Goal: Information Seeking & Learning: Learn about a topic

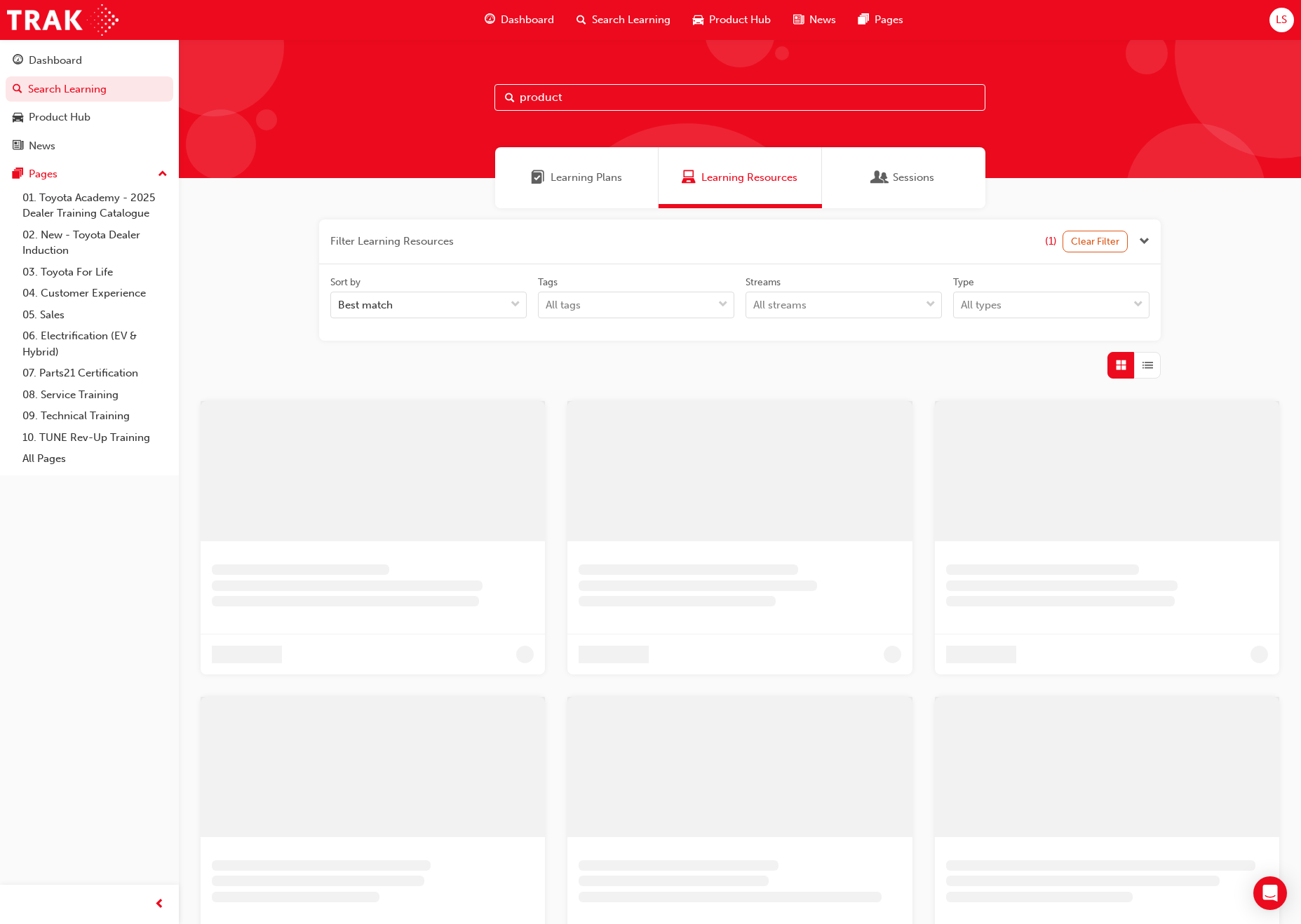
click at [581, 183] on span "Learning Plans" at bounding box center [586, 178] width 72 height 16
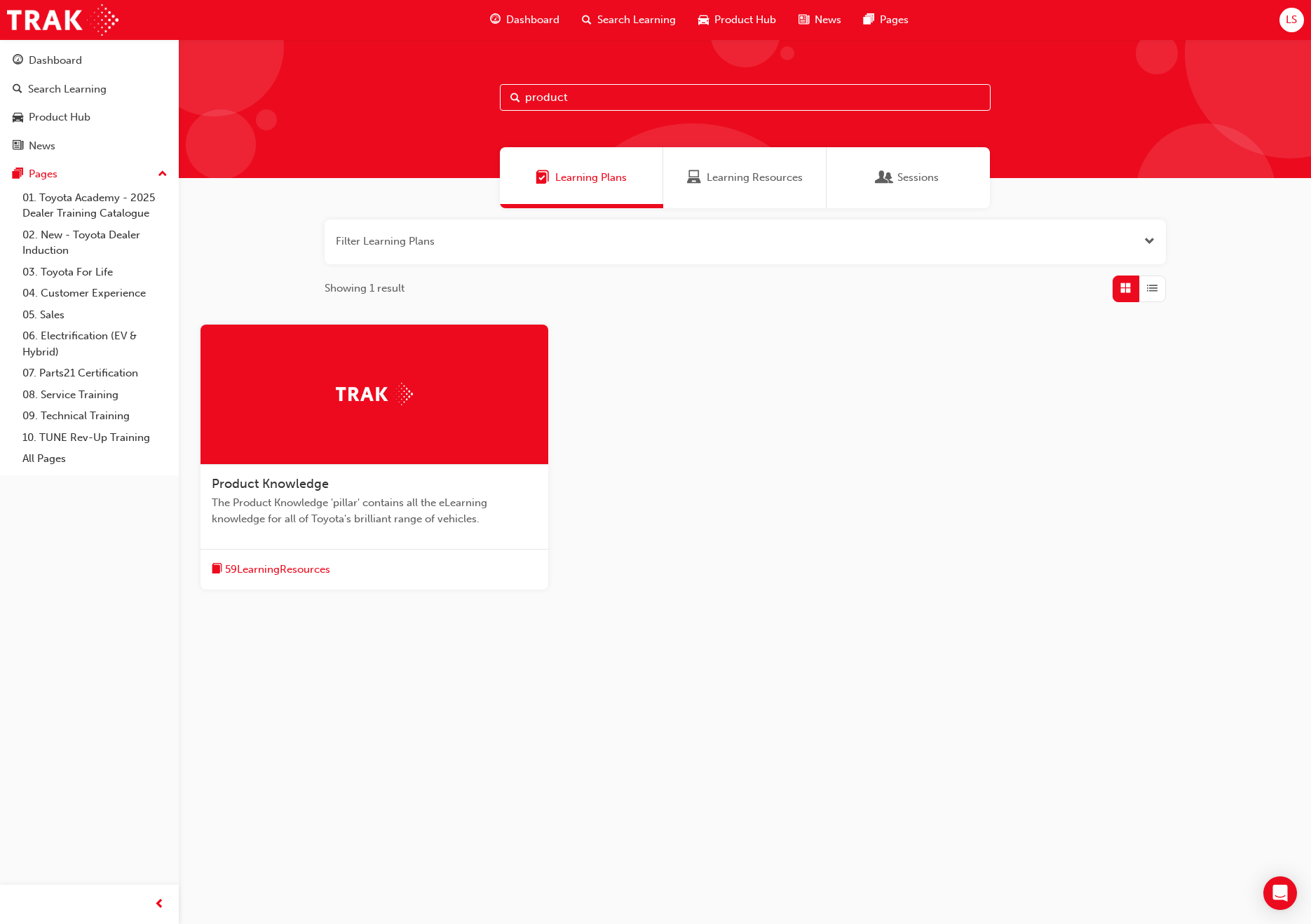
click at [530, 20] on span "Dashboard" at bounding box center [533, 20] width 53 height 16
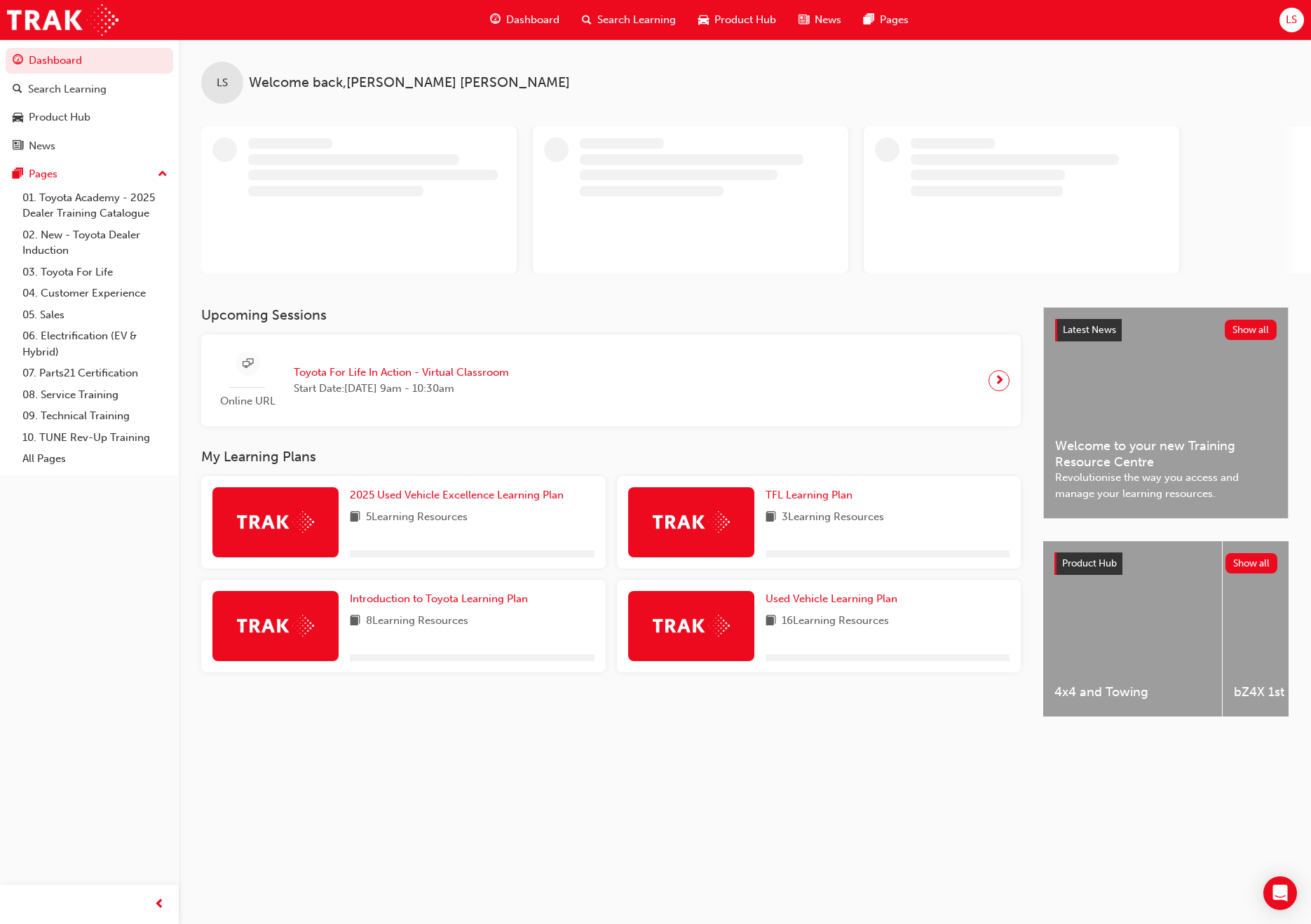
click at [1286, 24] on span "LS" at bounding box center [1291, 20] width 12 height 16
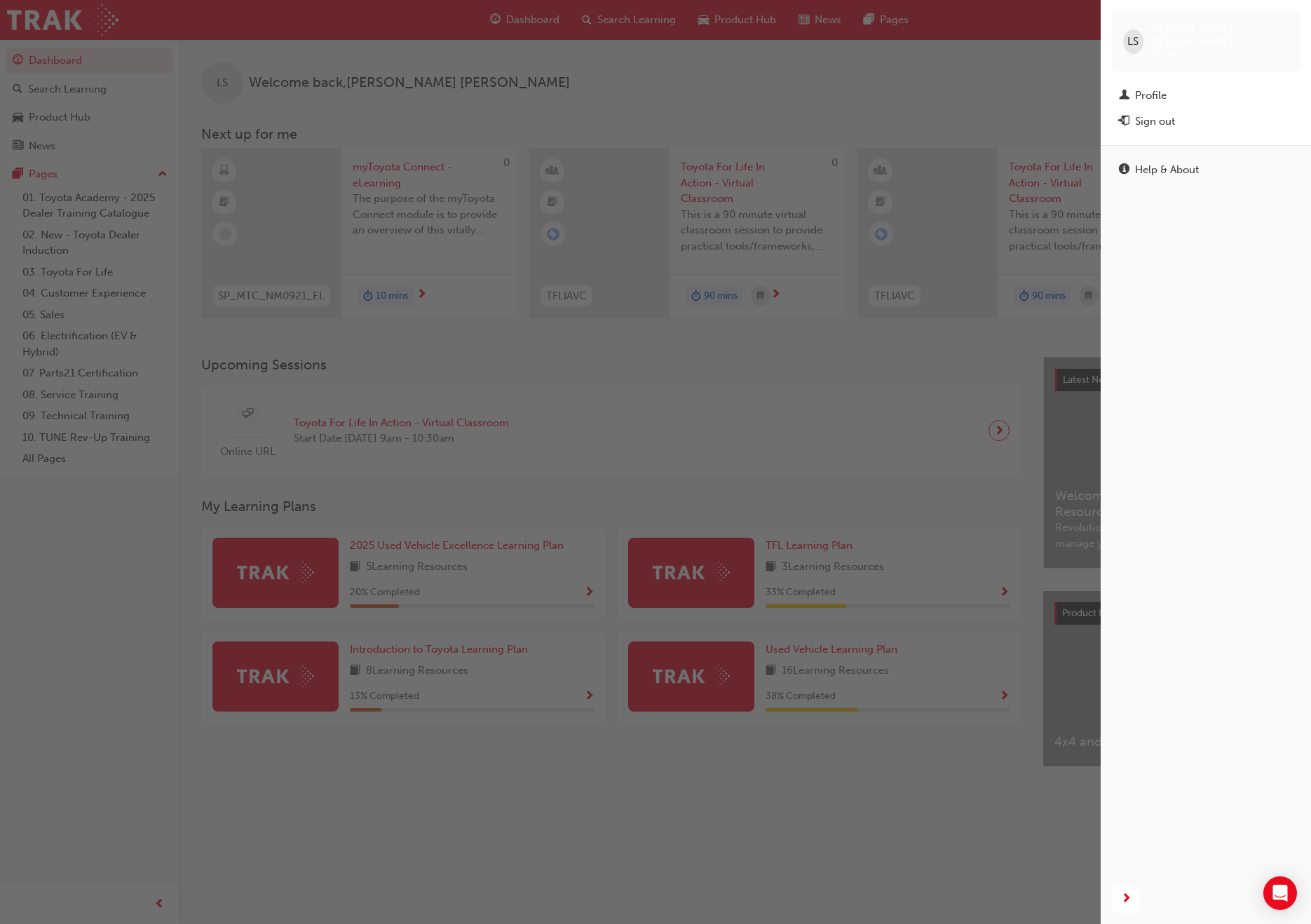
click at [1286, 24] on div "LS [PERSON_NAME] 660241" at bounding box center [1205, 41] width 188 height 60
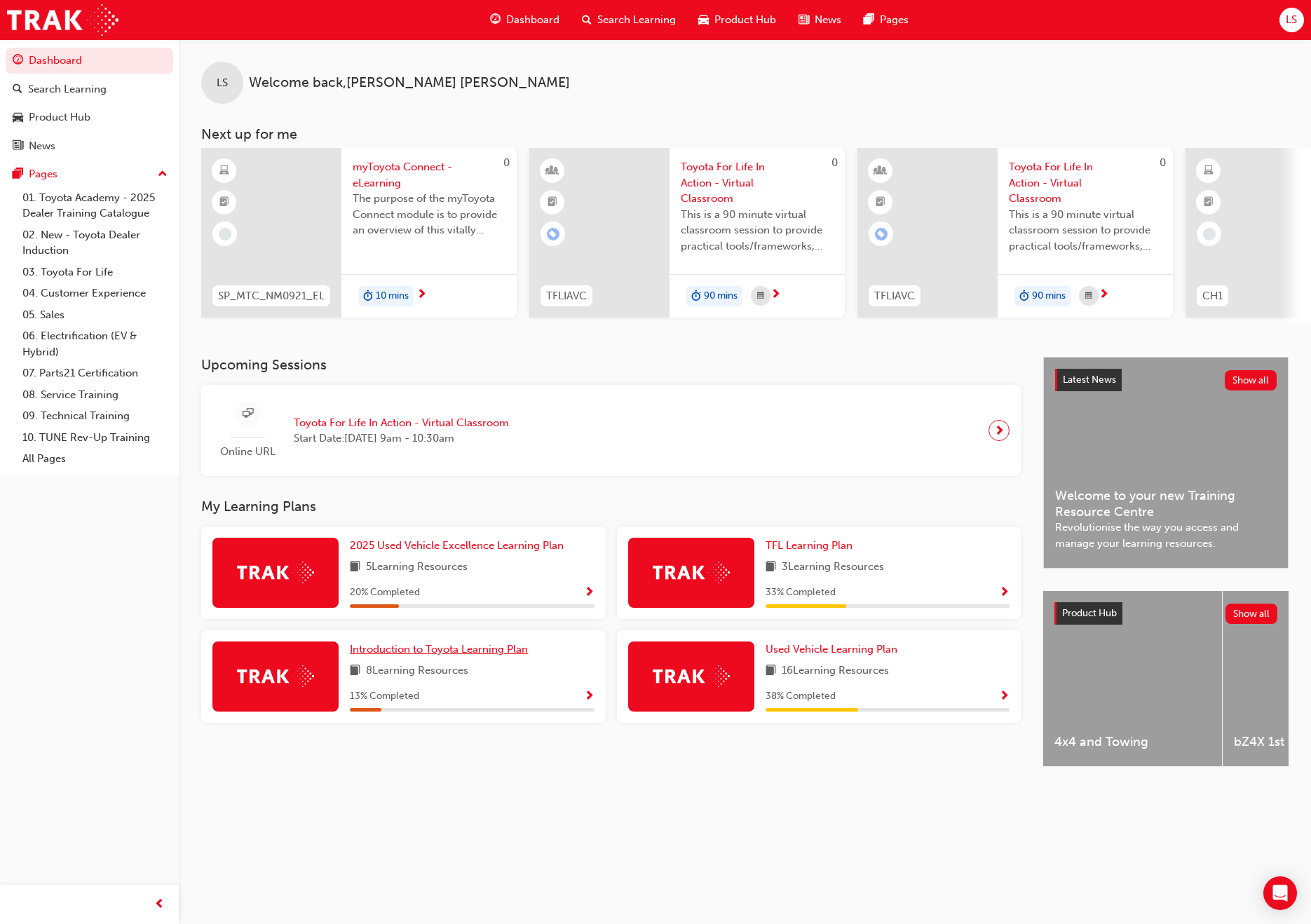
click at [480, 651] on span "Introduction to Toyota Learning Plan" at bounding box center [439, 649] width 178 height 12
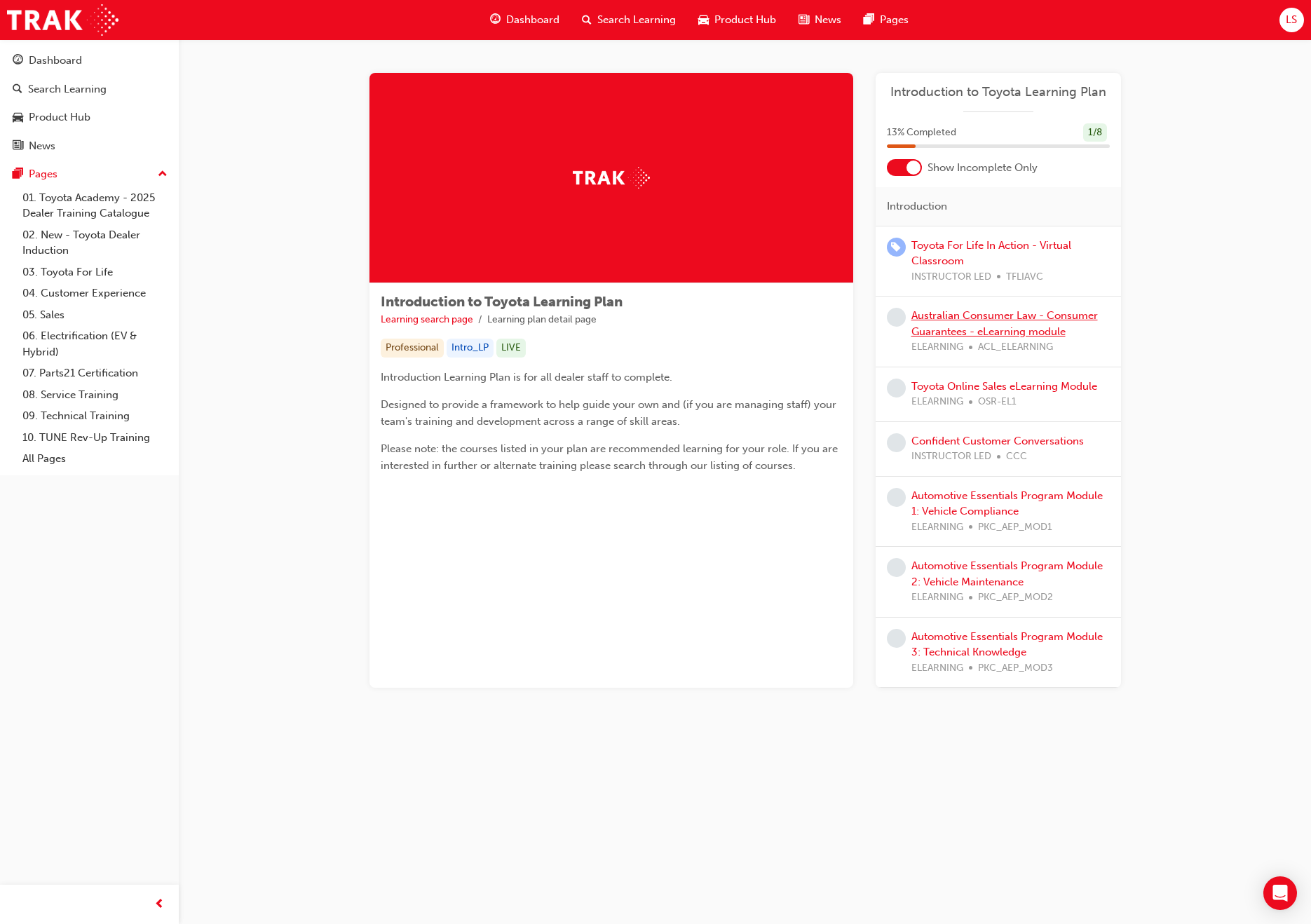
click at [1032, 326] on link "Australian Consumer Law - Consumer Guarantees - eLearning module" at bounding box center [1004, 323] width 187 height 29
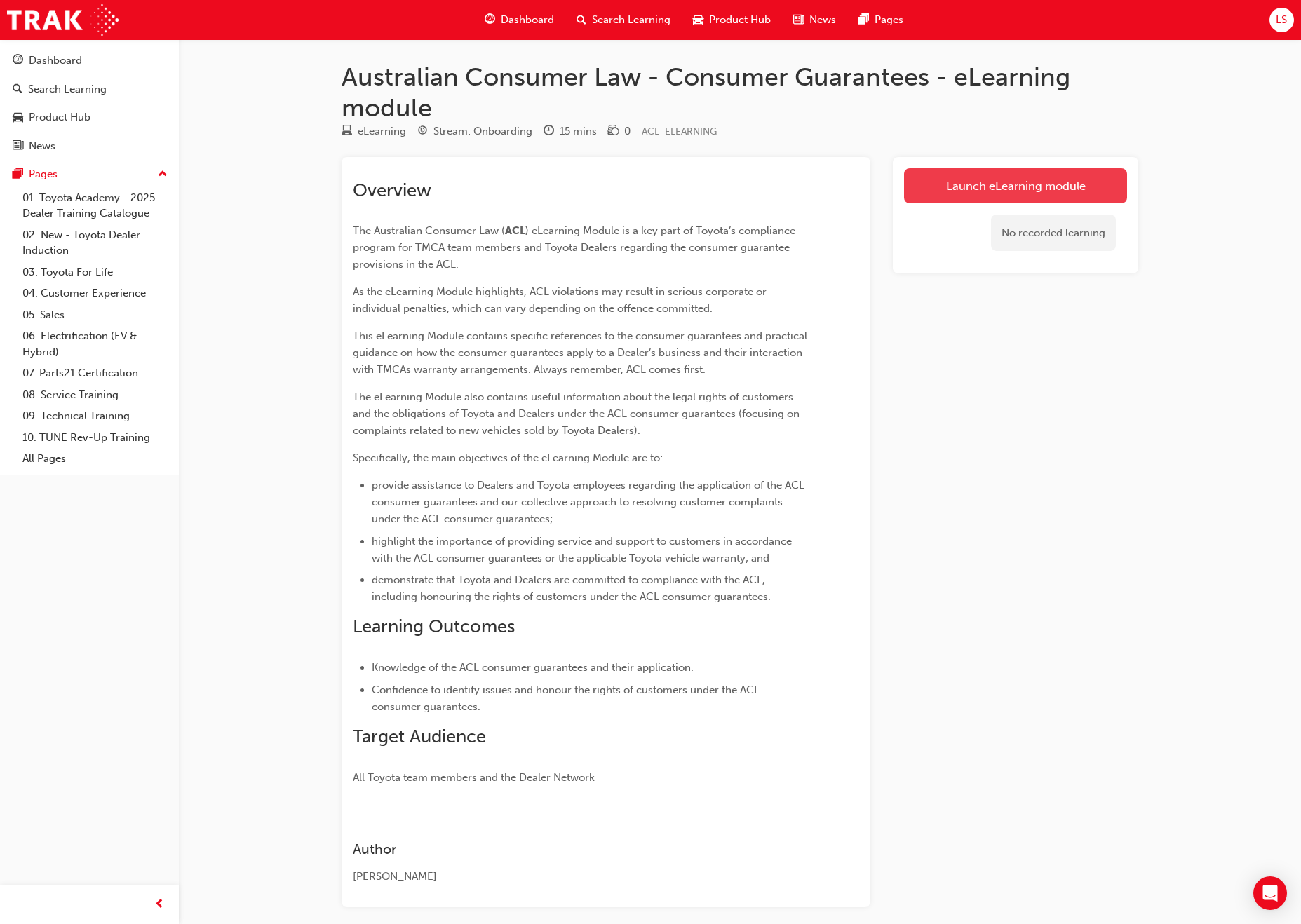
click at [977, 182] on link "Launch eLearning module" at bounding box center [1015, 186] width 223 height 35
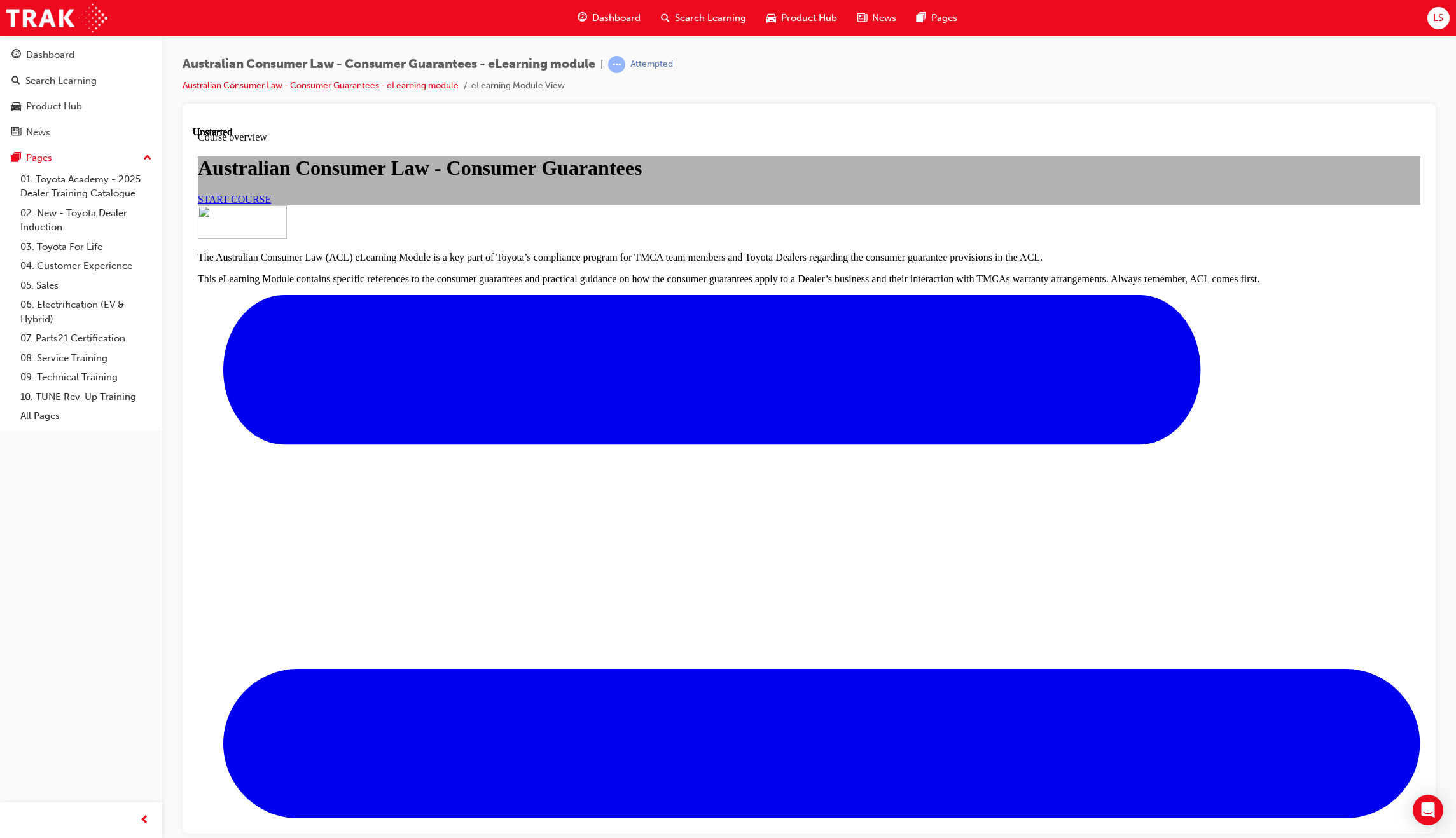
scroll to position [150, 0]
click at [271, 204] on link "START COURSE" at bounding box center [234, 198] width 73 height 10
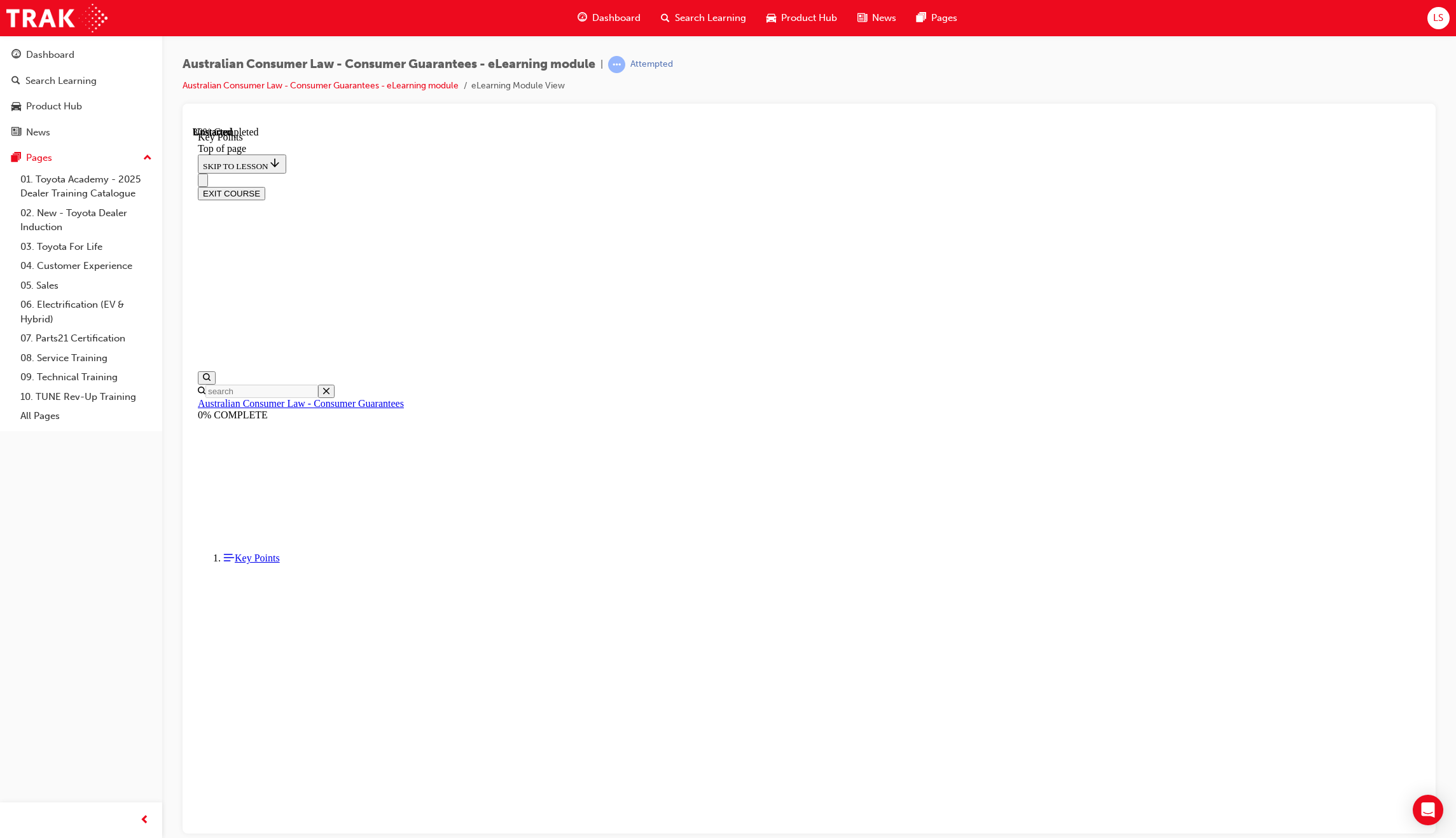
scroll to position [218, 0]
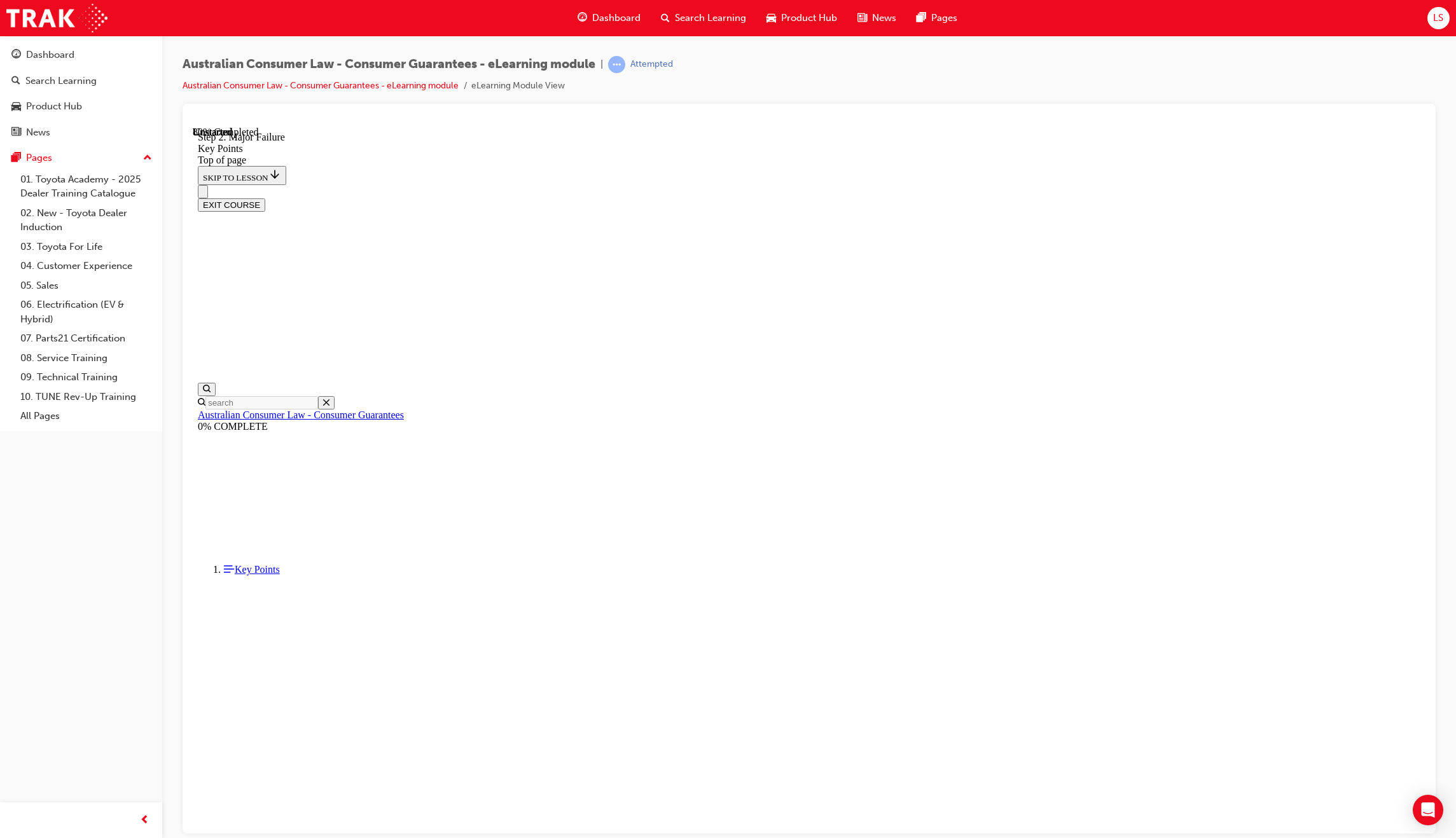
scroll to position [2161, 0]
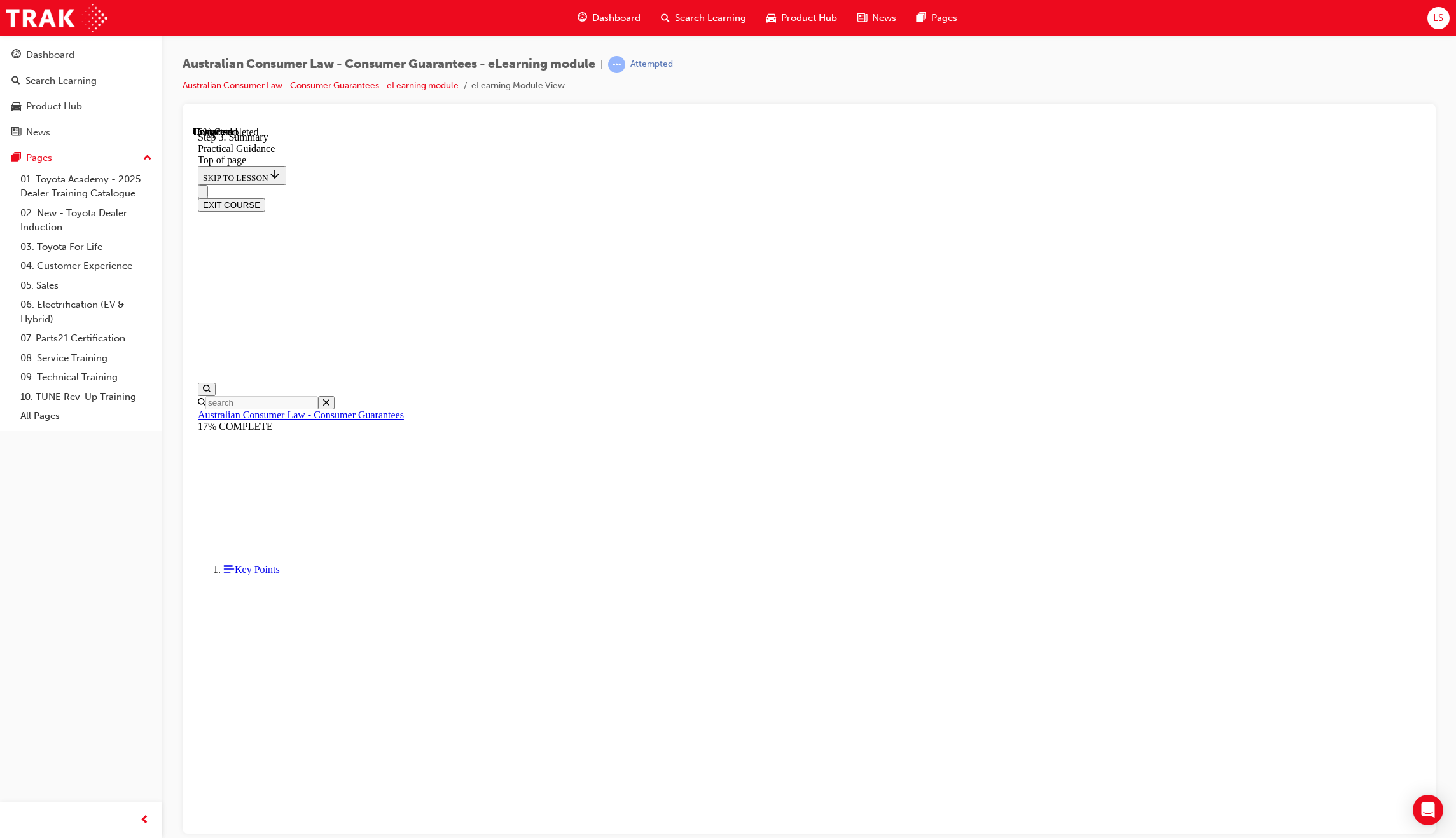
scroll to position [50, 0]
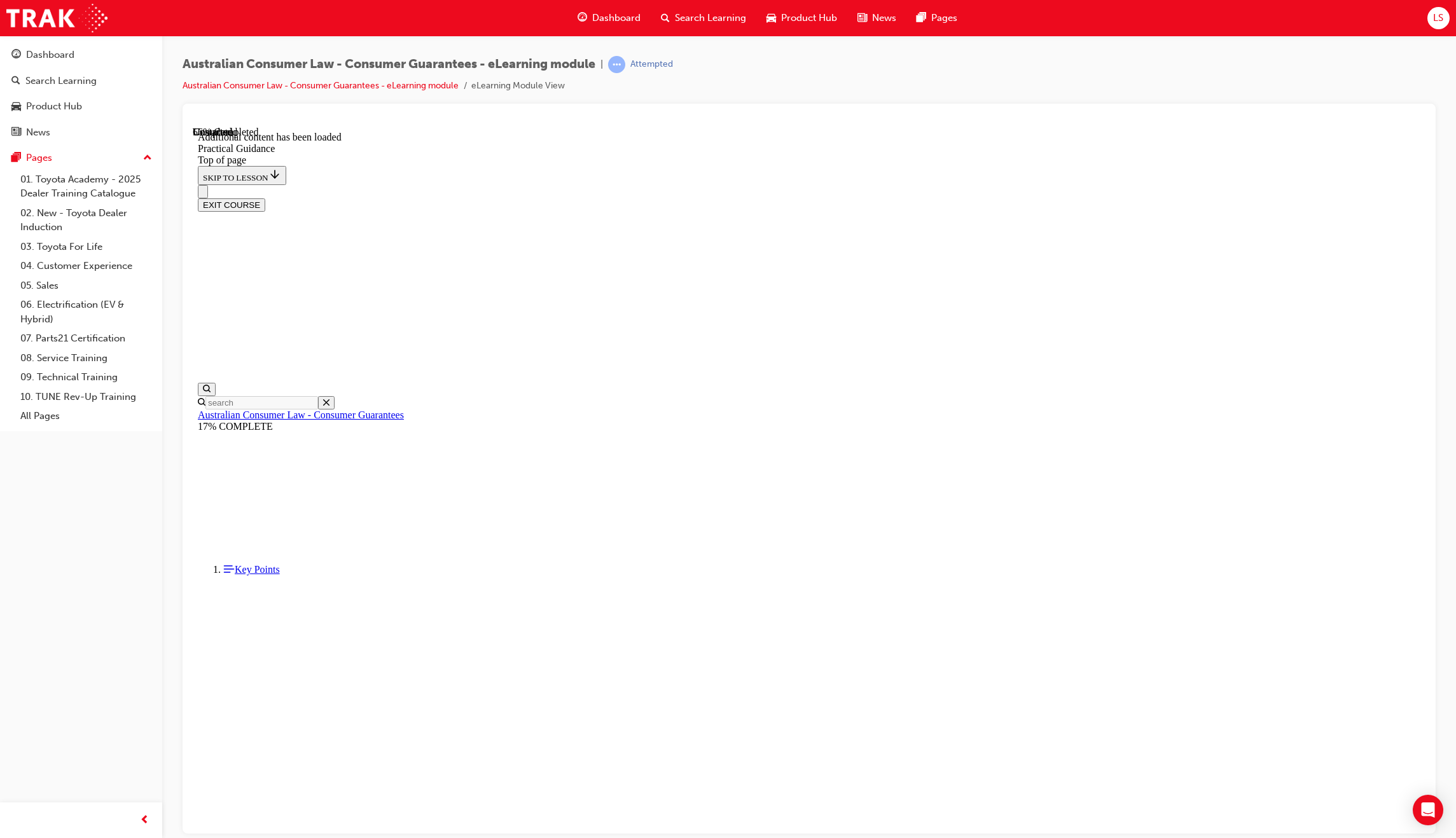
scroll to position [1721, 0]
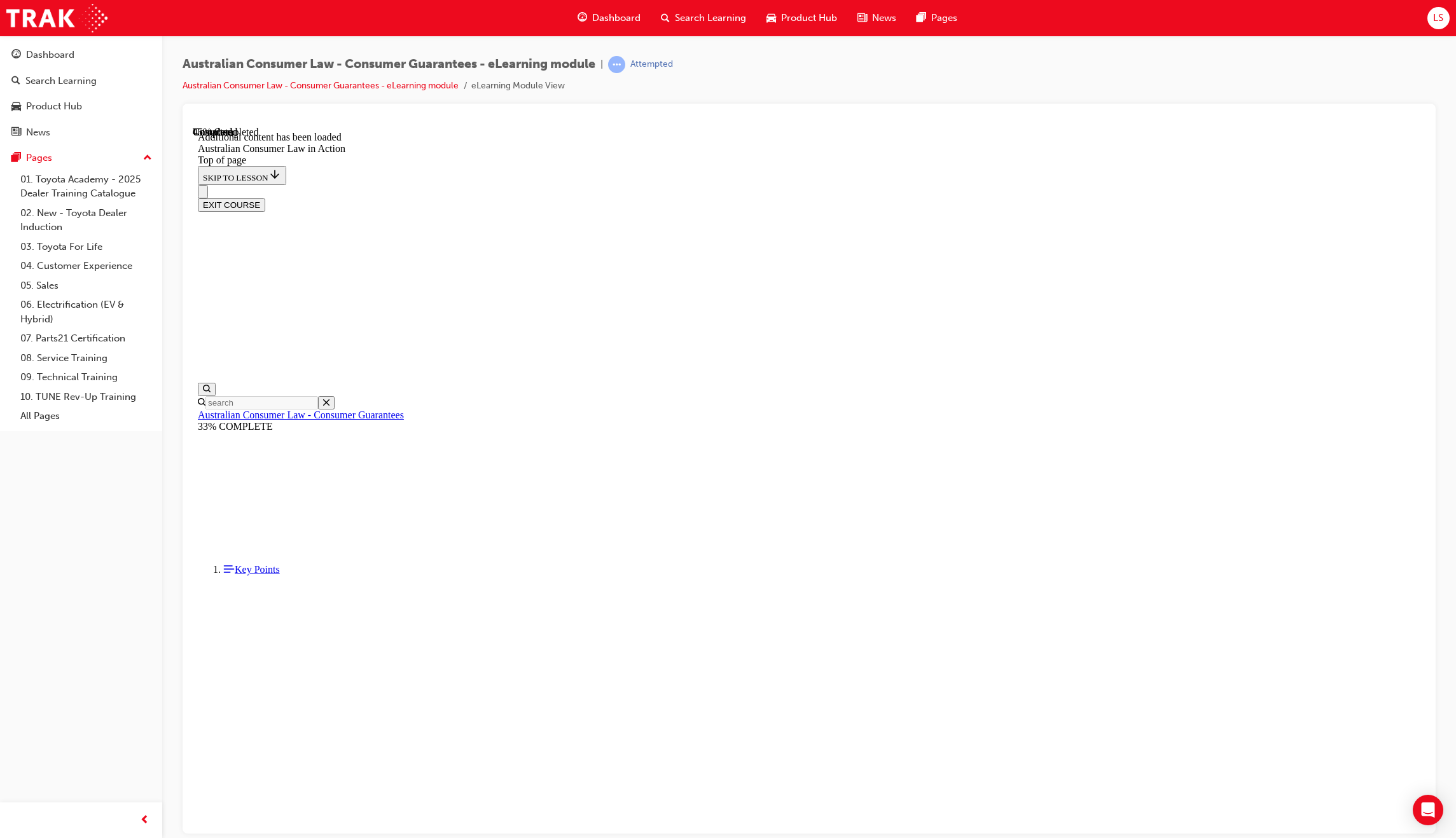
scroll to position [950, 0]
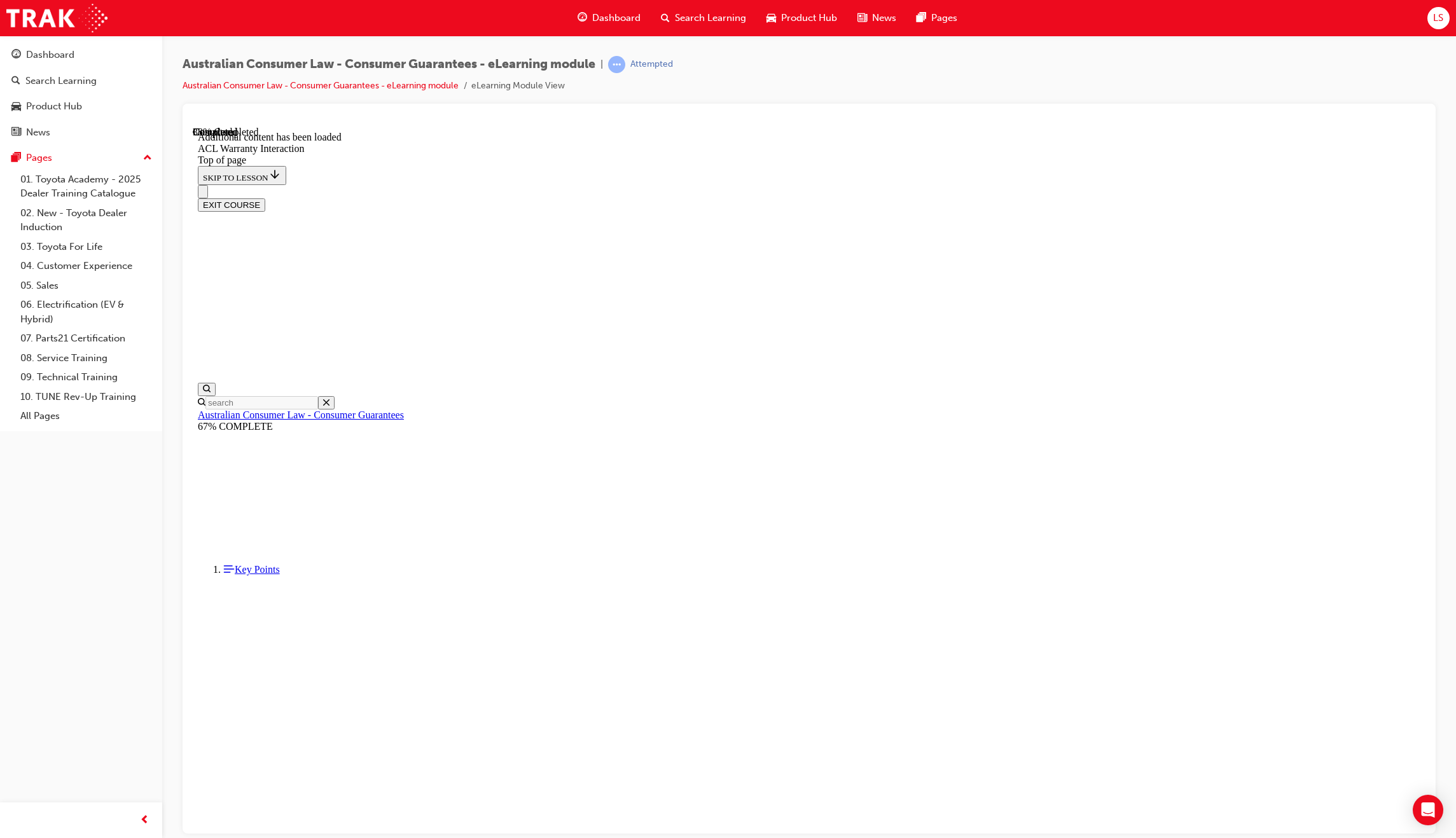
drag, startPoint x: 1419, startPoint y: 271, endPoint x: 1618, endPoint y: 441, distance: 261.7
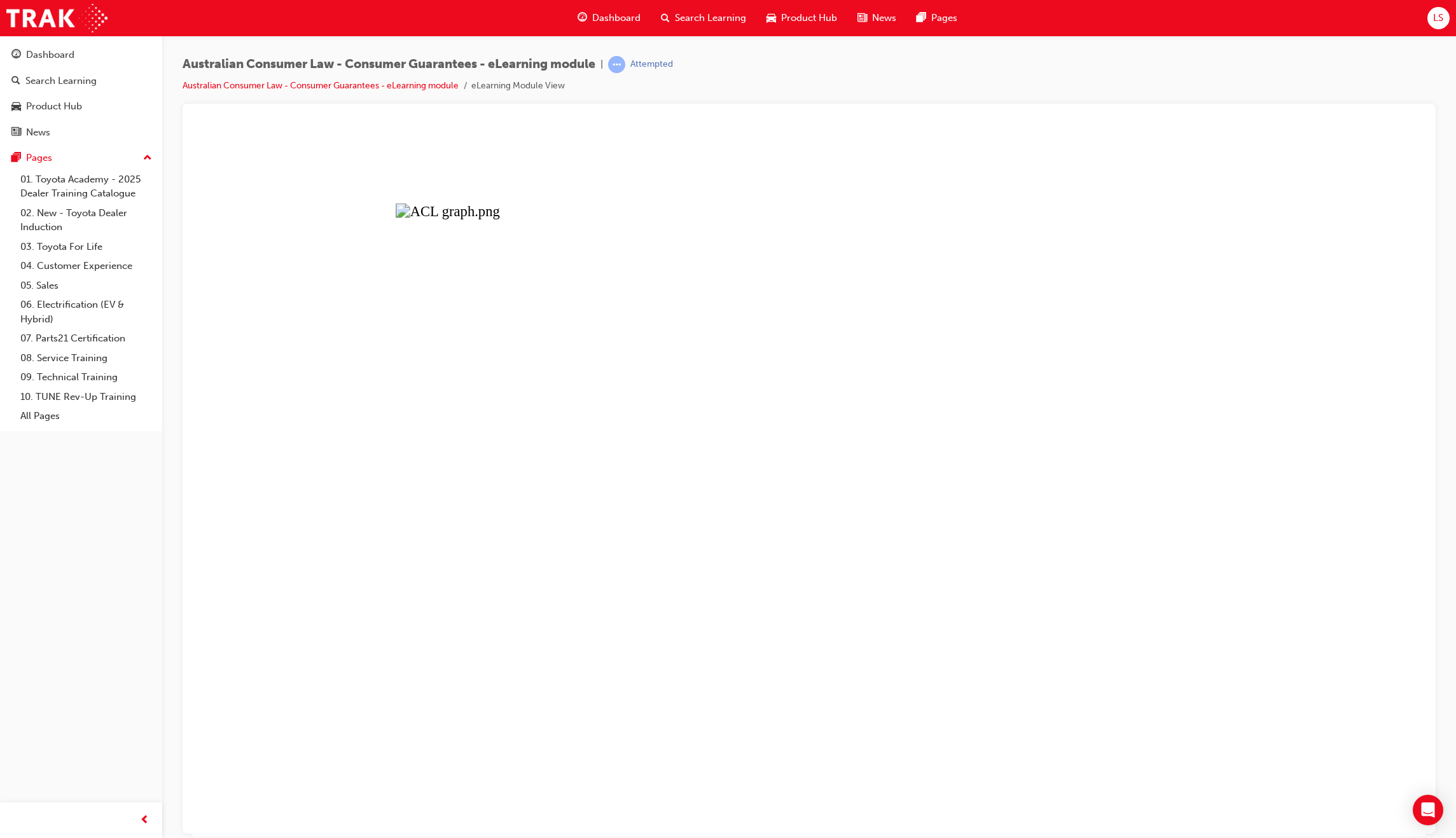
click at [1012, 420] on button "Unzoom image" at bounding box center [809, 481] width 1233 height 710
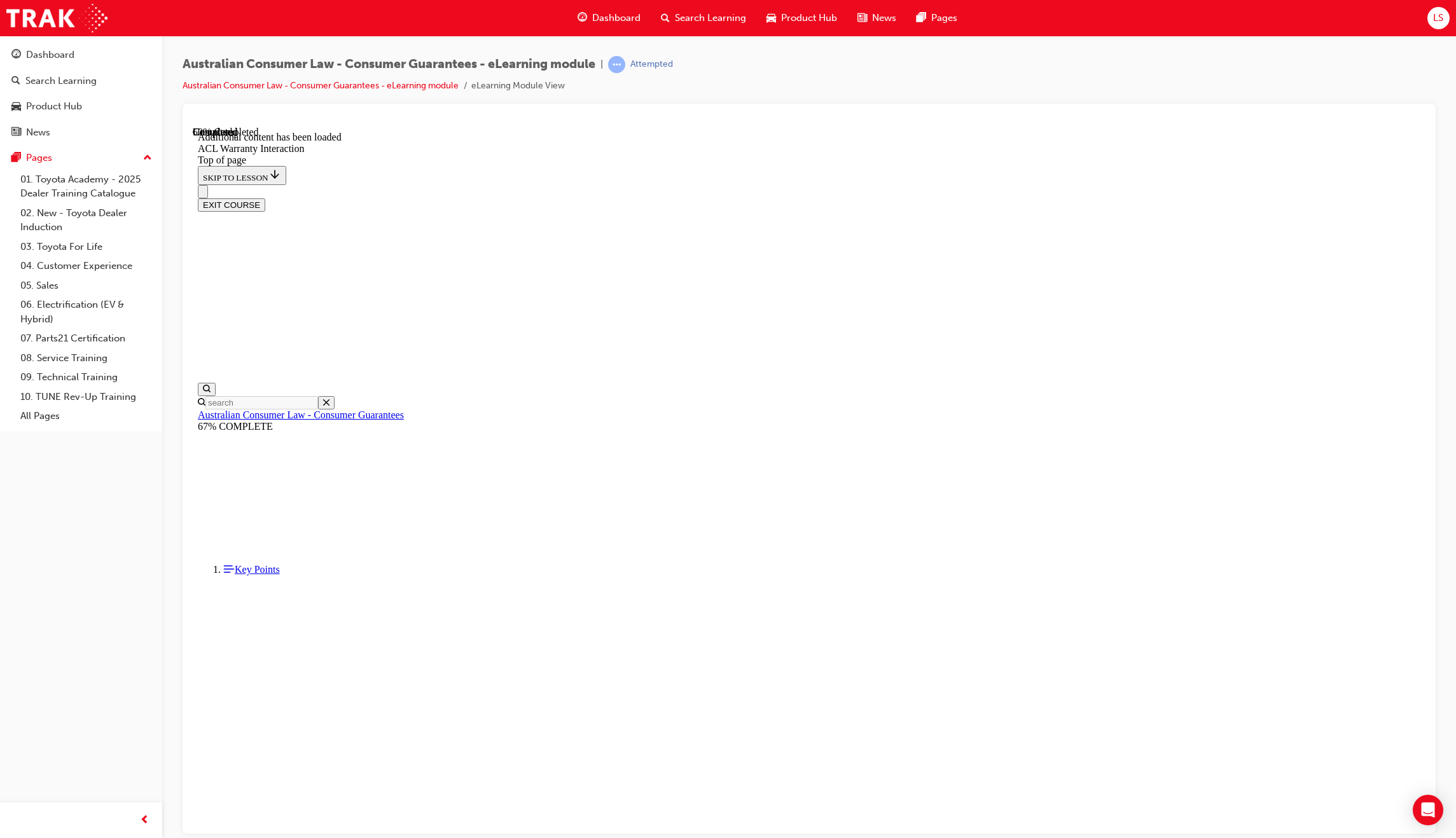
scroll to position [519, 0]
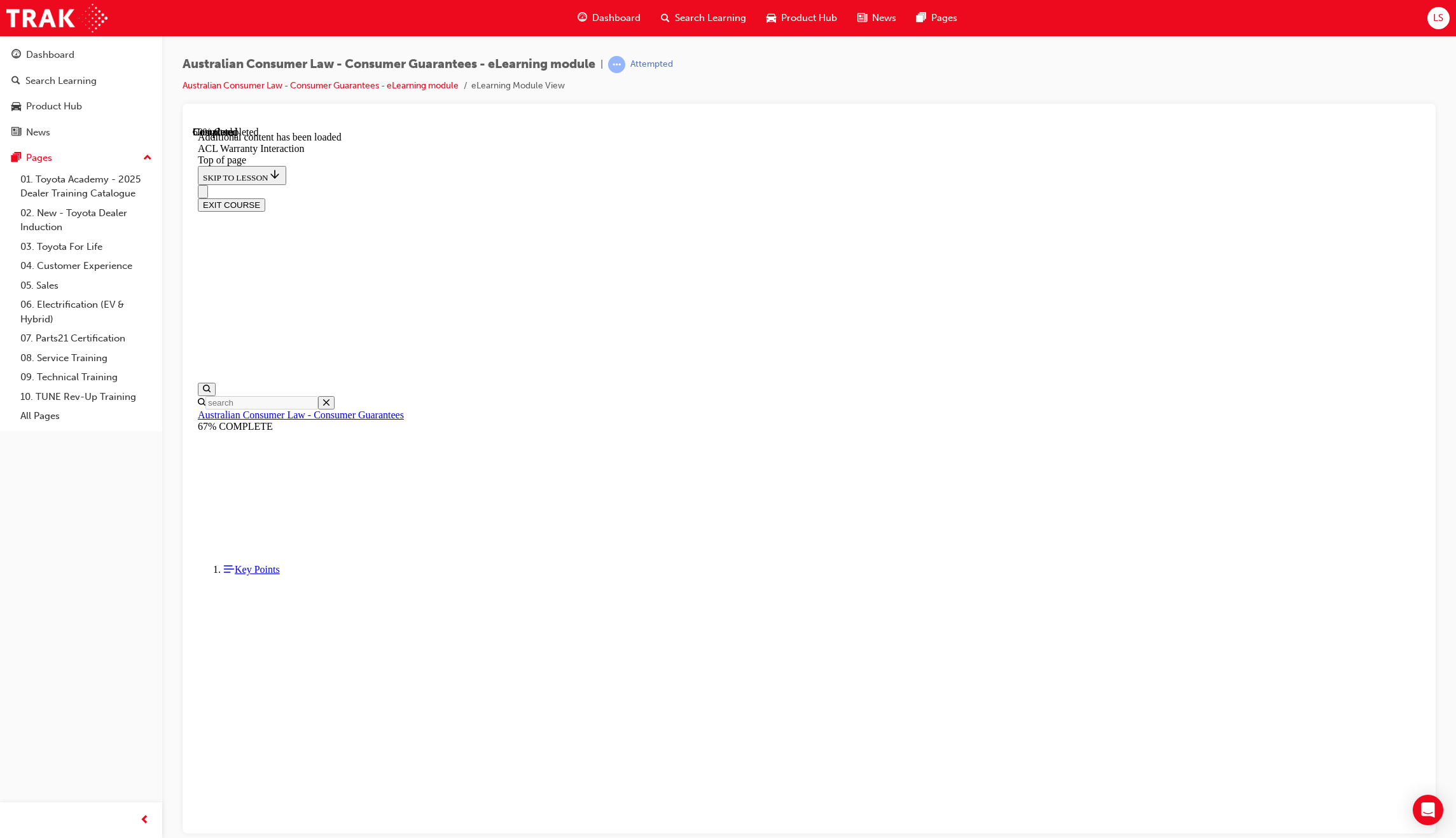
scroll to position [517, 0]
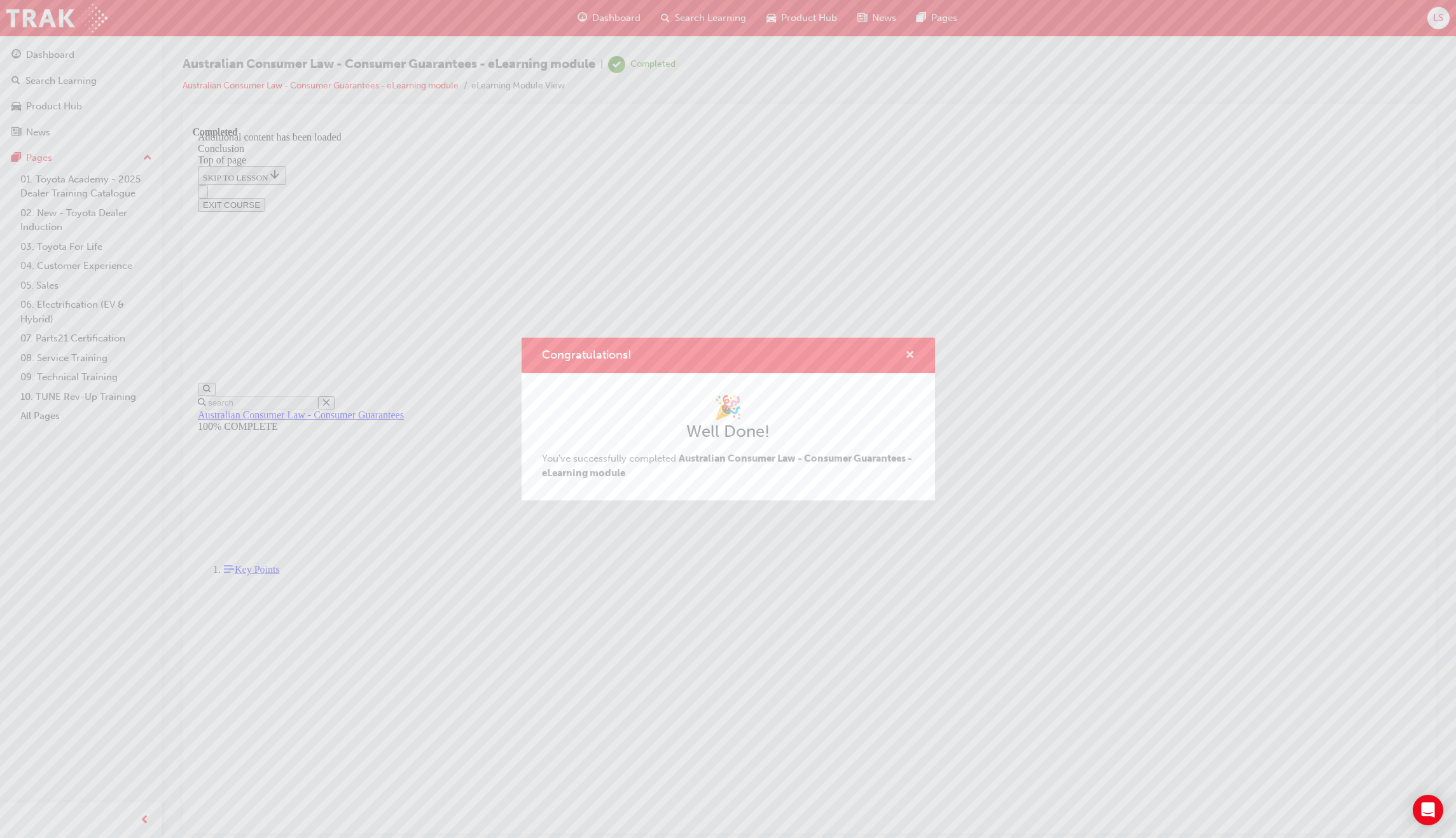
click at [906, 353] on span "cross-icon" at bounding box center [909, 356] width 10 height 11
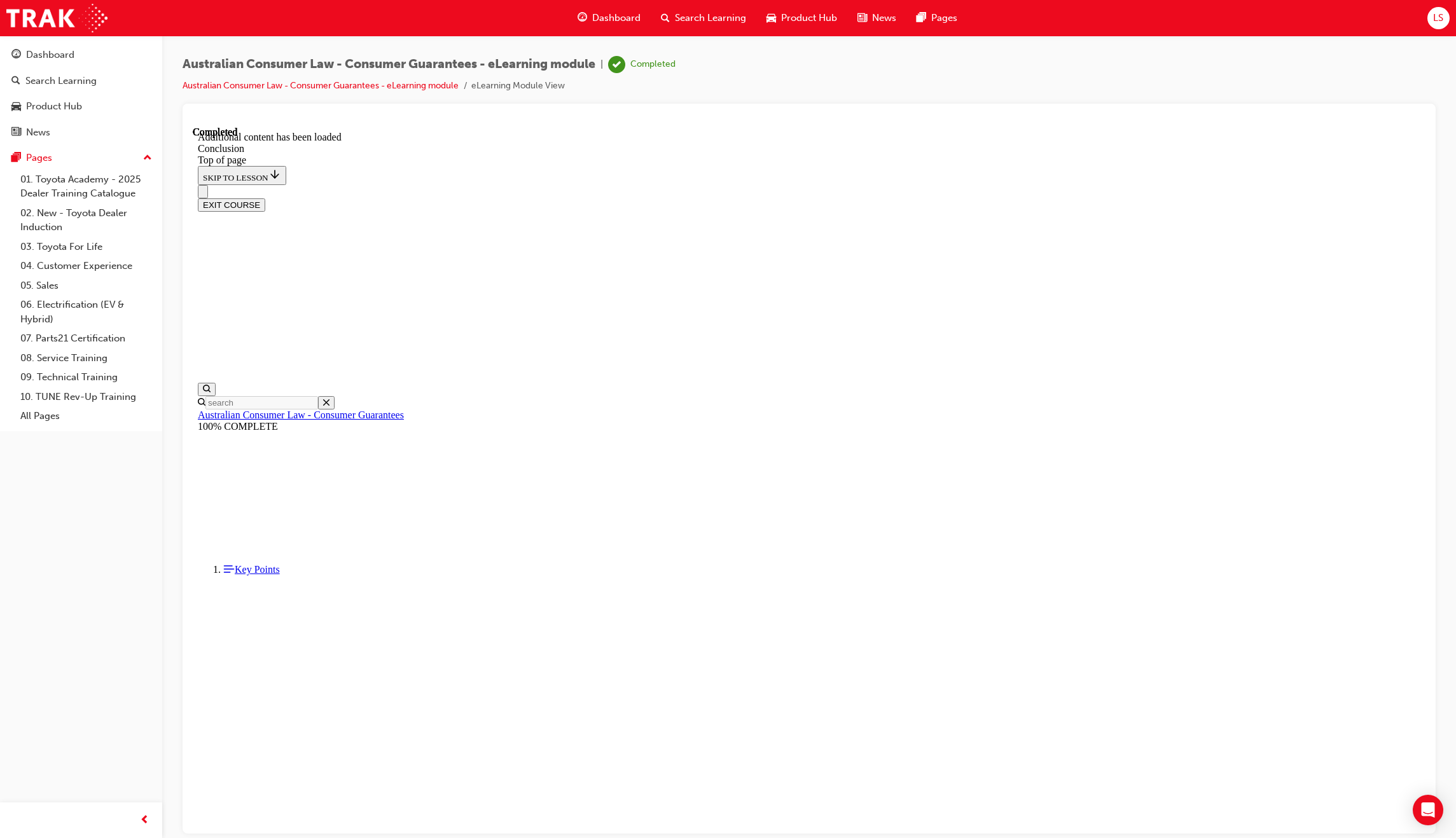
click at [266, 198] on button "EXIT COURSE" at bounding box center [231, 204] width 67 height 13
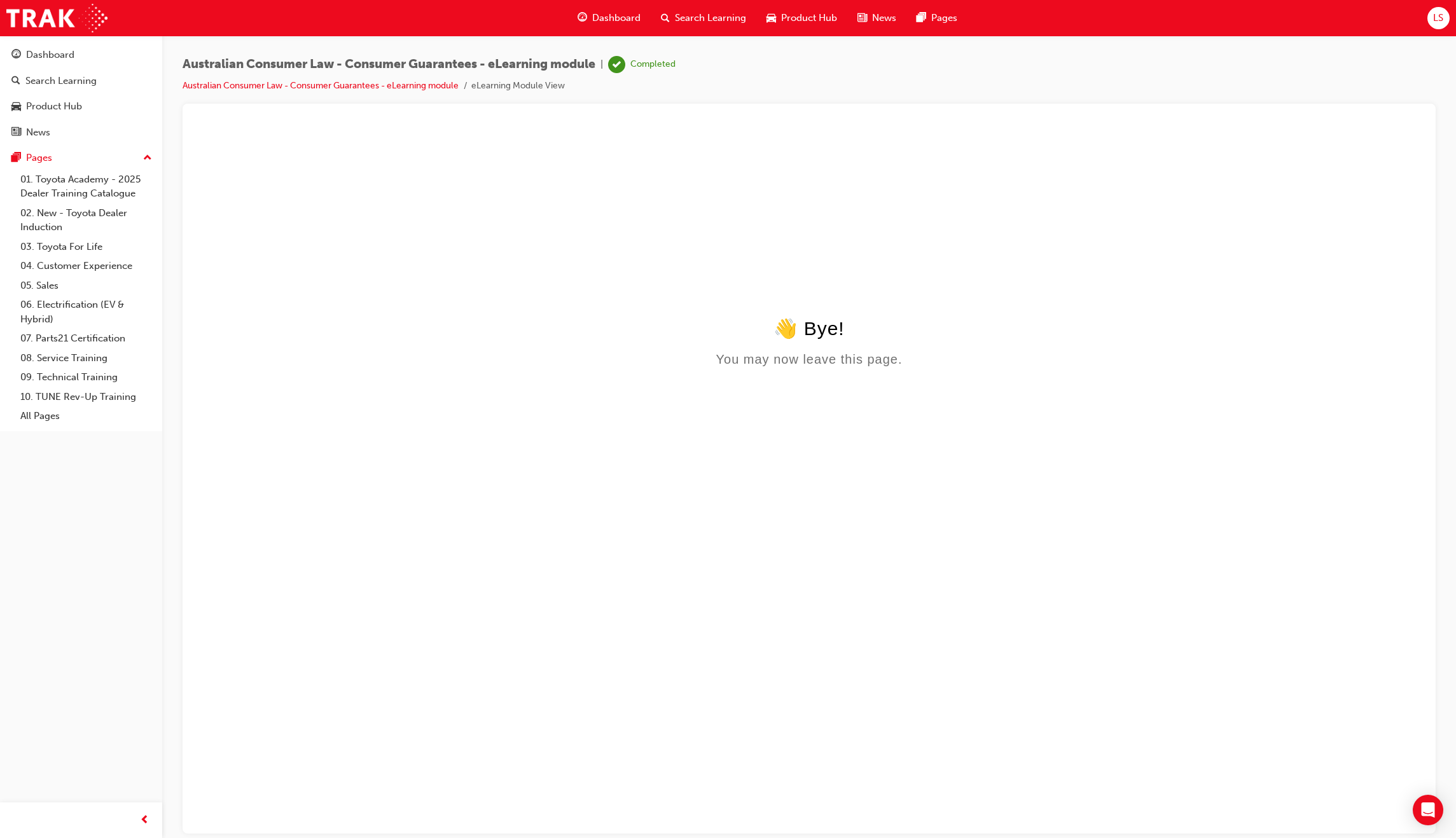
scroll to position [0, 0]
click at [580, 15] on span "guage-icon" at bounding box center [582, 18] width 10 height 16
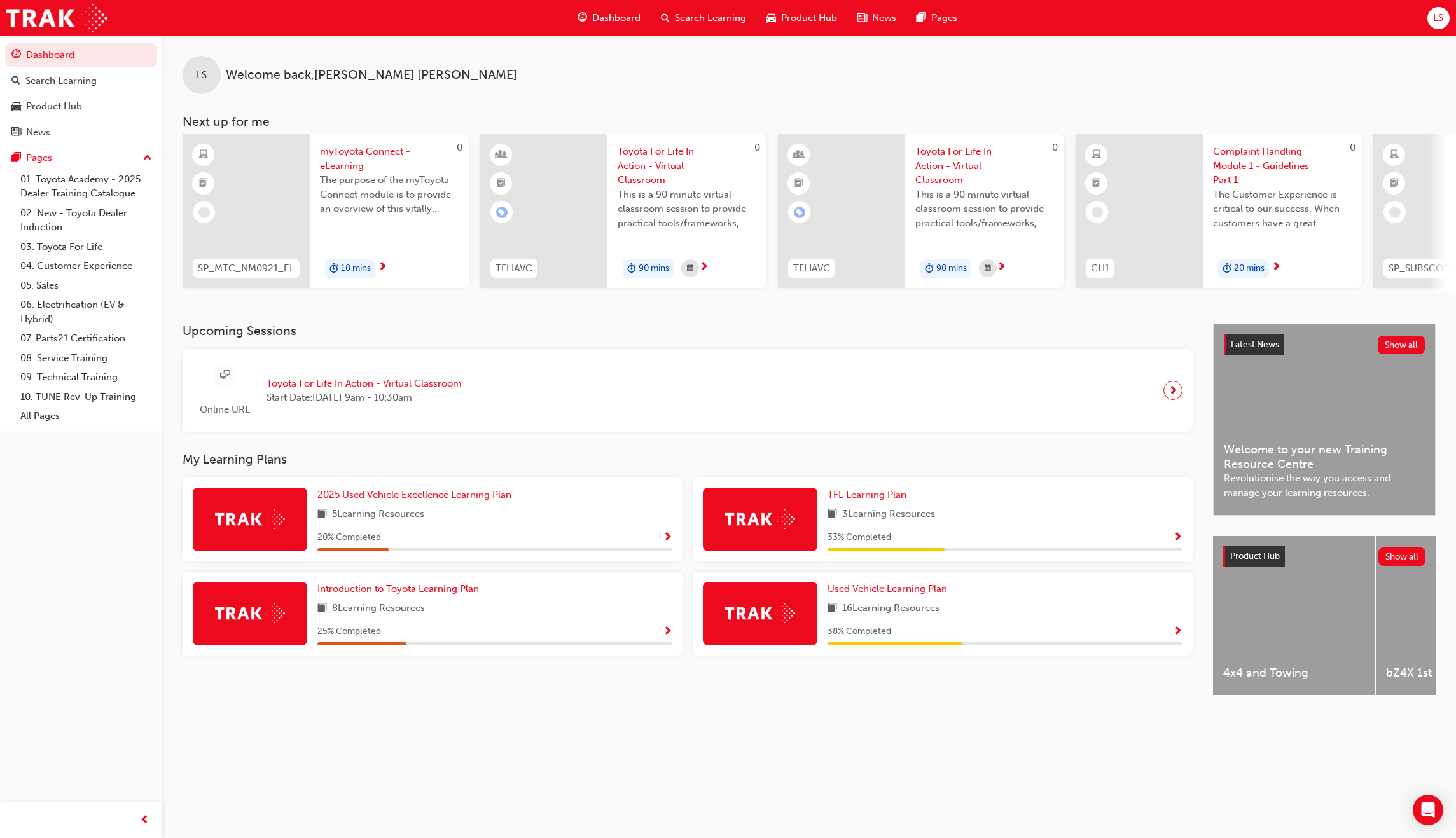
click at [426, 594] on span "Introduction to Toyota Learning Plan" at bounding box center [398, 588] width 162 height 11
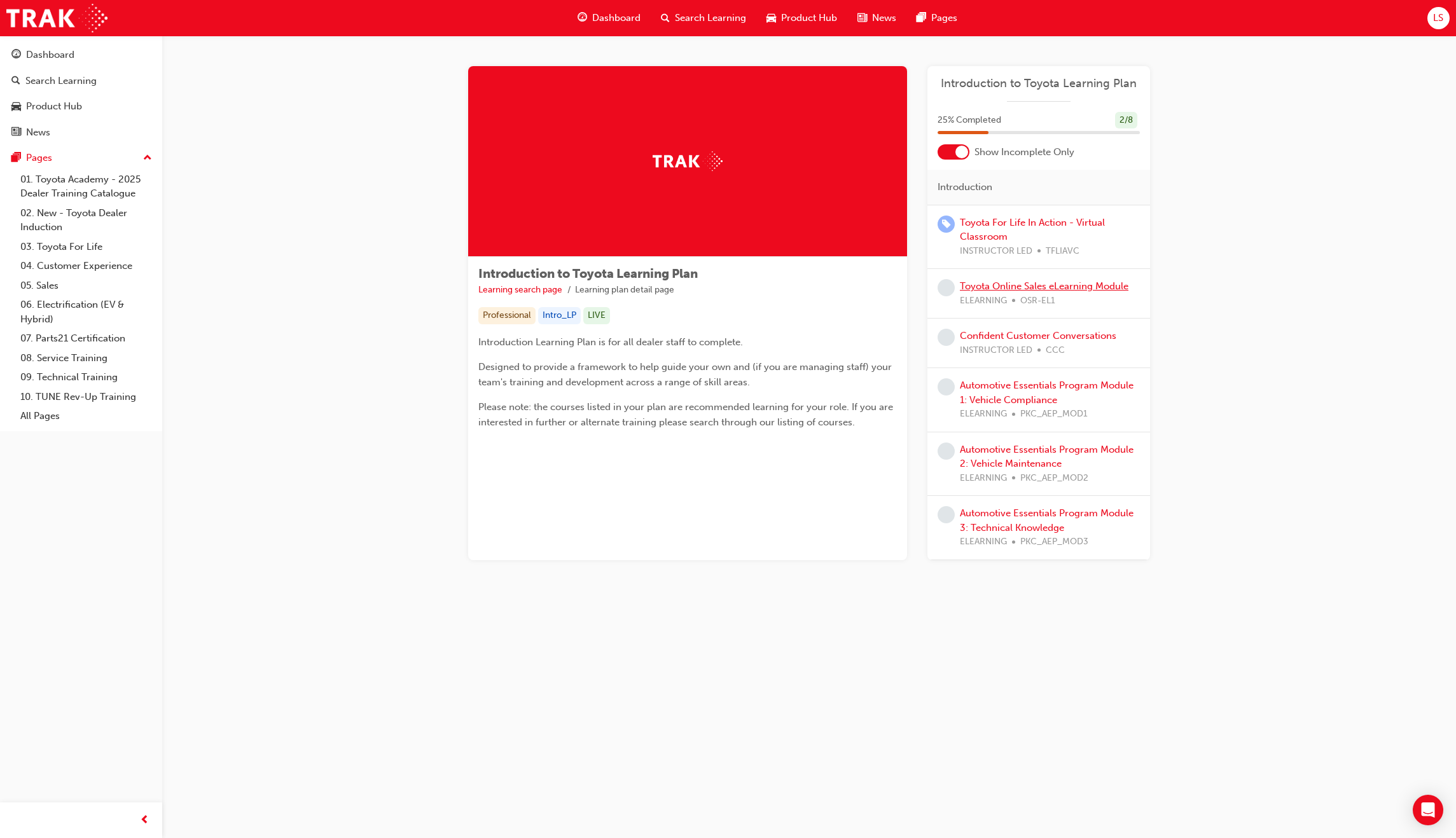
click at [1058, 287] on link "Toyota Online Sales eLearning Module" at bounding box center [1044, 286] width 169 height 11
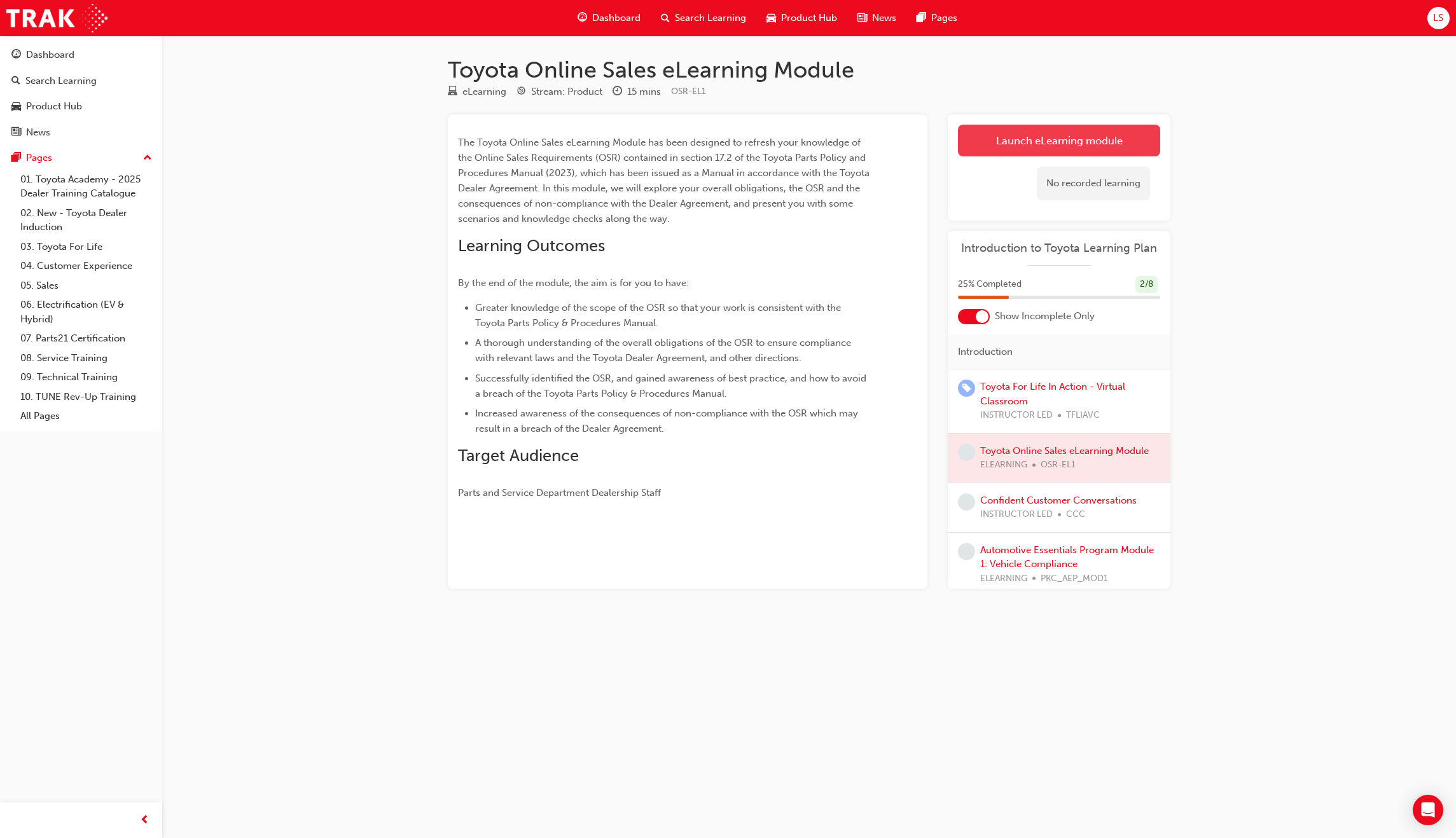
click at [1059, 137] on link "Launch eLearning module" at bounding box center [1058, 140] width 202 height 32
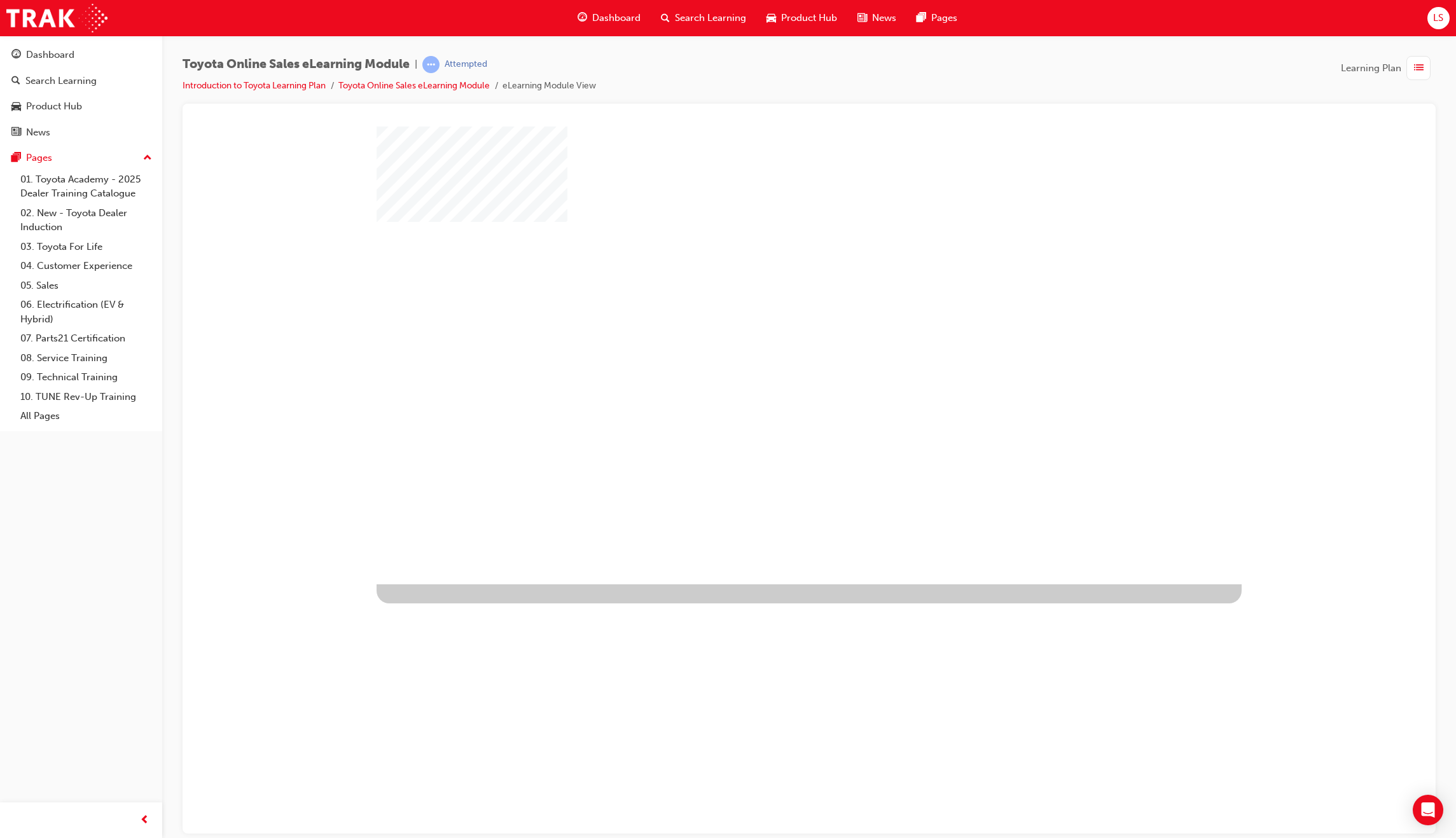
drag, startPoint x: 779, startPoint y: 329, endPoint x: 786, endPoint y: 331, distance: 7.3
click at [772, 318] on div "play" at bounding box center [772, 318] width 0 height 0
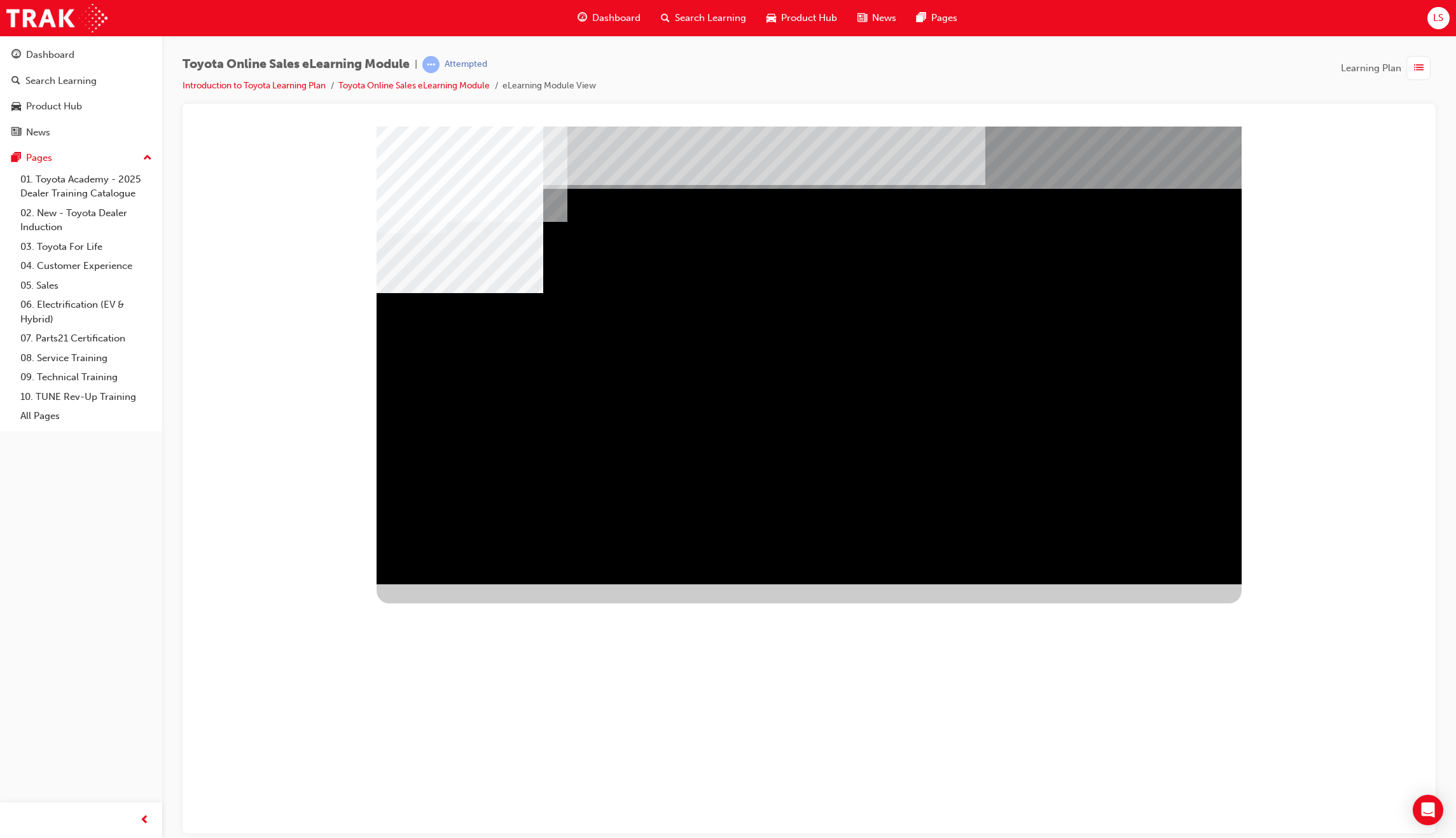
click at [516, 773] on div "Image" at bounding box center [447, 806] width 140 height 66
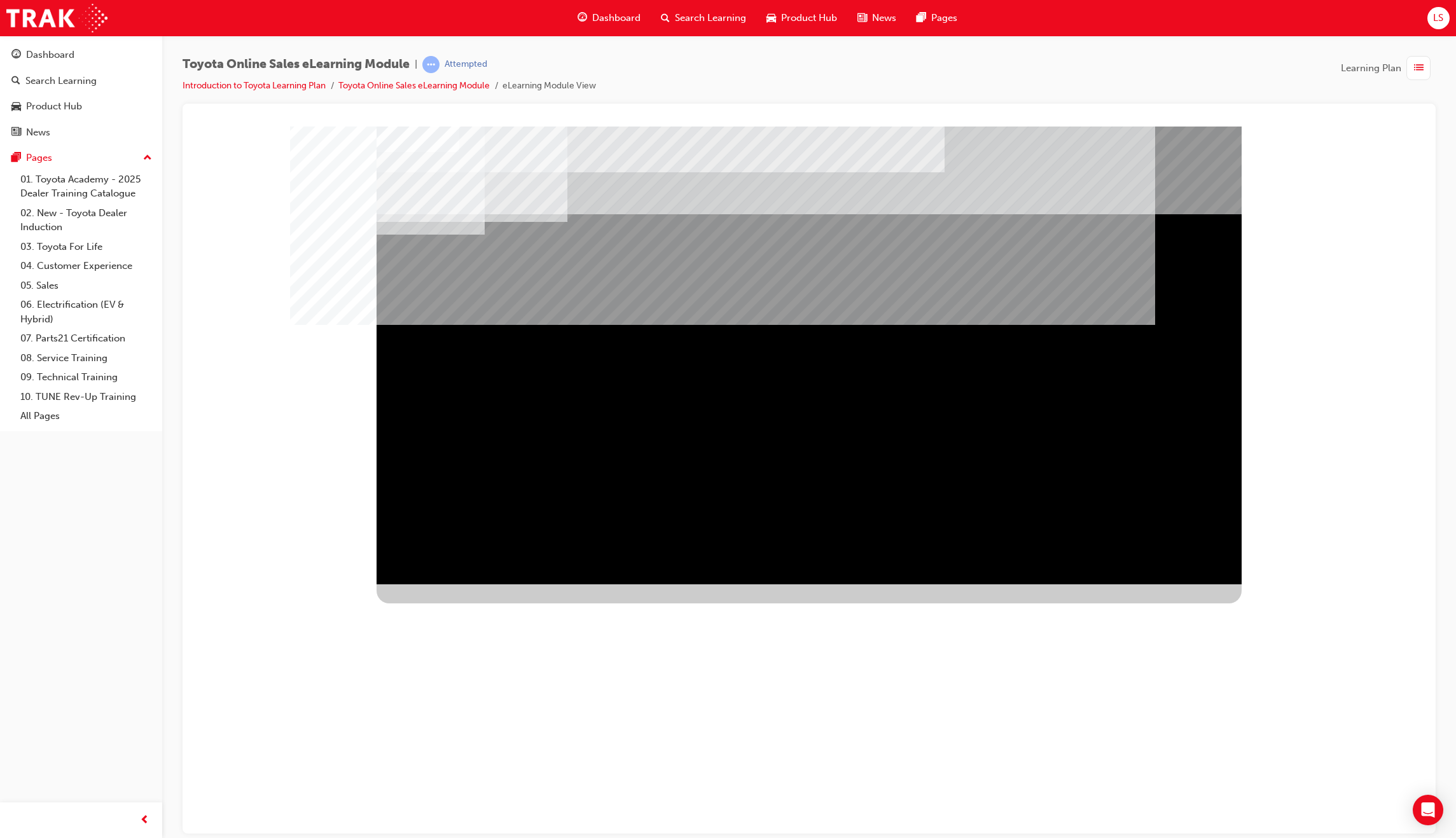
click at [456, 837] on div "NEXT Trigger this button to go to the next slide" at bounding box center [416, 854] width 80 height 23
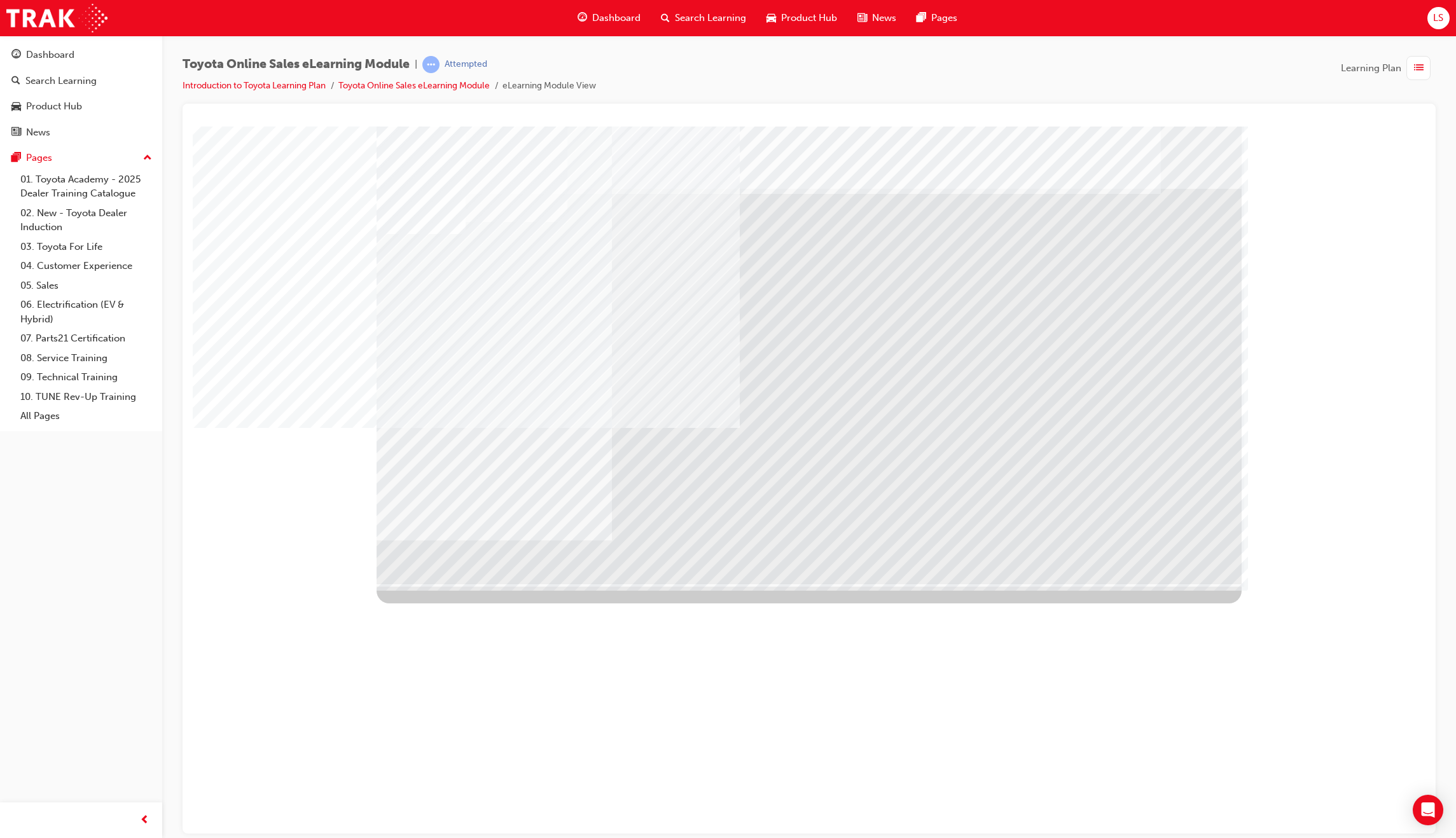
drag, startPoint x: 735, startPoint y: 465, endPoint x: 712, endPoint y: 478, distance: 26.4
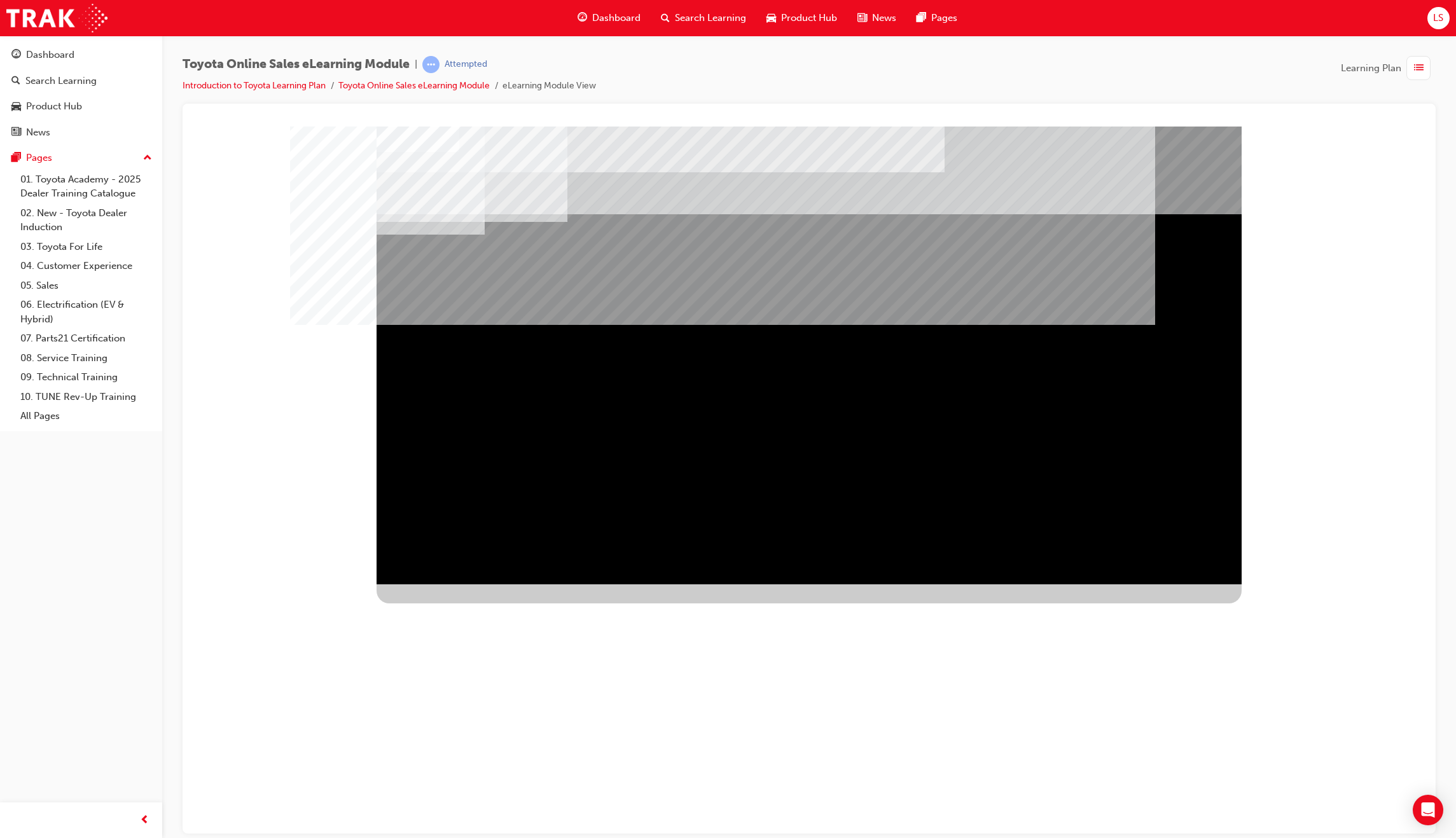
click at [456, 837] on div "NEXT Trigger this button to go to the next slide" at bounding box center [416, 854] width 80 height 23
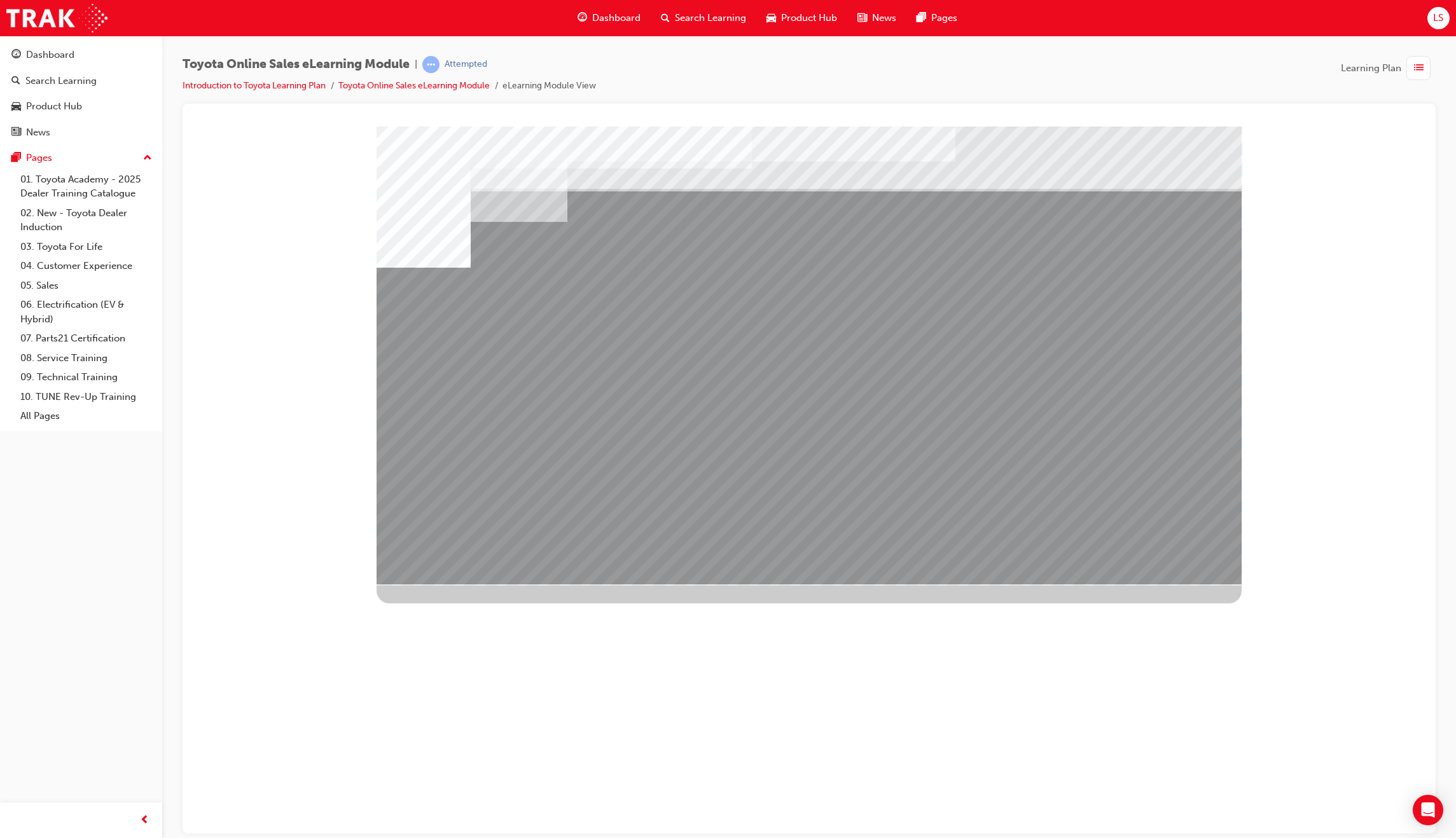
drag, startPoint x: 553, startPoint y: 454, endPoint x: 619, endPoint y: 442, distance: 67.1
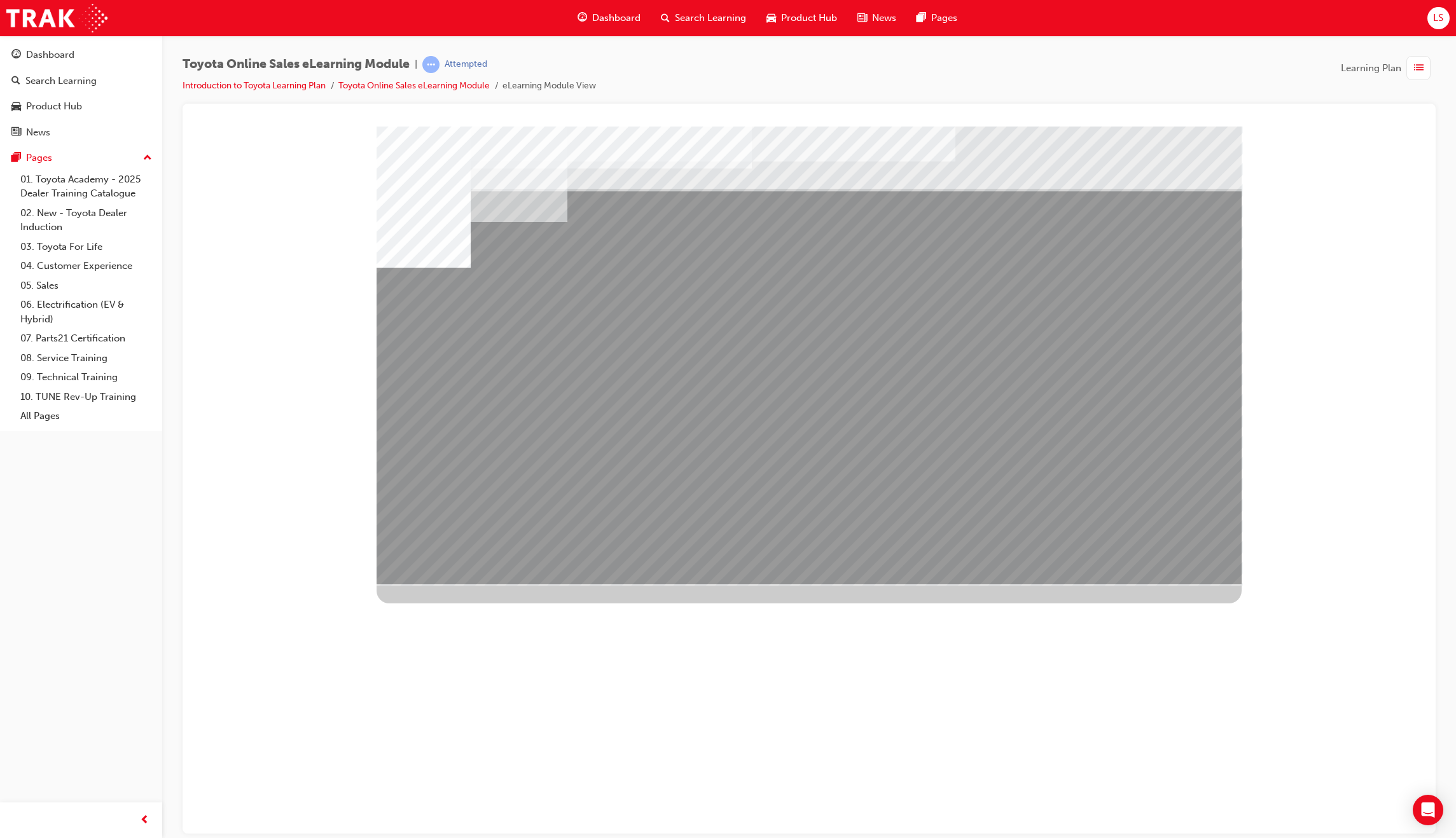
drag, startPoint x: 1051, startPoint y: 439, endPoint x: 1061, endPoint y: 440, distance: 10.0
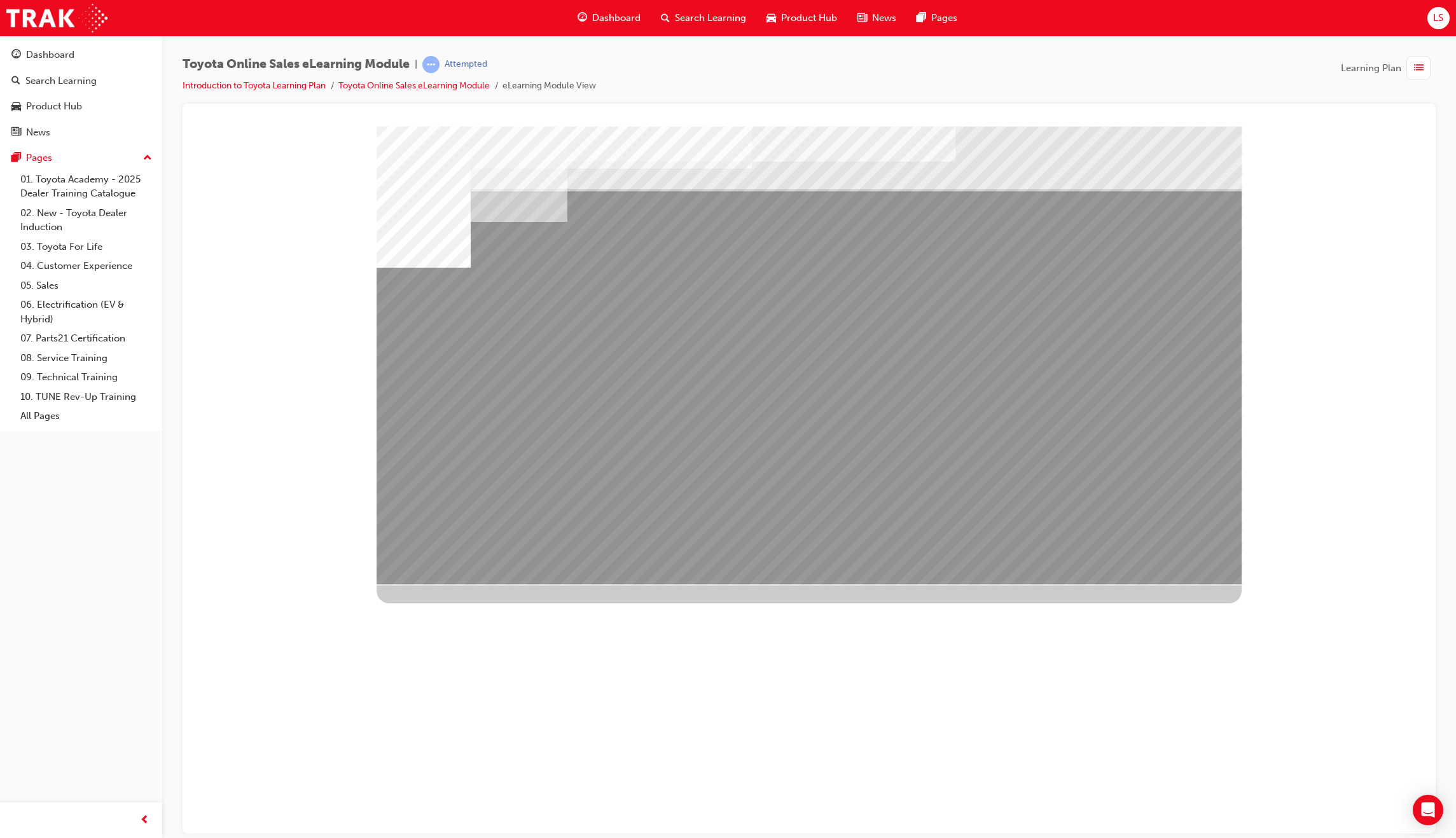
click at [1189, 584] on div "Image" at bounding box center [809, 813] width 866 height 459
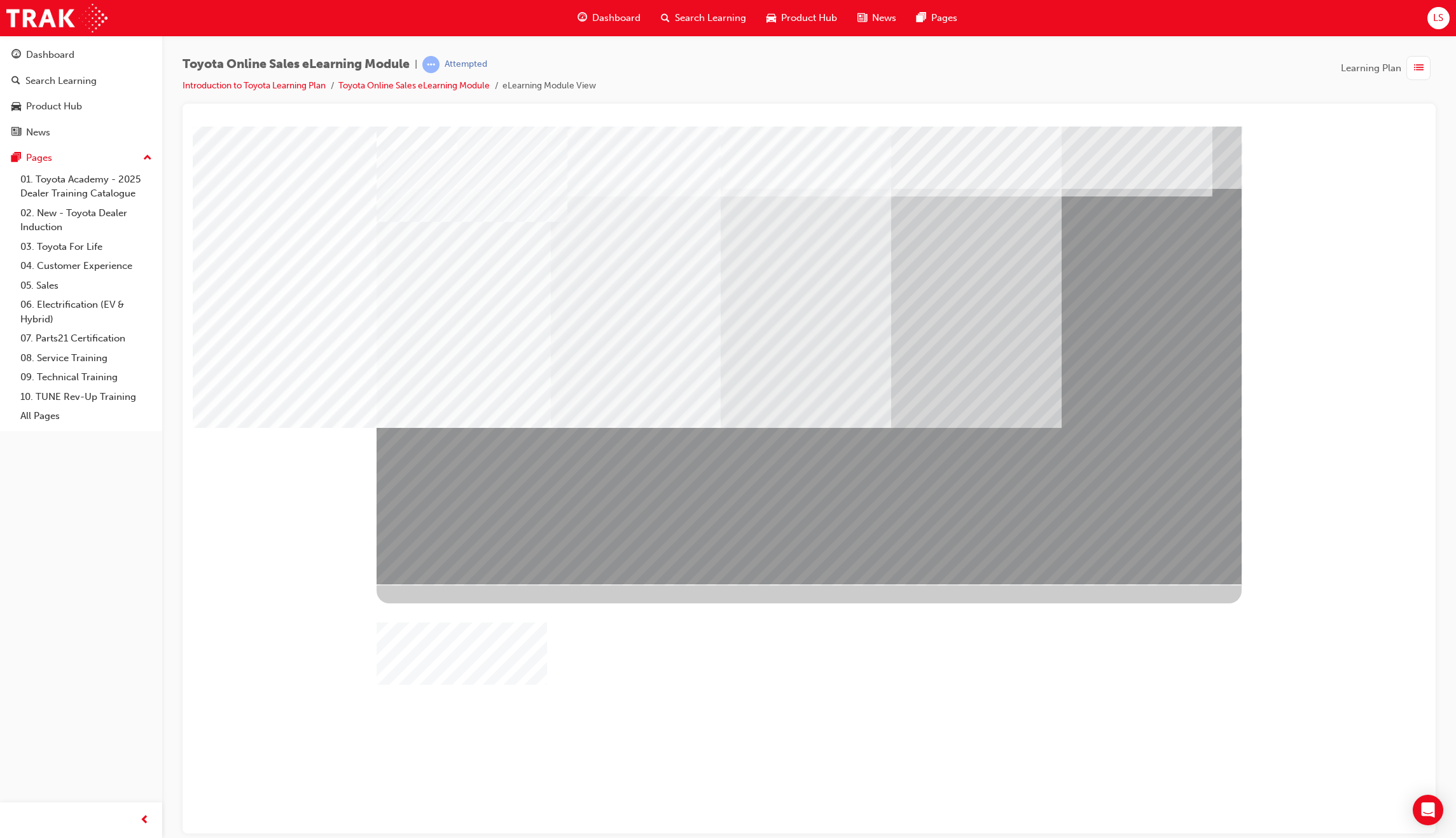
drag, startPoint x: 852, startPoint y: 485, endPoint x: 836, endPoint y: 514, distance: 33.1
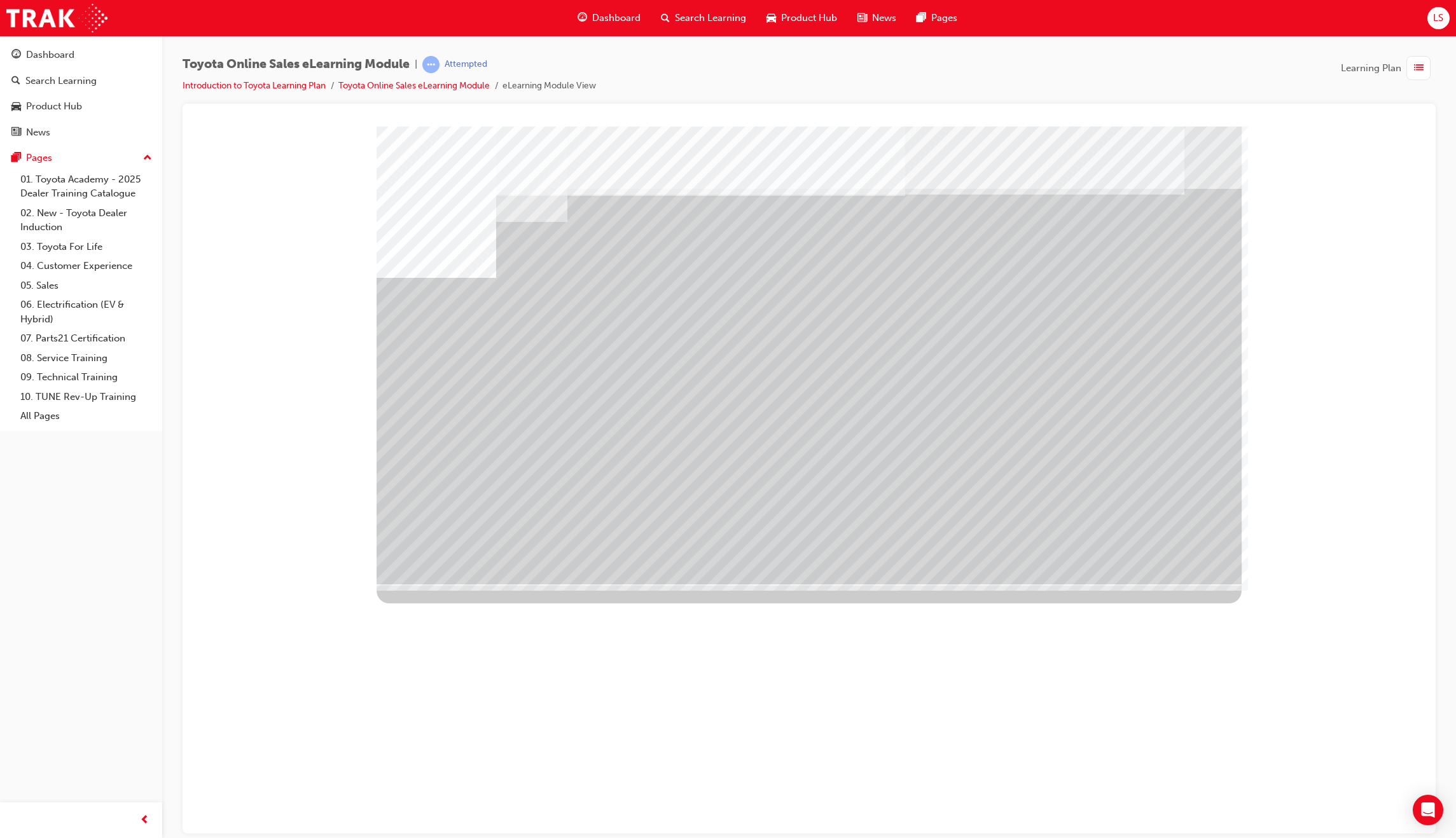
drag, startPoint x: 617, startPoint y: 439, endPoint x: 581, endPoint y: 426, distance: 38.3
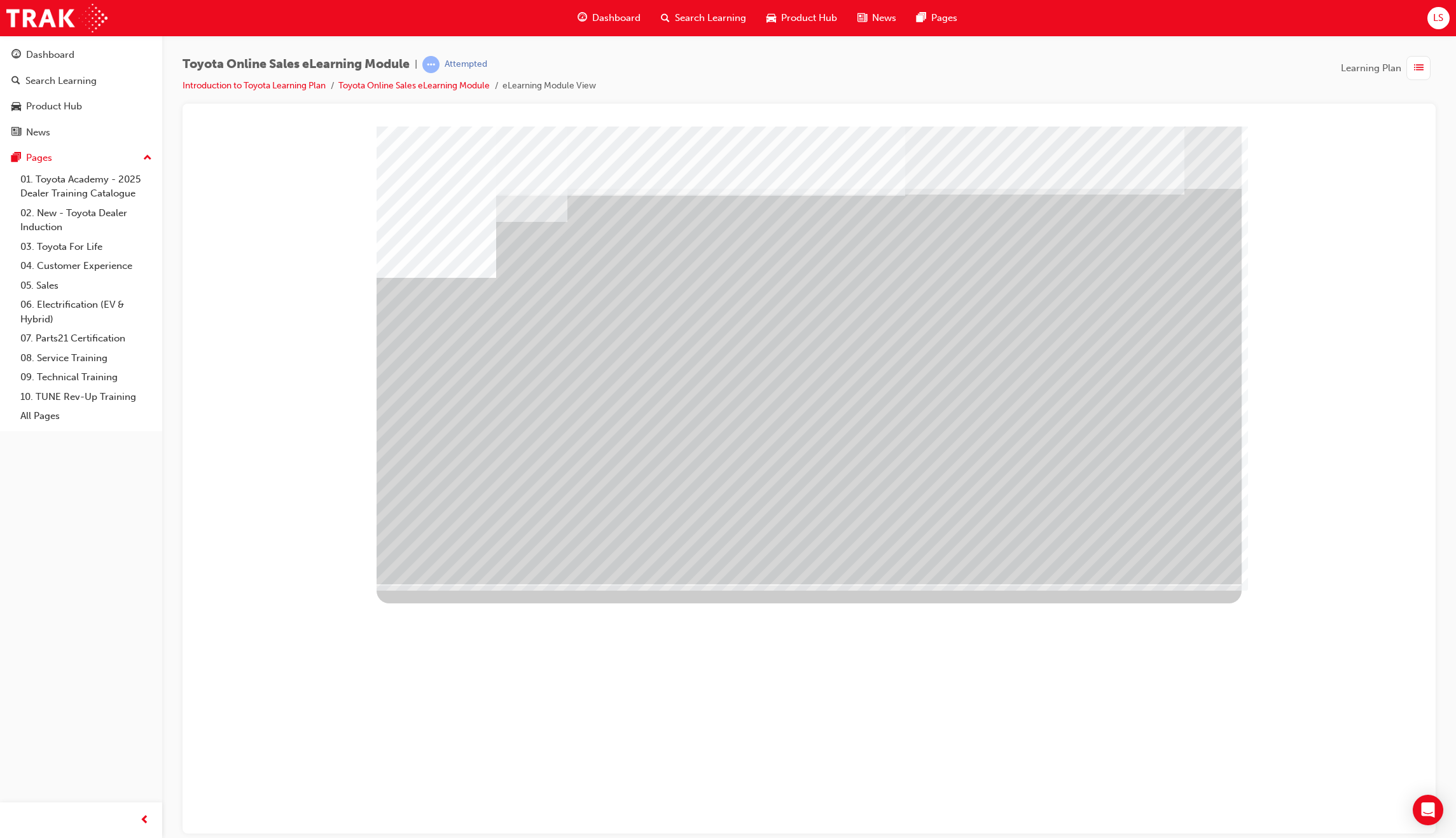
drag, startPoint x: 452, startPoint y: 412, endPoint x: 445, endPoint y: 412, distance: 7.0
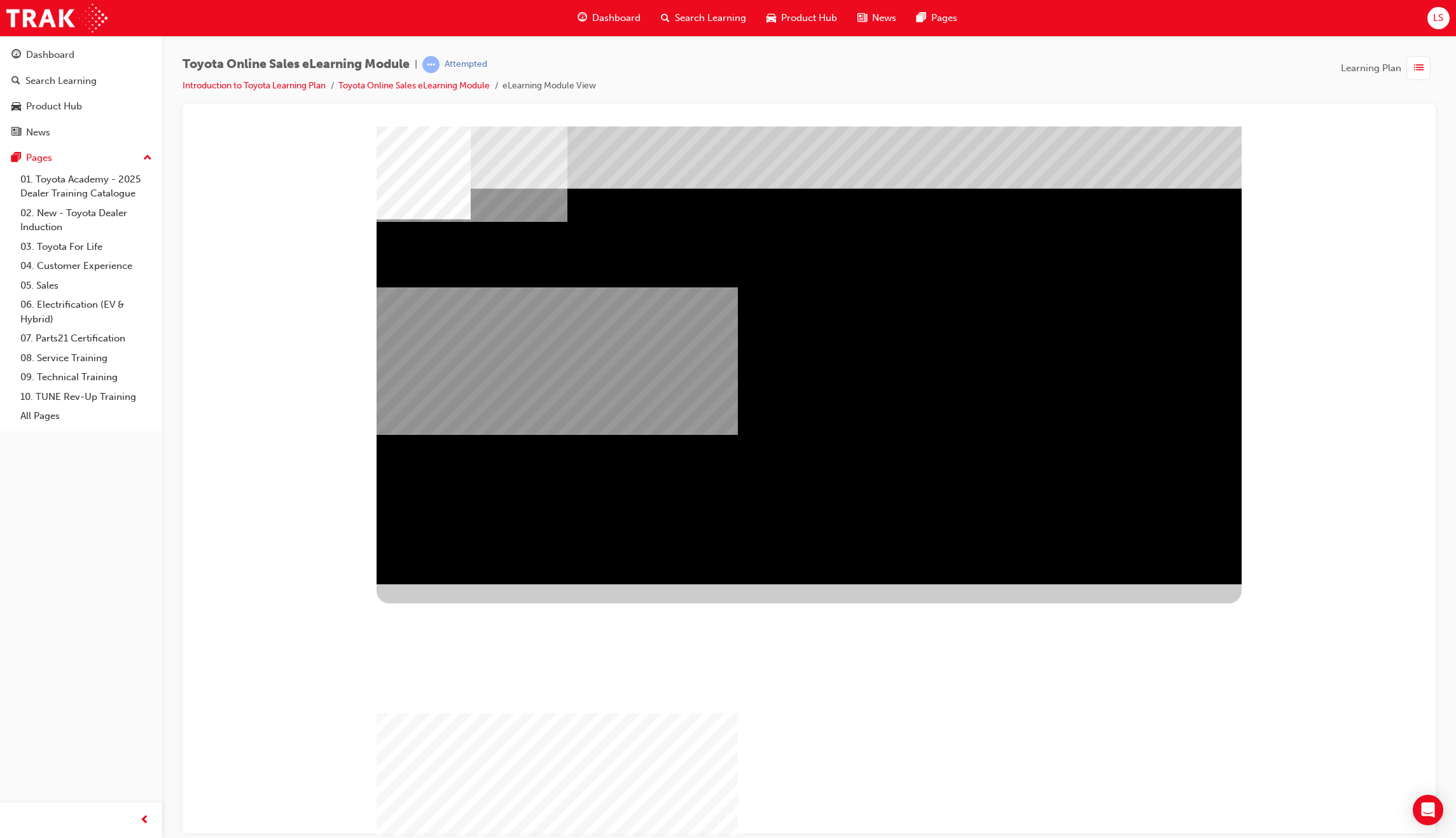
drag, startPoint x: 980, startPoint y: 412, endPoint x: 766, endPoint y: 451, distance: 217.5
click at [784, 445] on div "multistate" at bounding box center [809, 355] width 865 height 458
click at [459, 287] on div "multistate" at bounding box center [418, 274] width 83 height 25
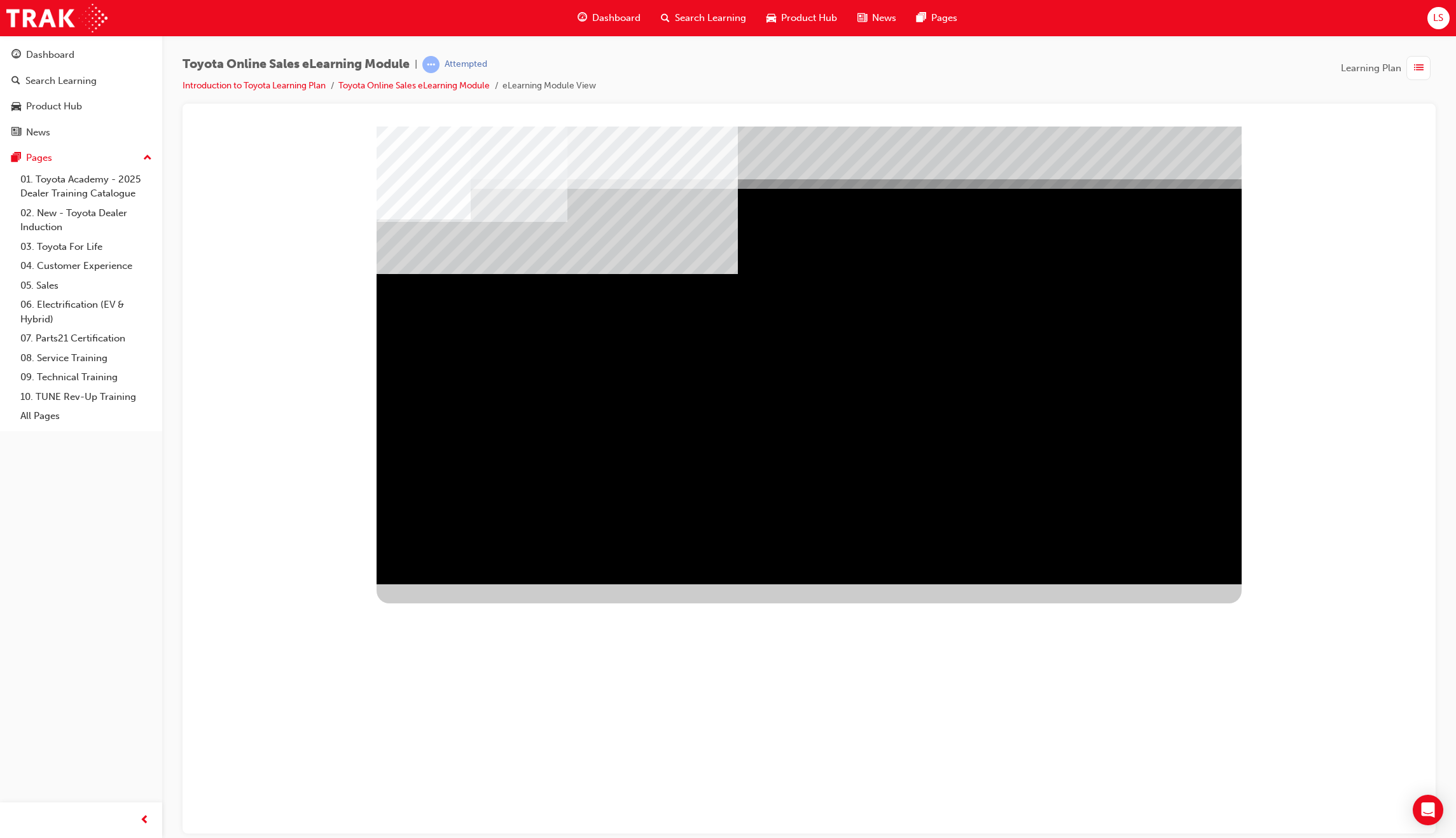
drag, startPoint x: 972, startPoint y: 448, endPoint x: 877, endPoint y: 425, distance: 97.7
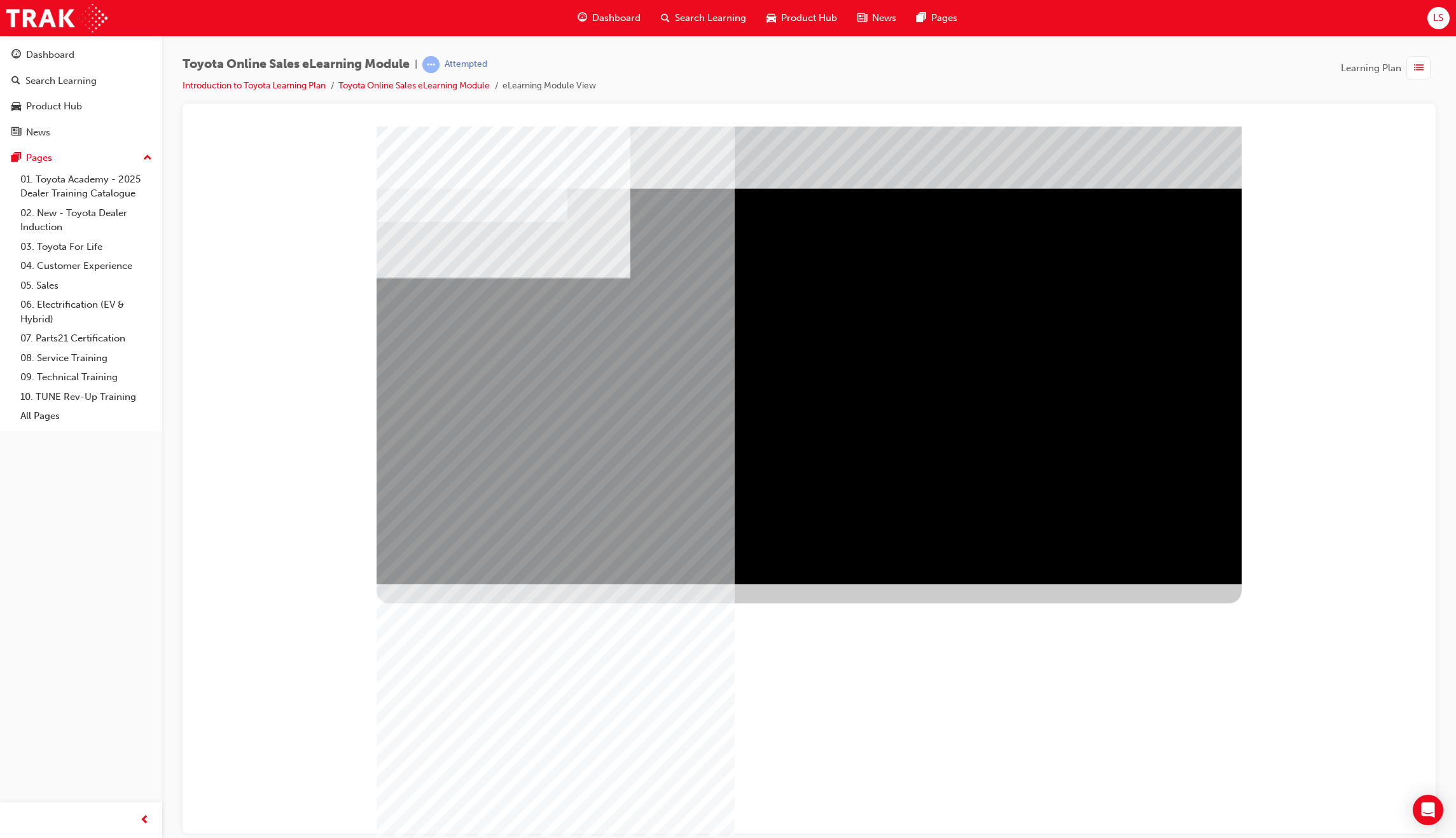
click at [456, 832] on div "NEXT Trigger this button to go to the next slide" at bounding box center [416, 843] width 80 height 23
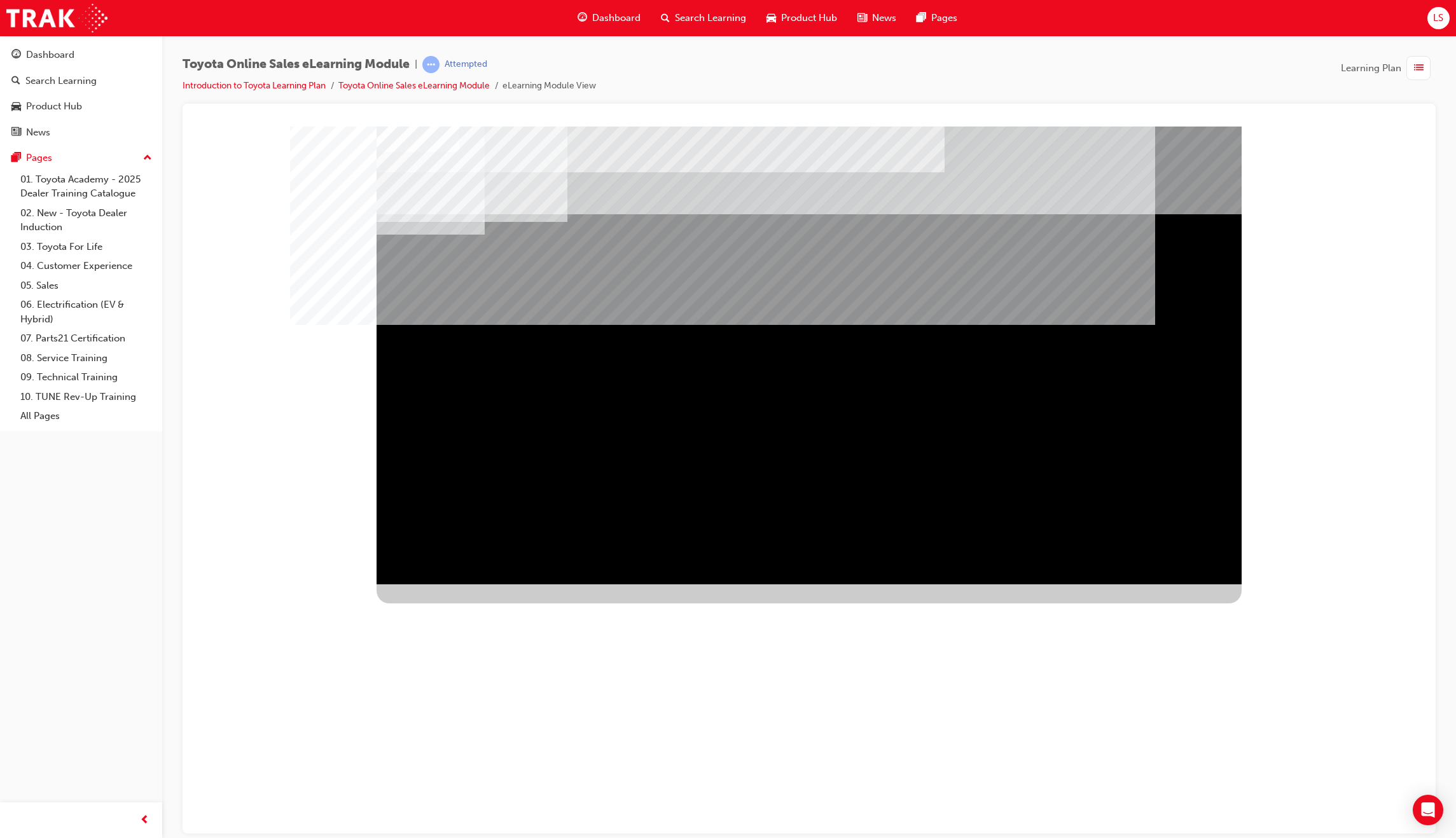
click at [456, 837] on div "NEXT Trigger this button to go to the next slide" at bounding box center [416, 854] width 80 height 23
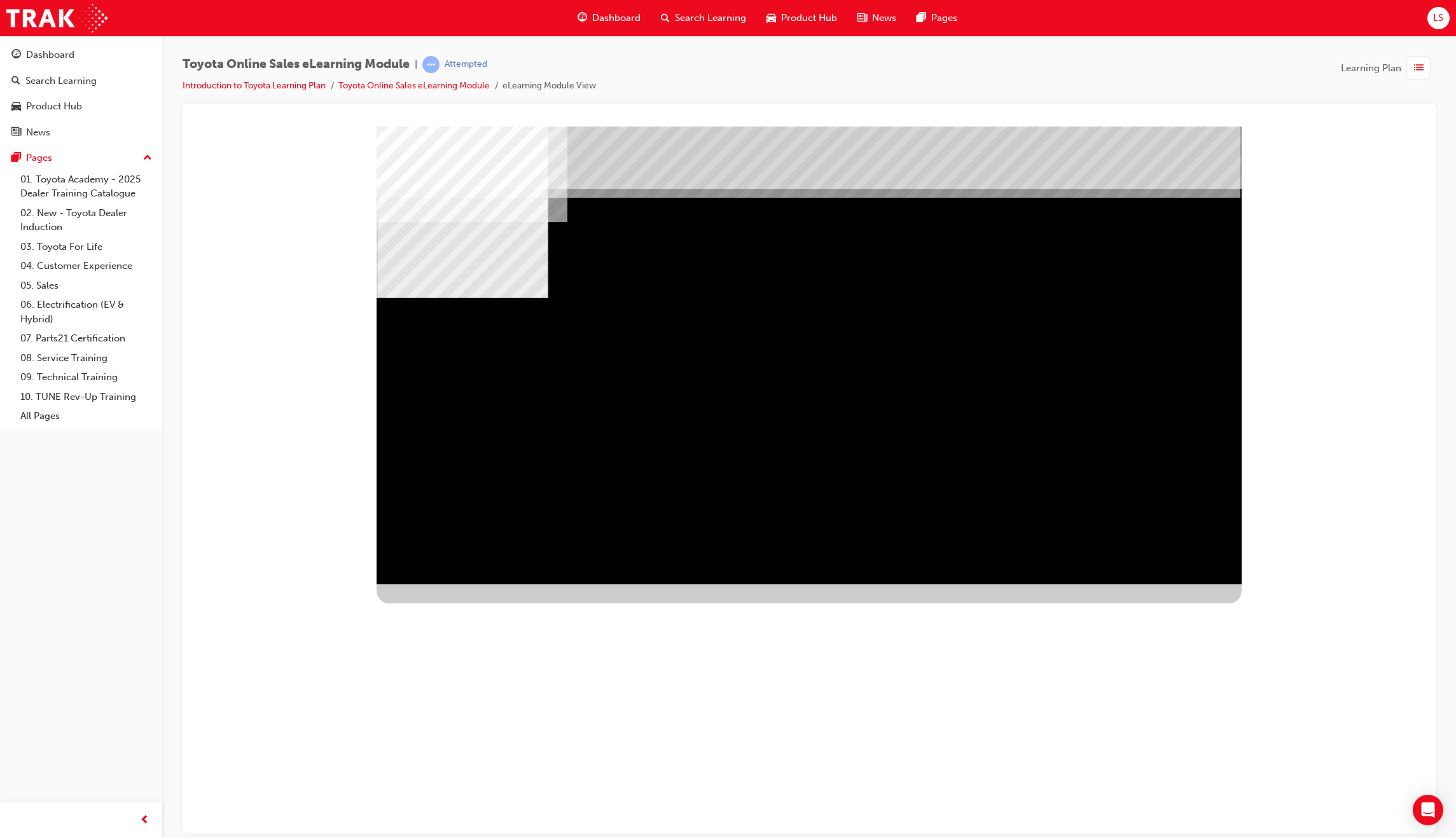
click at [543, 740] on div "01\3OVERALL OBLIGATIONS\3\3\3" at bounding box center [459, 823] width 166 height 166
drag, startPoint x: 840, startPoint y: 397, endPoint x: 870, endPoint y: 400, distance: 30.1
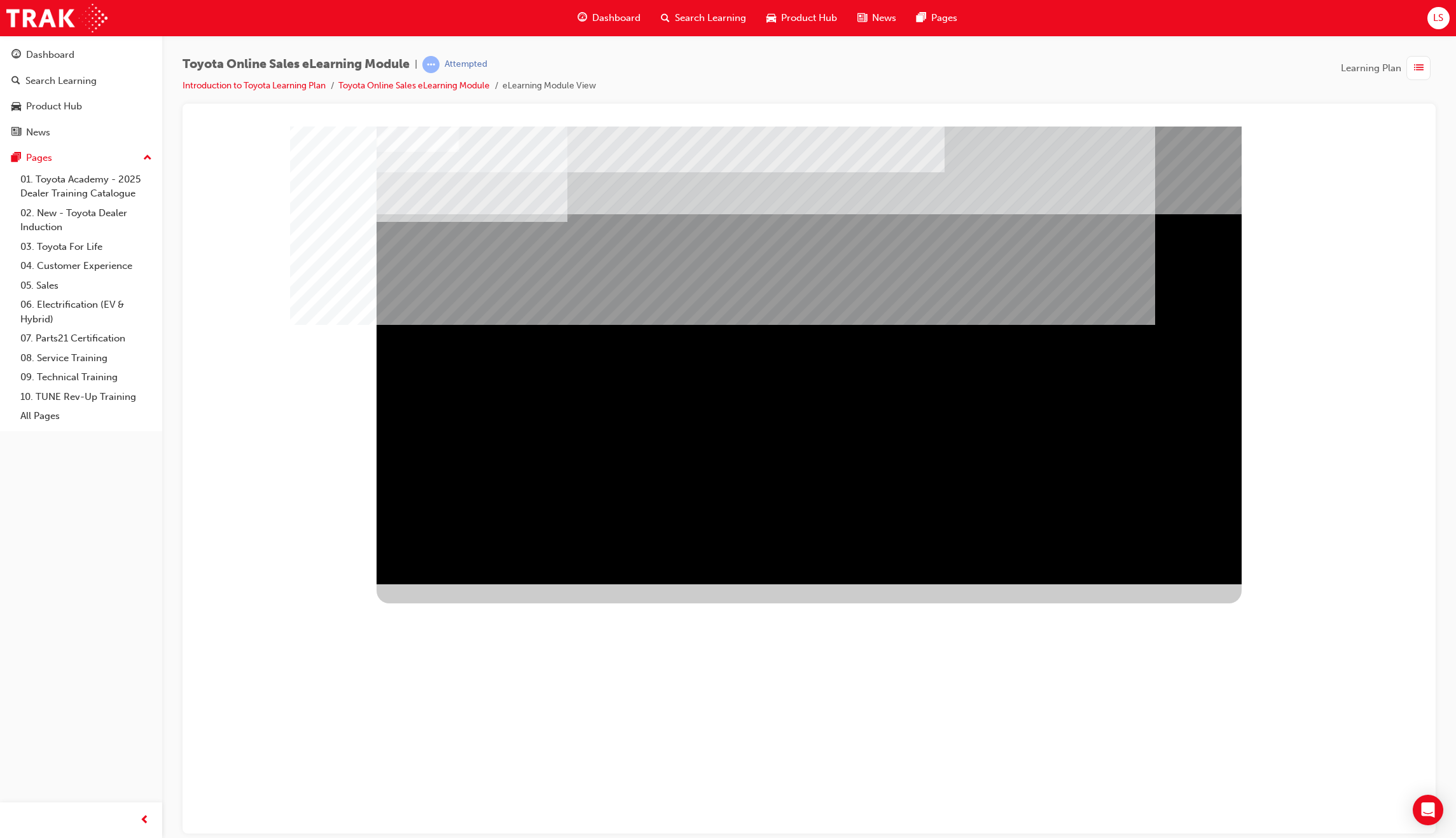
click at [456, 740] on div "NEXT Trigger this button to go to the next slide" at bounding box center [416, 752] width 80 height 23
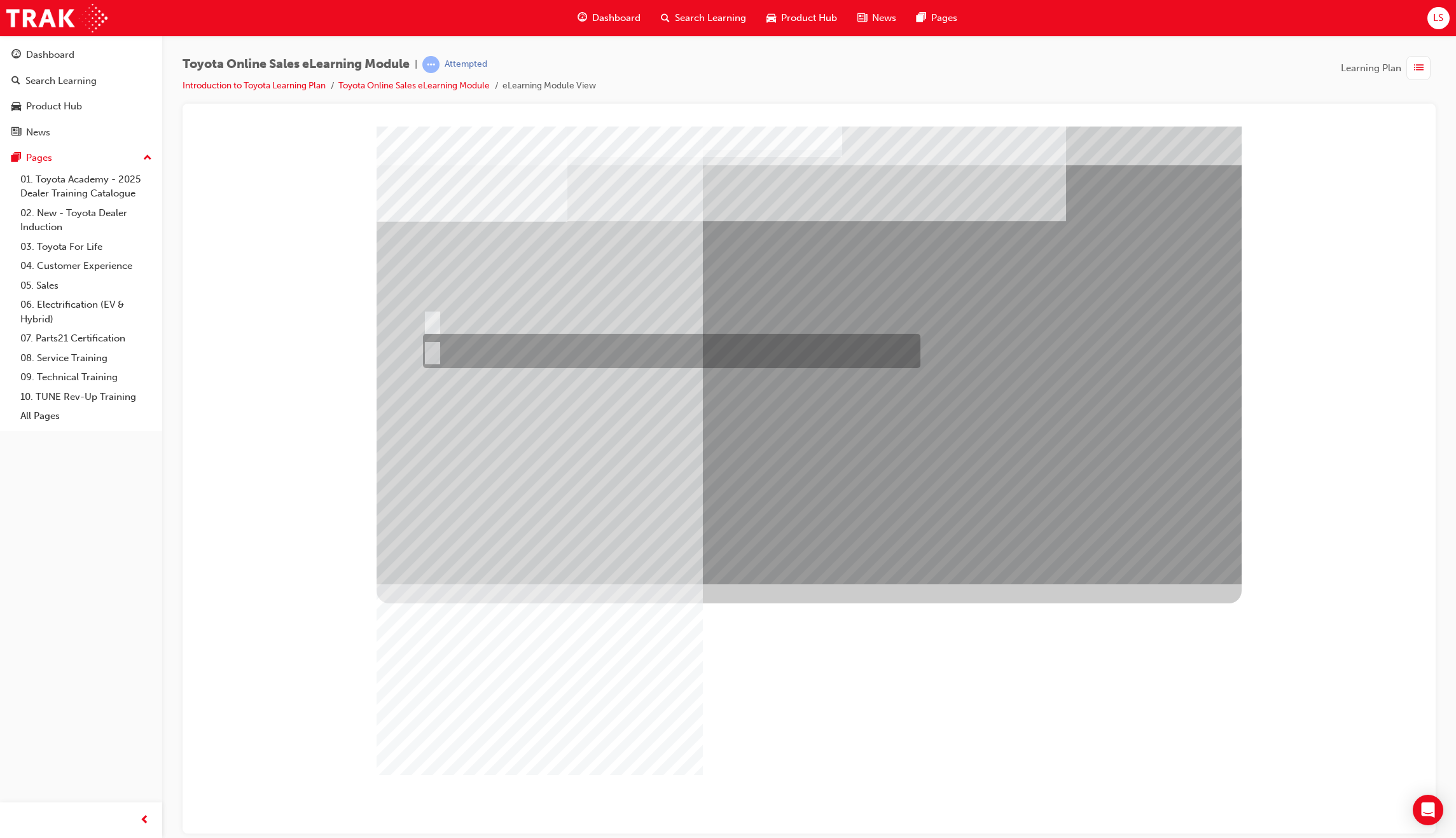
click at [430, 355] on input "False" at bounding box center [430, 350] width 14 height 14
radio input "true"
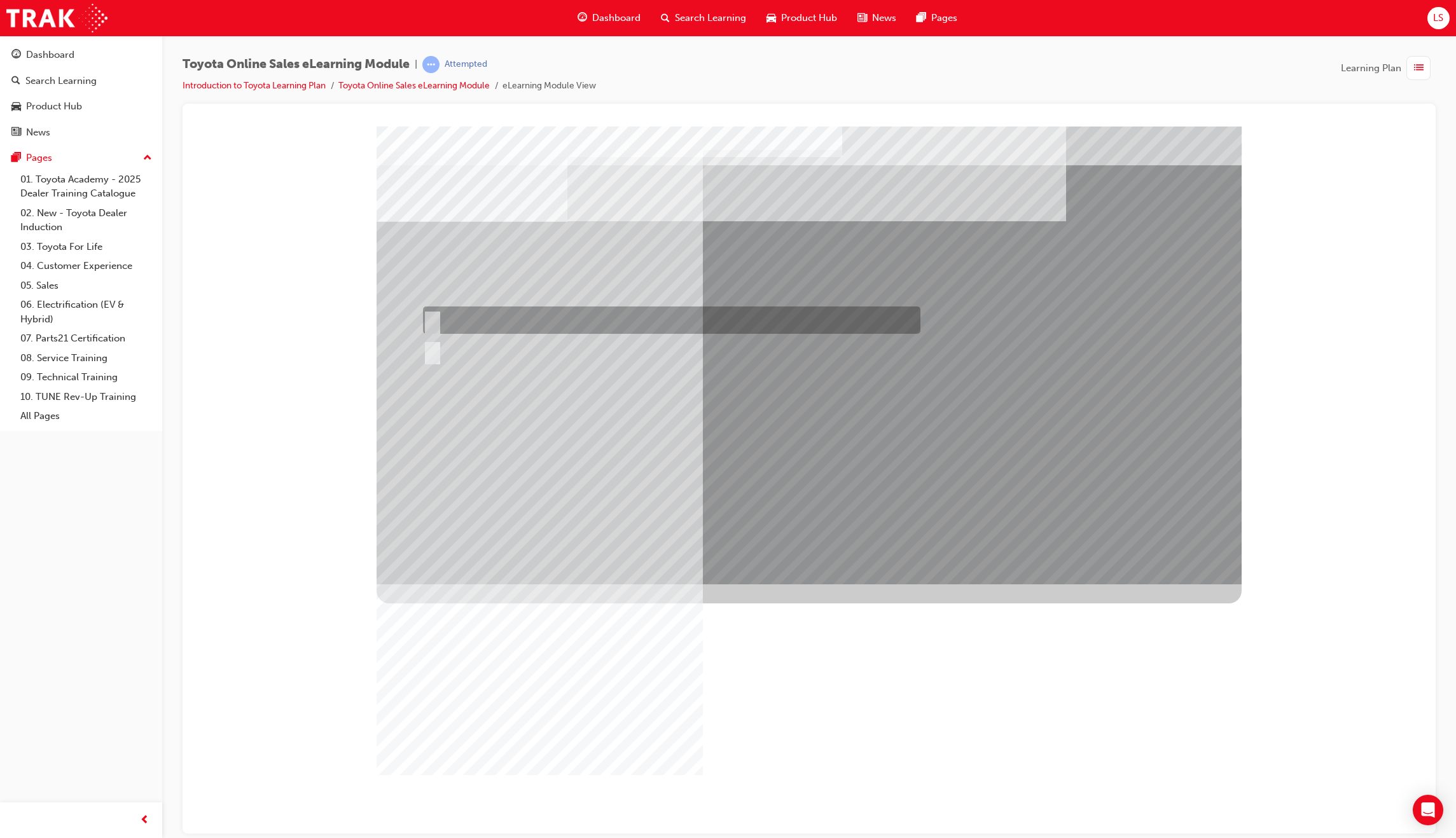
drag, startPoint x: 422, startPoint y: 324, endPoint x: 430, endPoint y: 315, distance: 12.0
click at [422, 323] on div at bounding box center [668, 320] width 498 height 28
radio input "true"
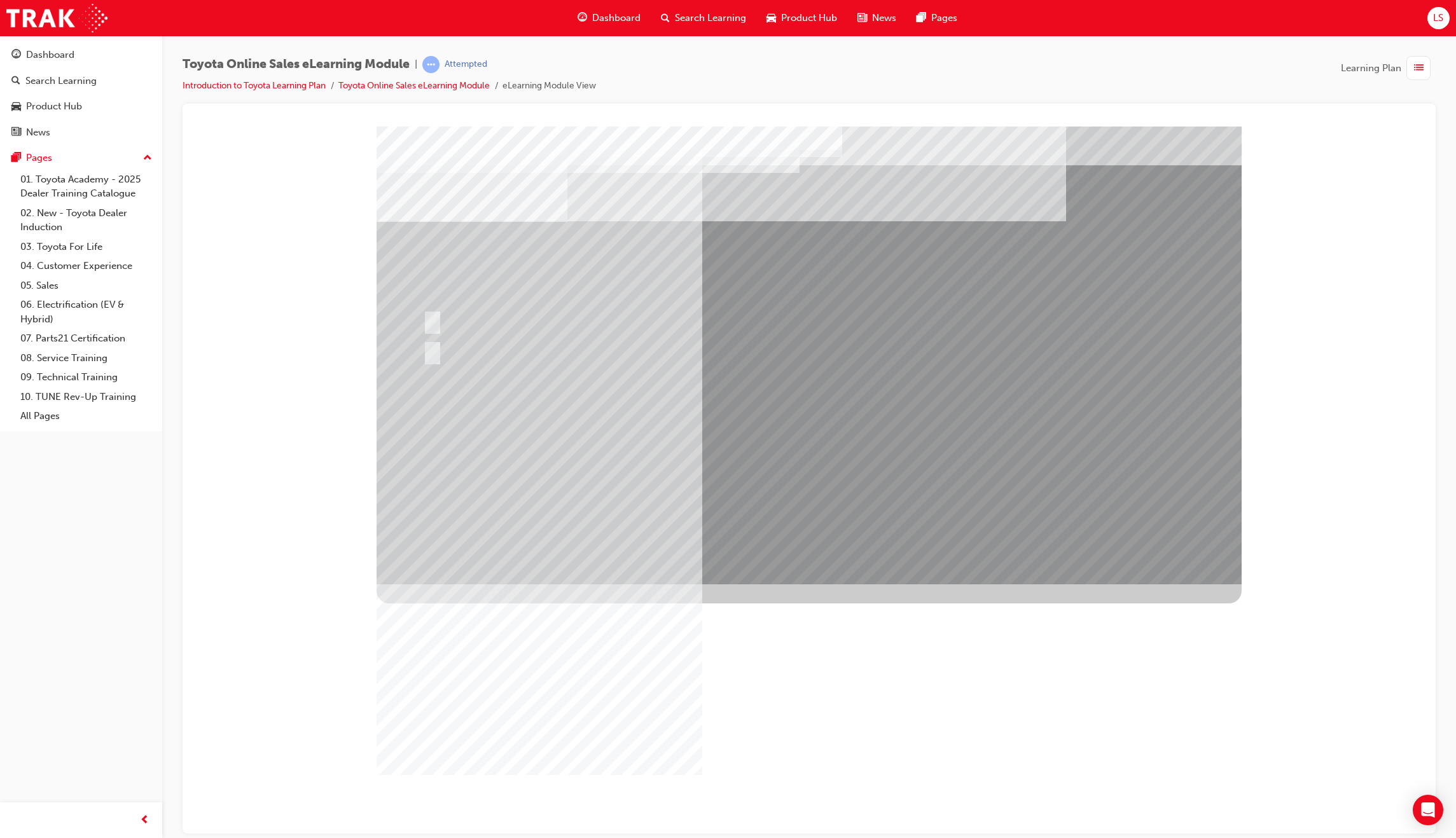
click at [818, 584] on div "Image" at bounding box center [809, 813] width 865 height 458
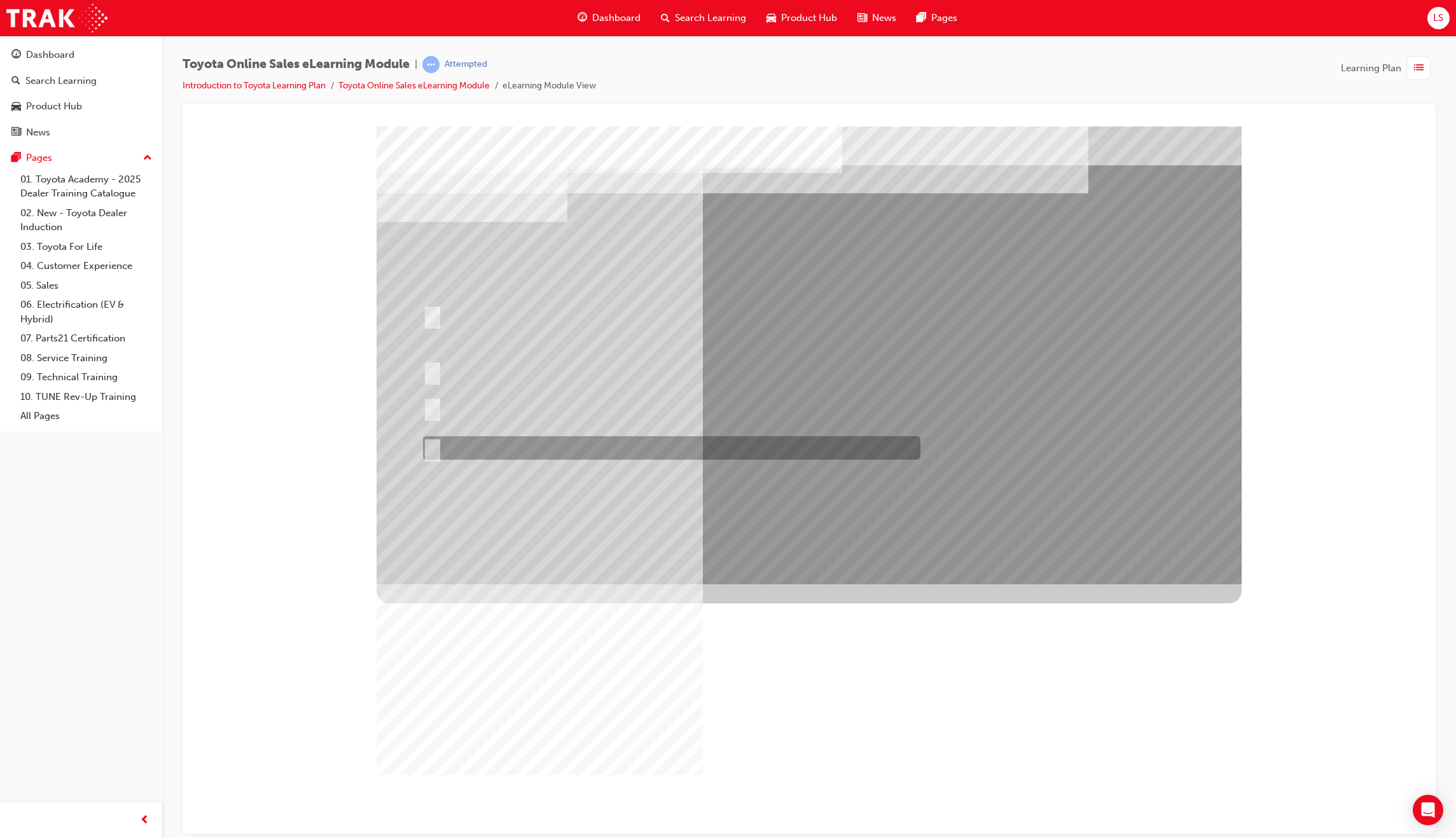
click at [615, 451] on div at bounding box center [668, 448] width 498 height 24
radio input "true"
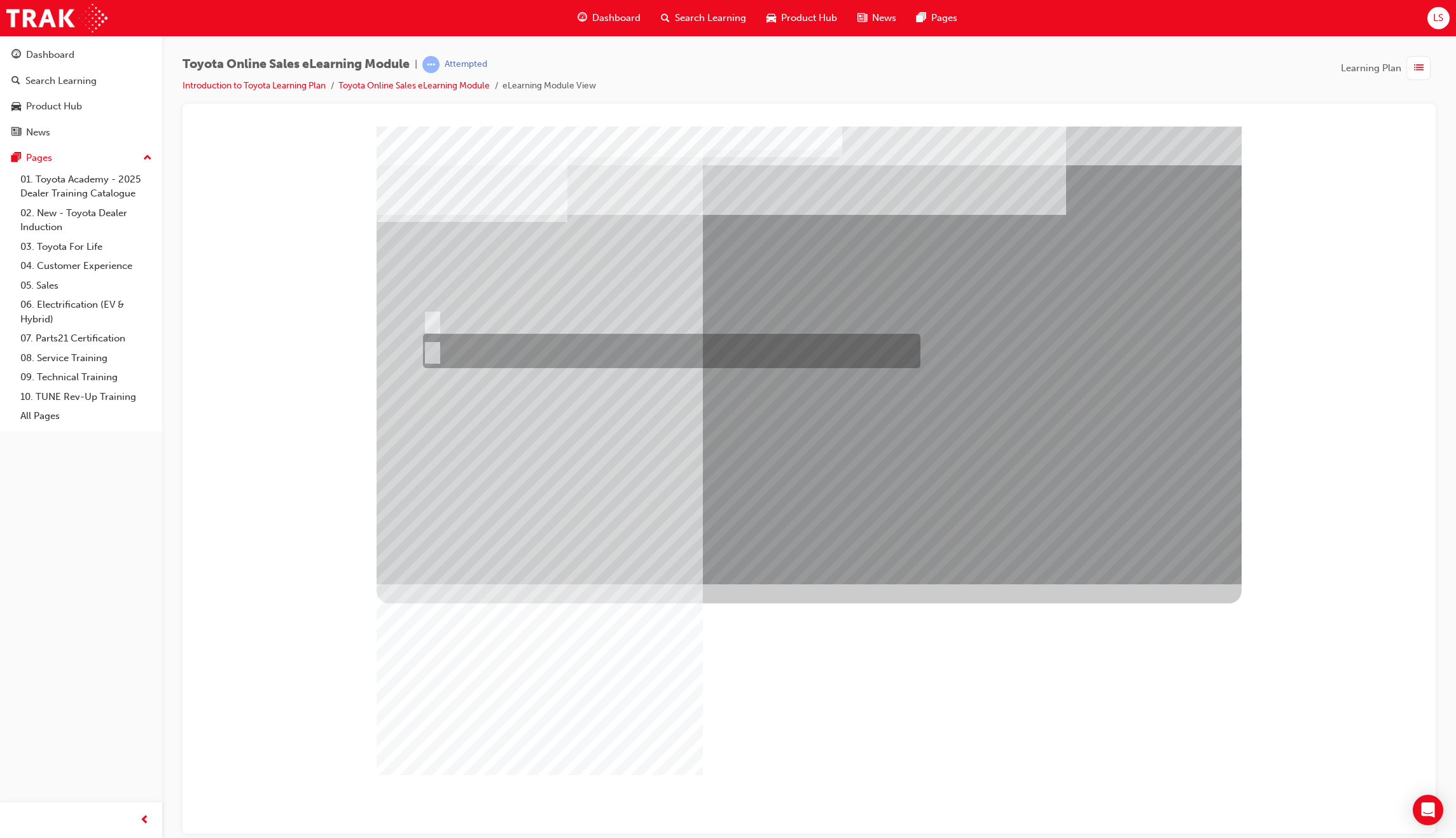
click at [466, 356] on div at bounding box center [668, 351] width 498 height 34
radio input "true"
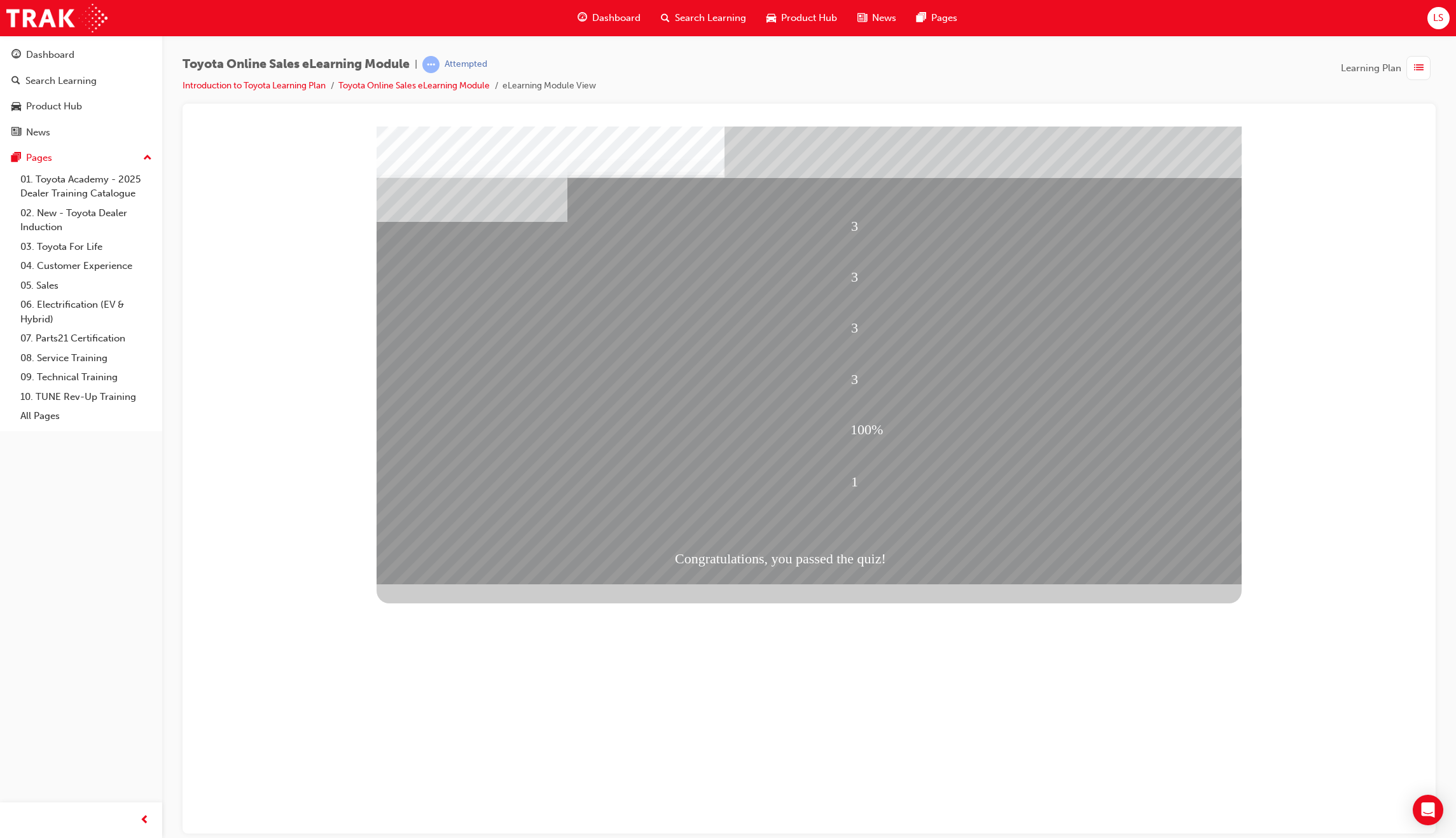
click at [615, 25] on span "Dashboard" at bounding box center [616, 18] width 48 height 15
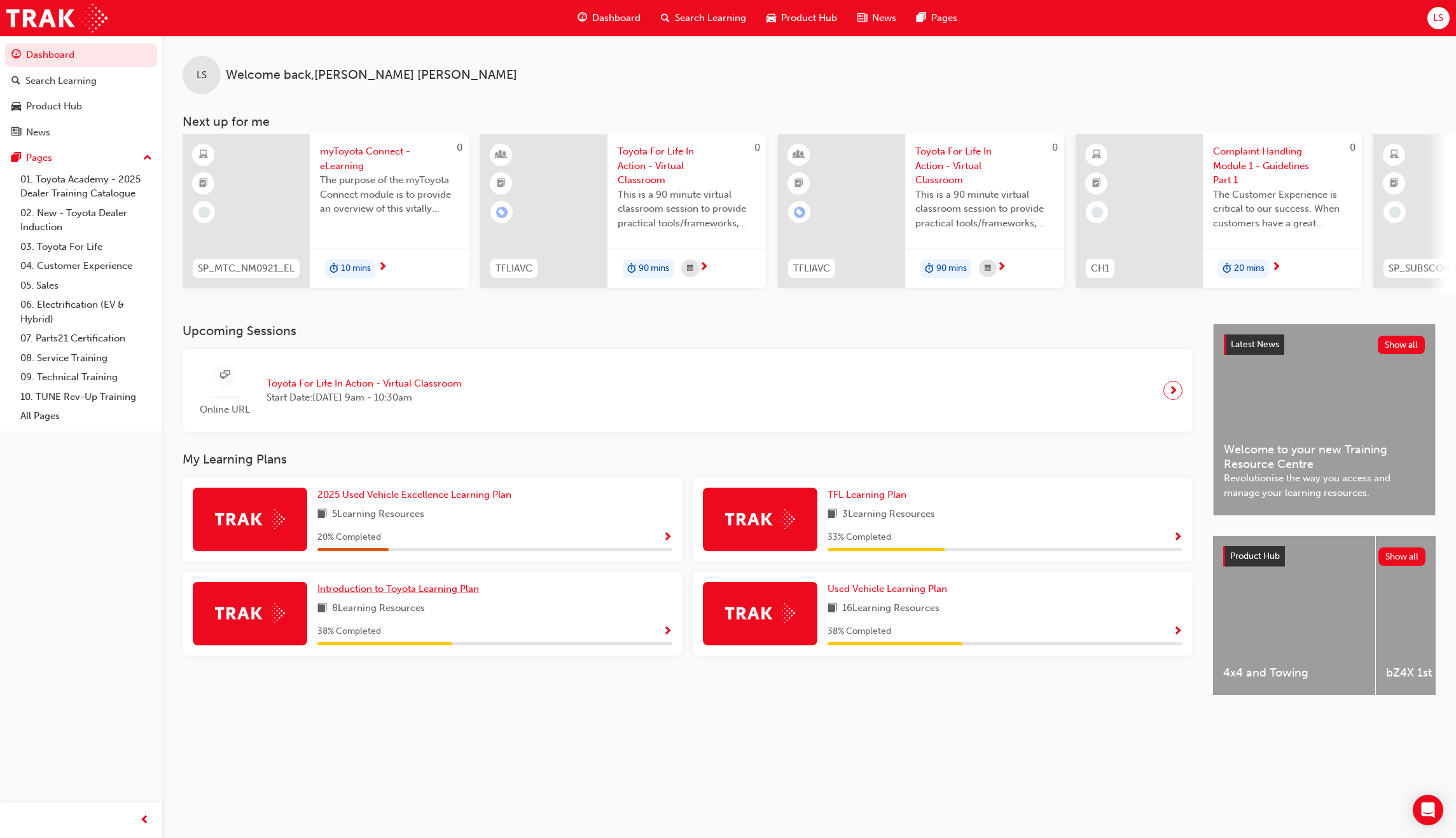
click at [382, 594] on span "Introduction to Toyota Learning Plan" at bounding box center [398, 588] width 162 height 11
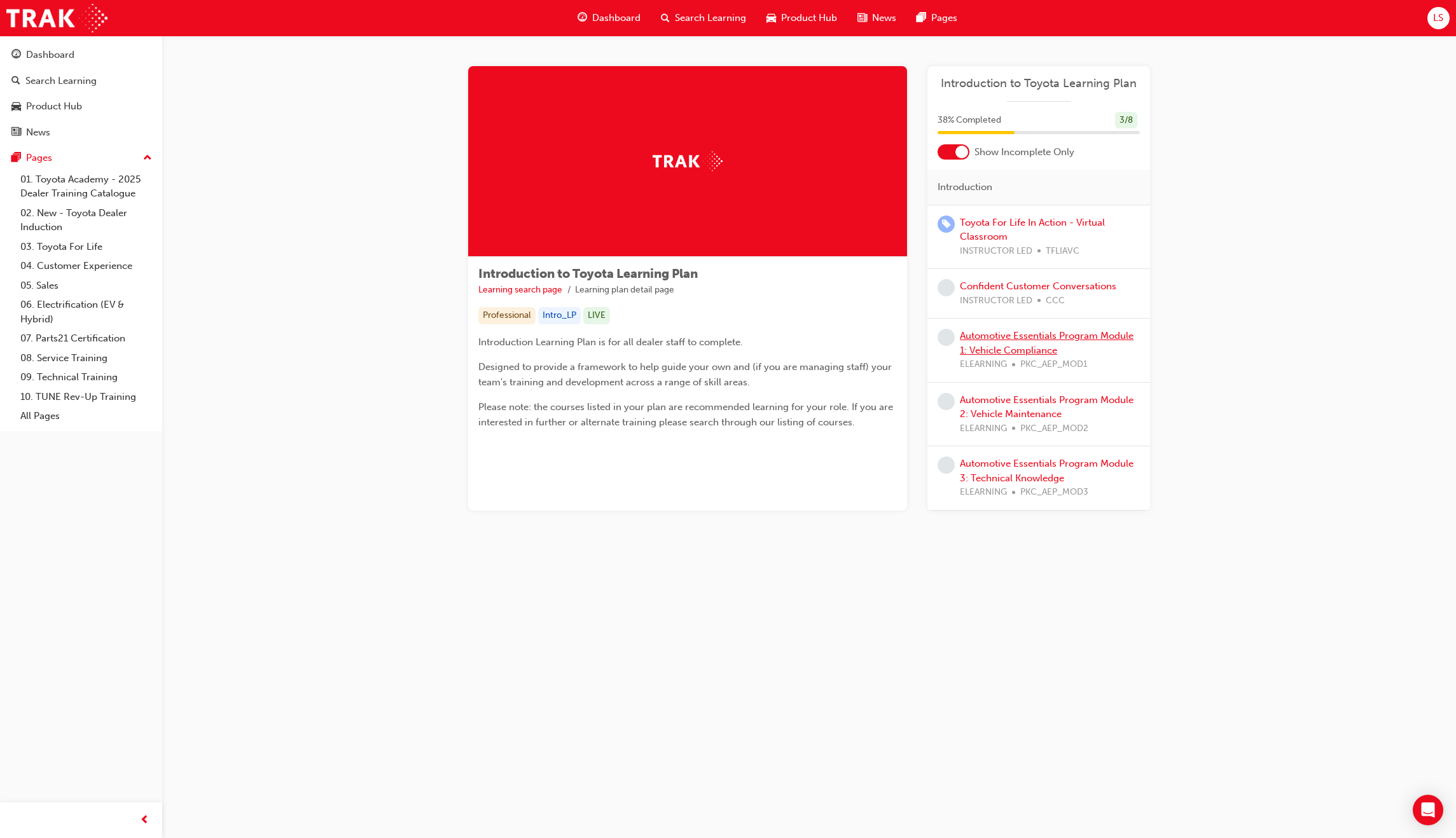
click at [1122, 335] on link "Automotive Essentials Program Module 1: Vehicle Compliance" at bounding box center [1046, 343] width 174 height 26
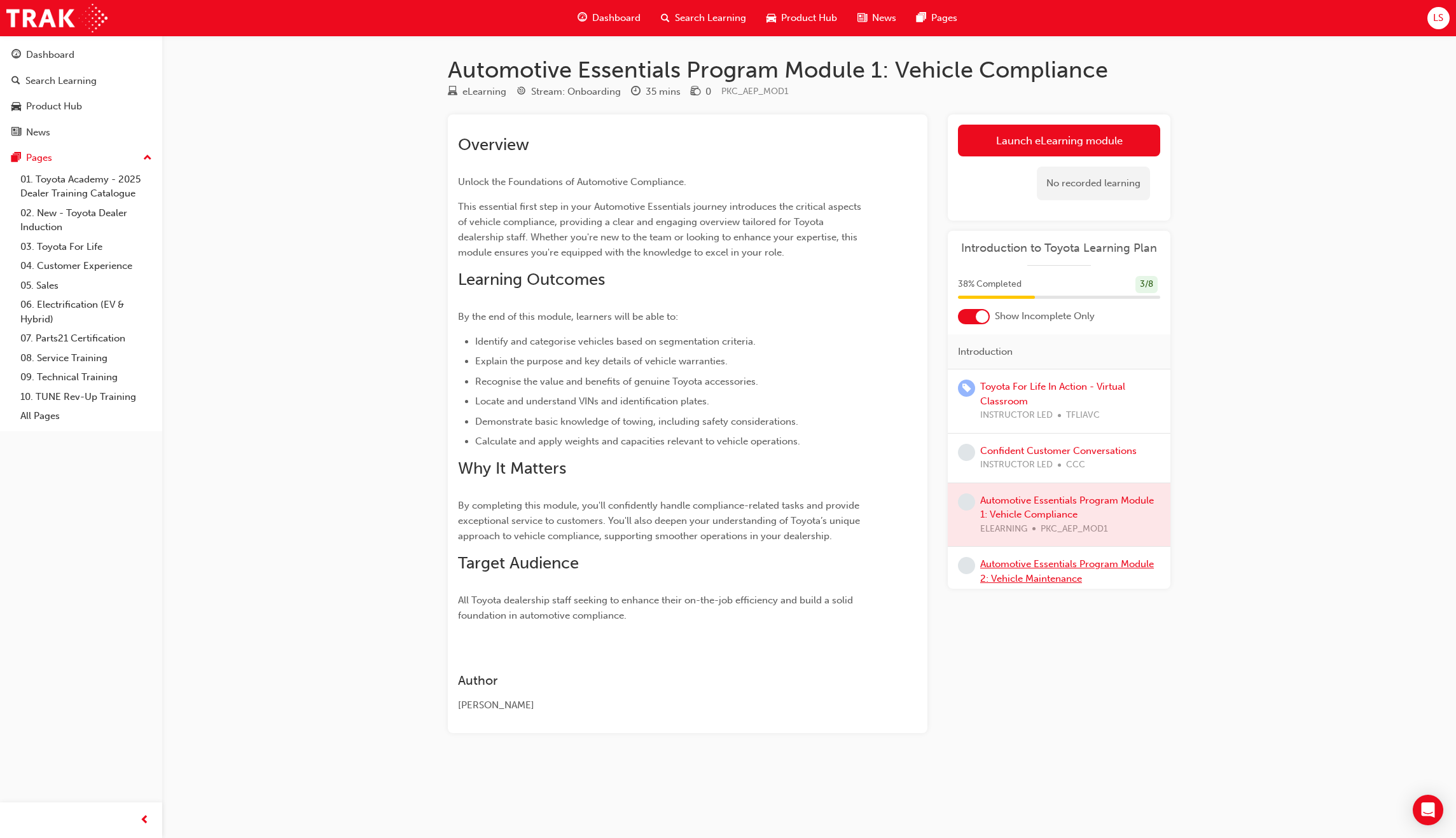
click at [1044, 564] on link "Automotive Essentials Program Module 2: Vehicle Maintenance" at bounding box center [1067, 571] width 174 height 26
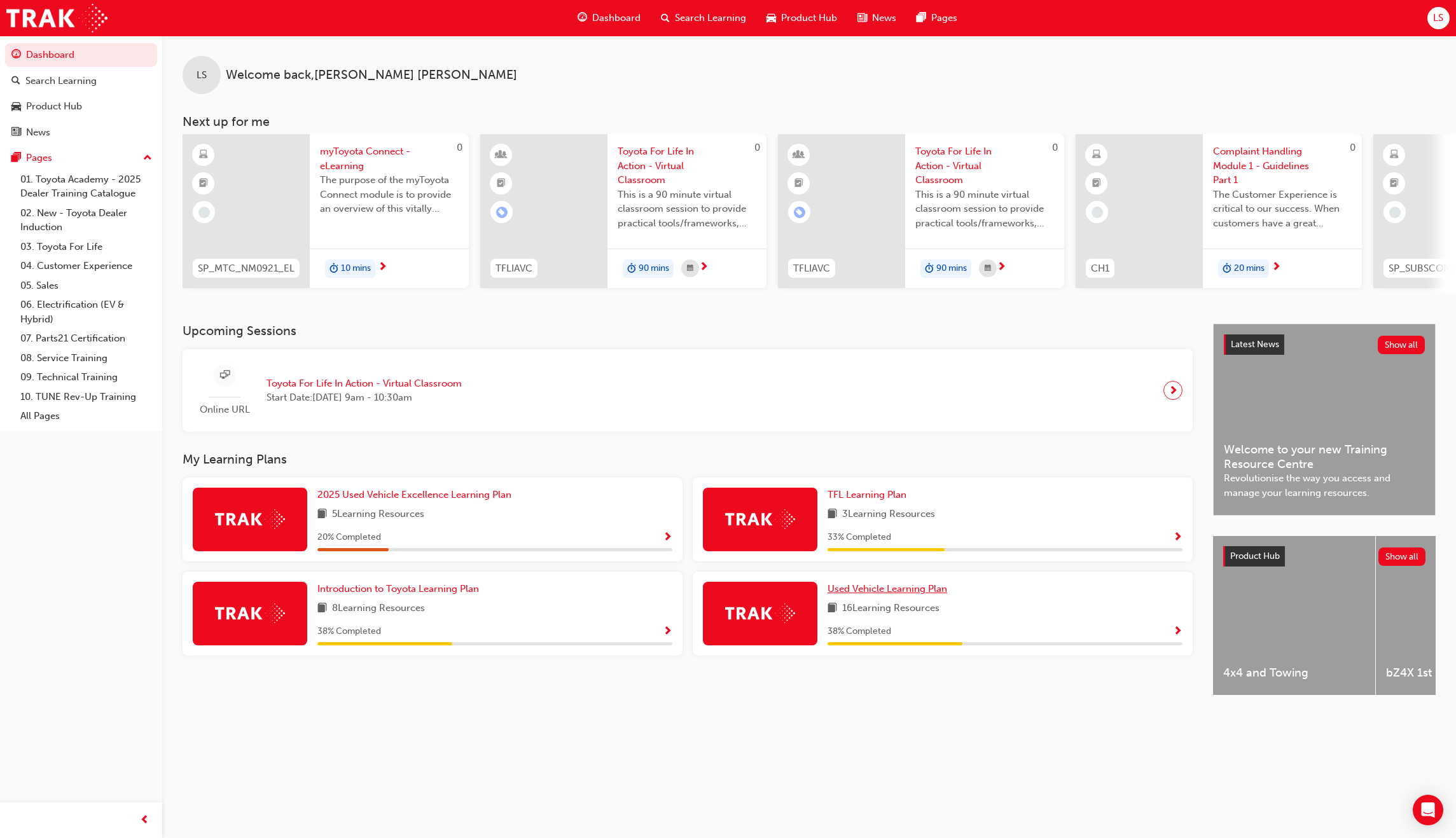
click at [922, 594] on span "Used Vehicle Learning Plan" at bounding box center [887, 588] width 119 height 11
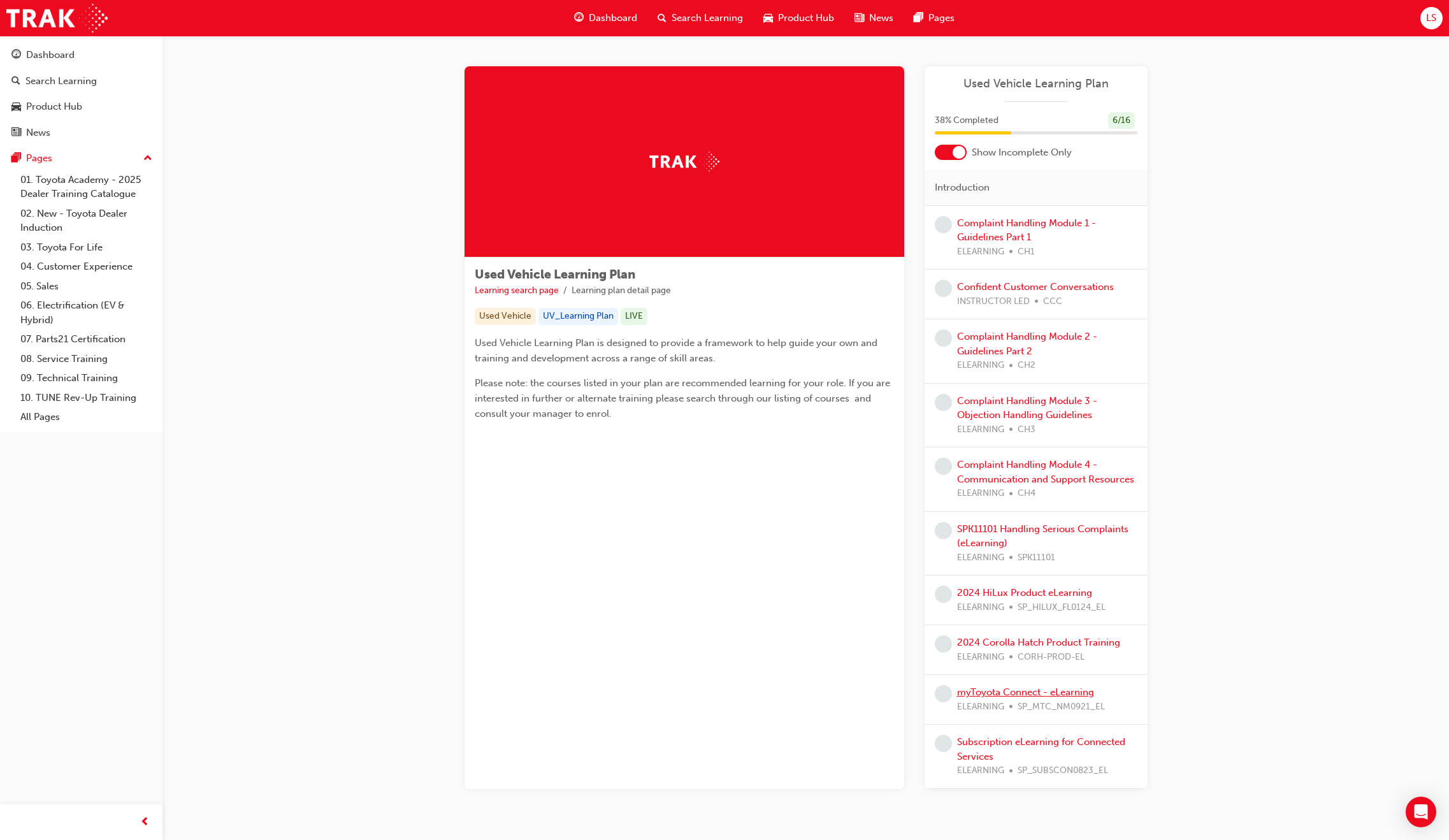
click at [1054, 694] on link "myToyota Connect - eLearning" at bounding box center [1025, 691] width 137 height 11
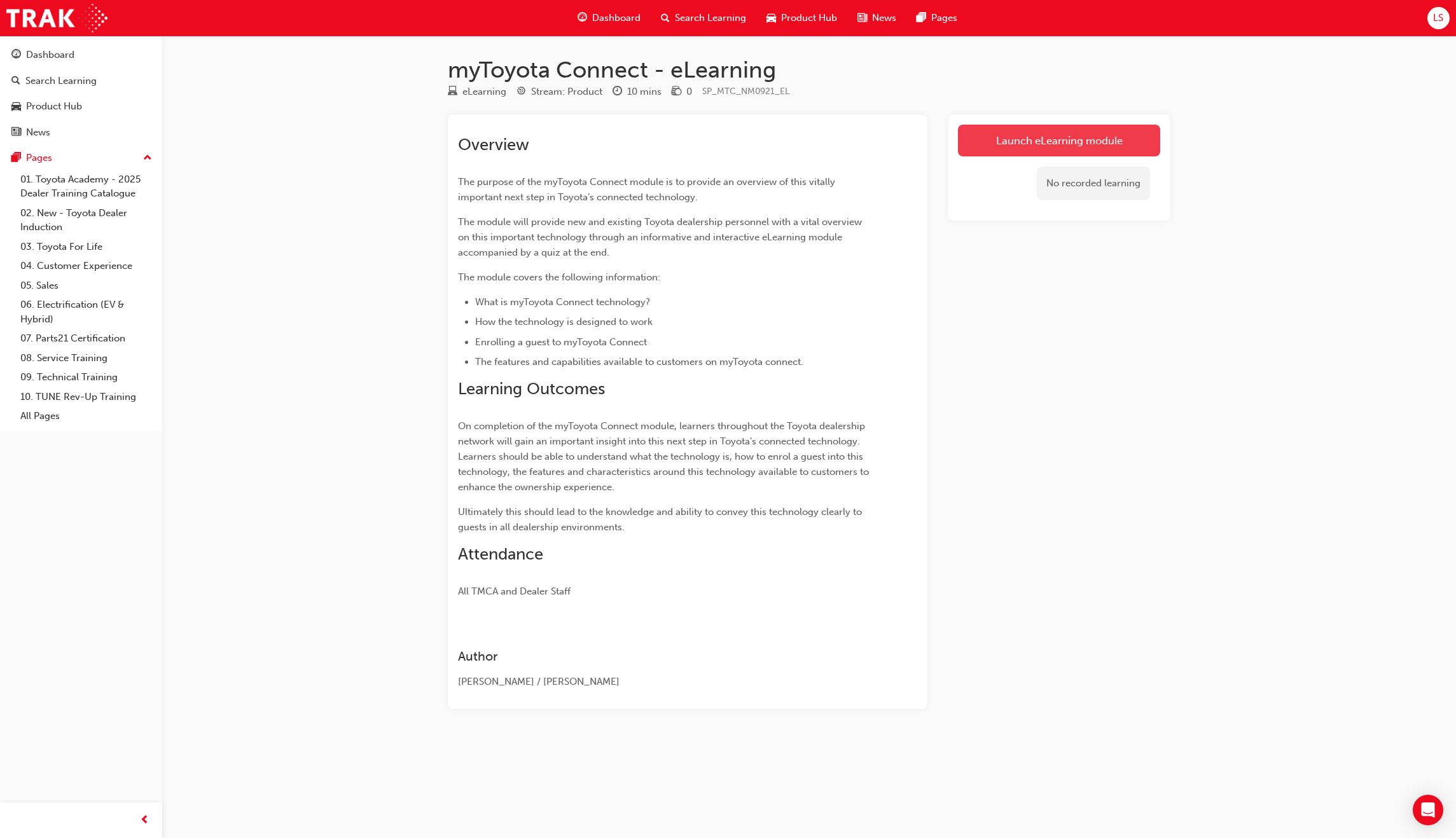
click at [1030, 135] on link "Launch eLearning module" at bounding box center [1058, 140] width 202 height 32
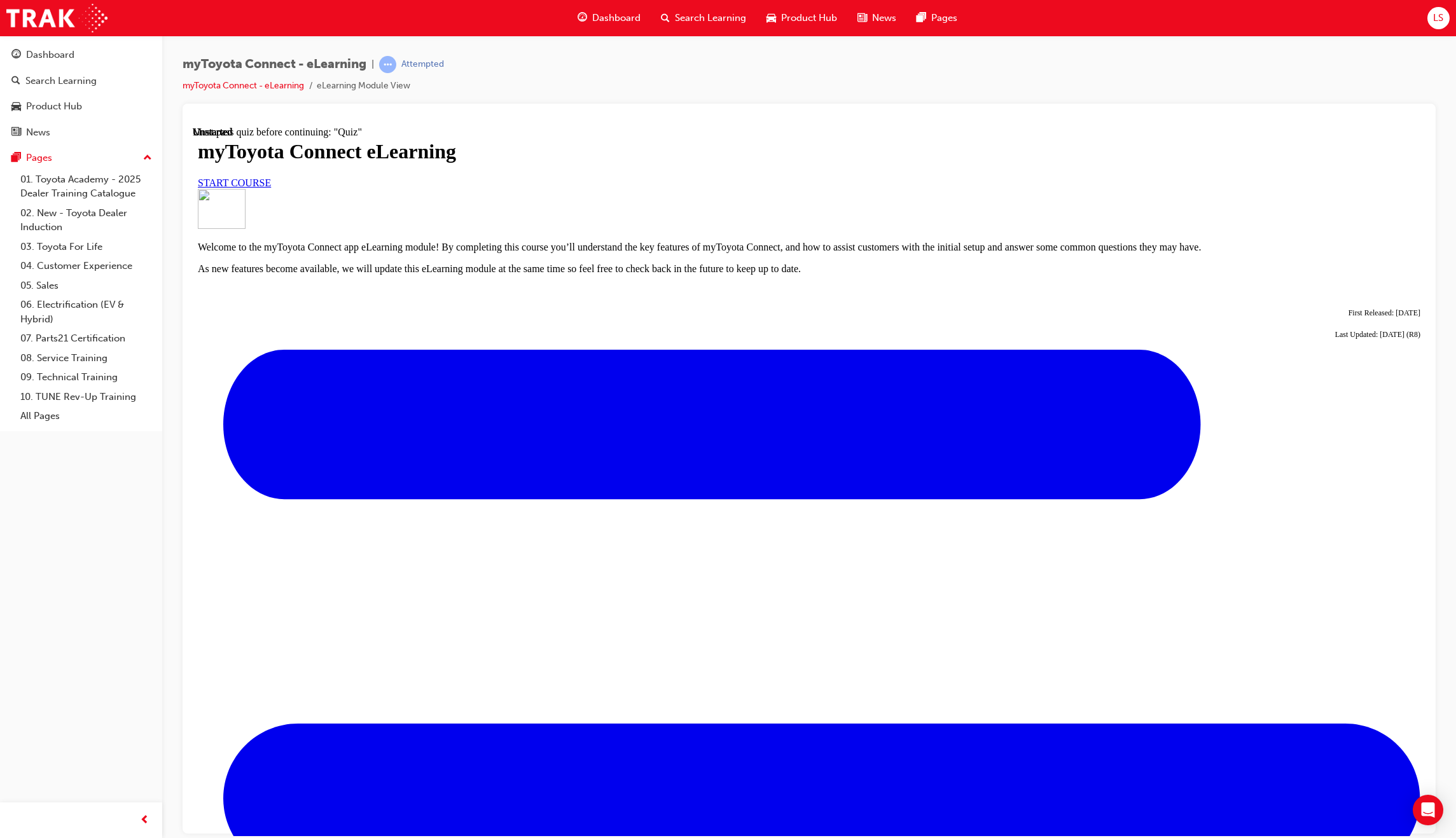
click at [271, 188] on link "START COURSE" at bounding box center [234, 182] width 73 height 10
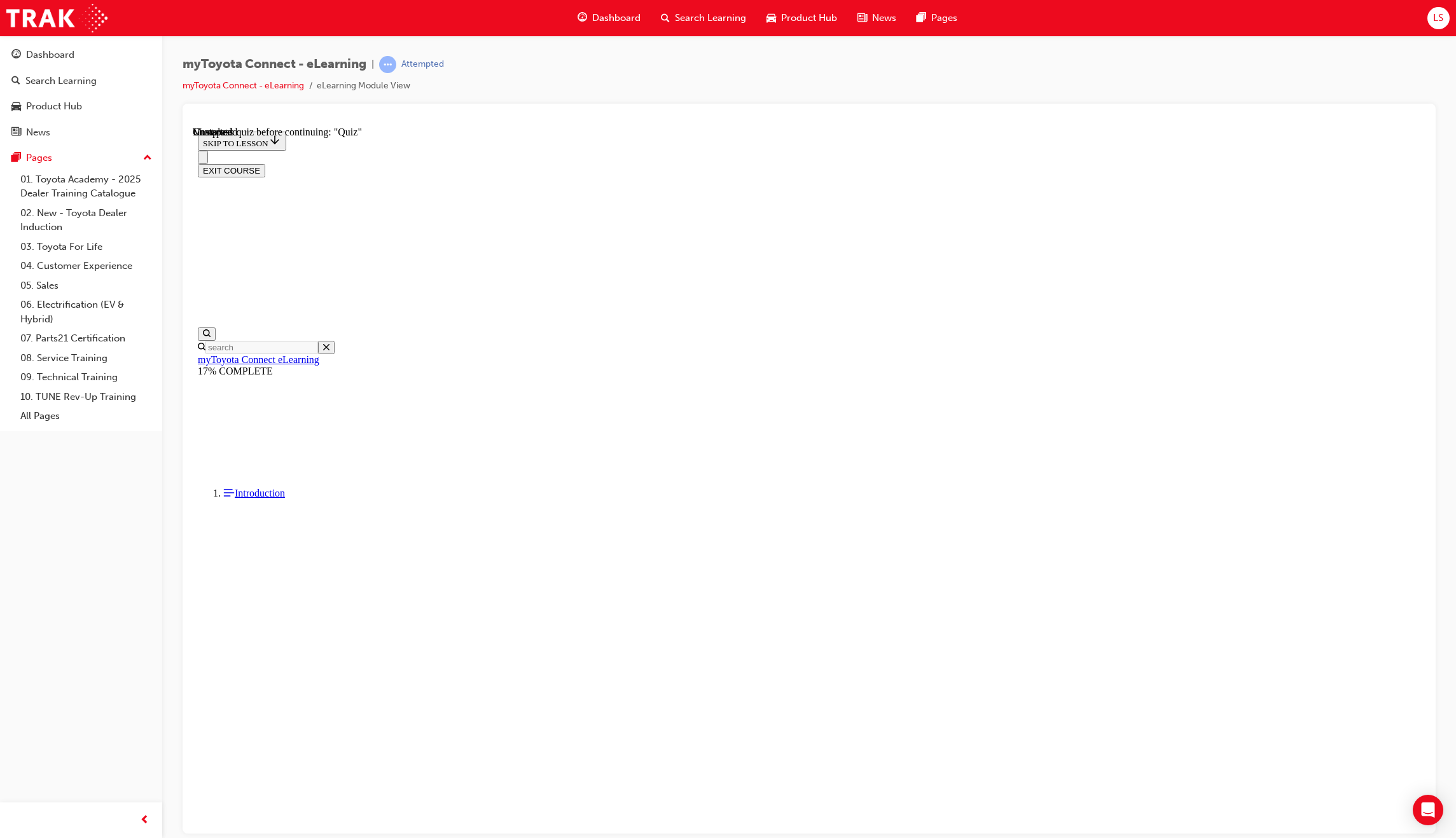
scroll to position [855, 0]
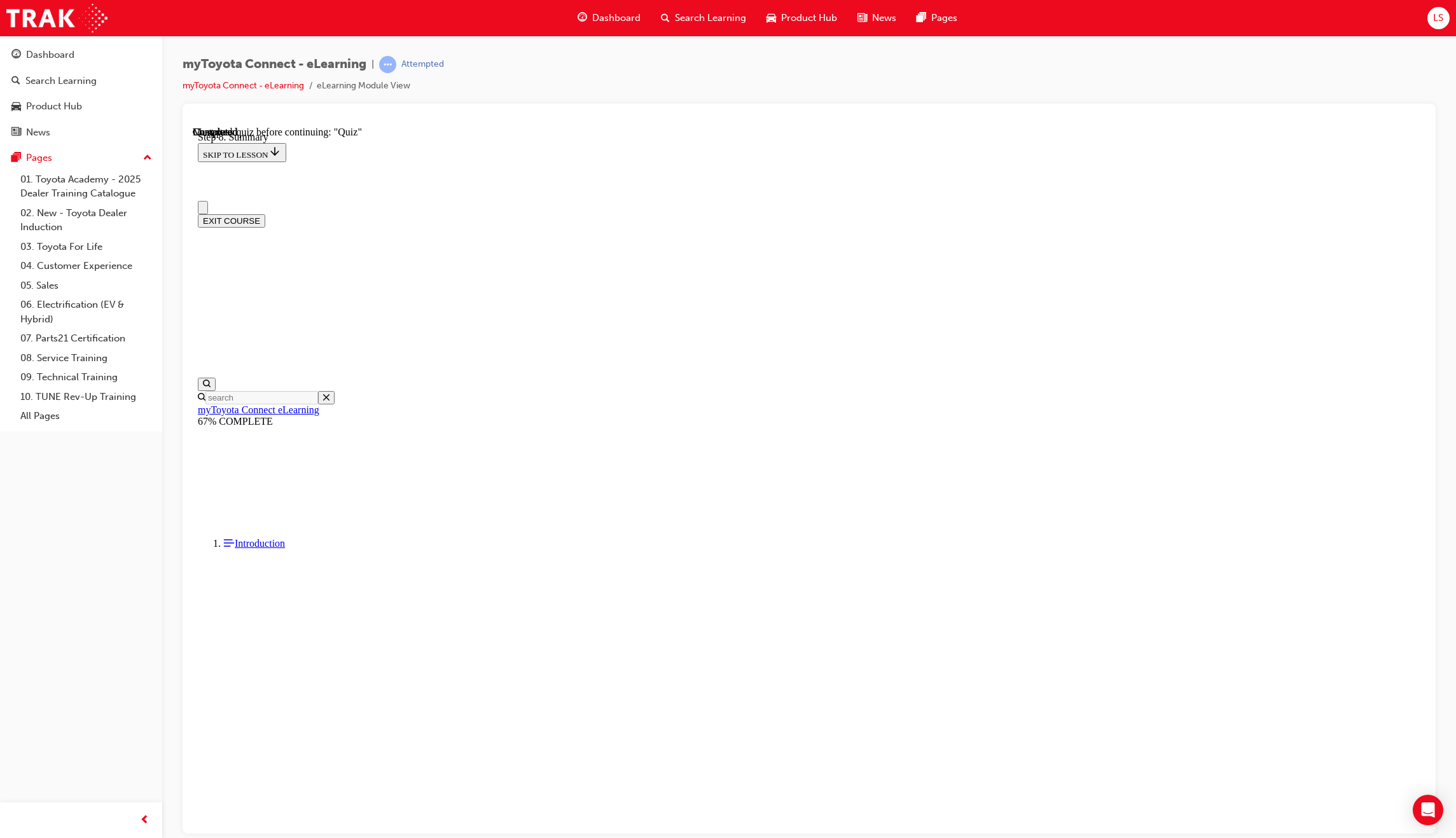
scroll to position [40, 0]
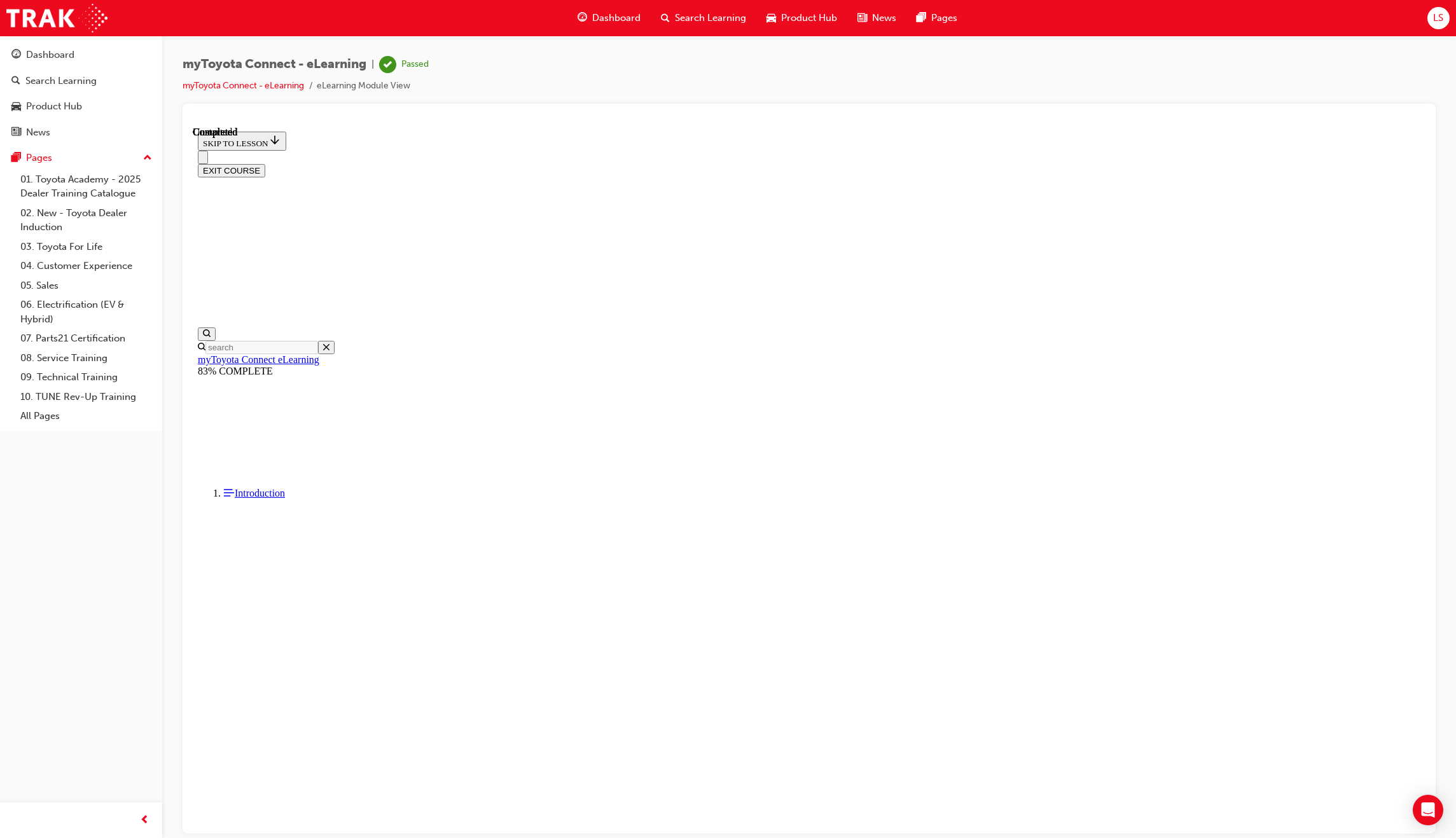
click at [609, 21] on span "Dashboard" at bounding box center [616, 18] width 48 height 15
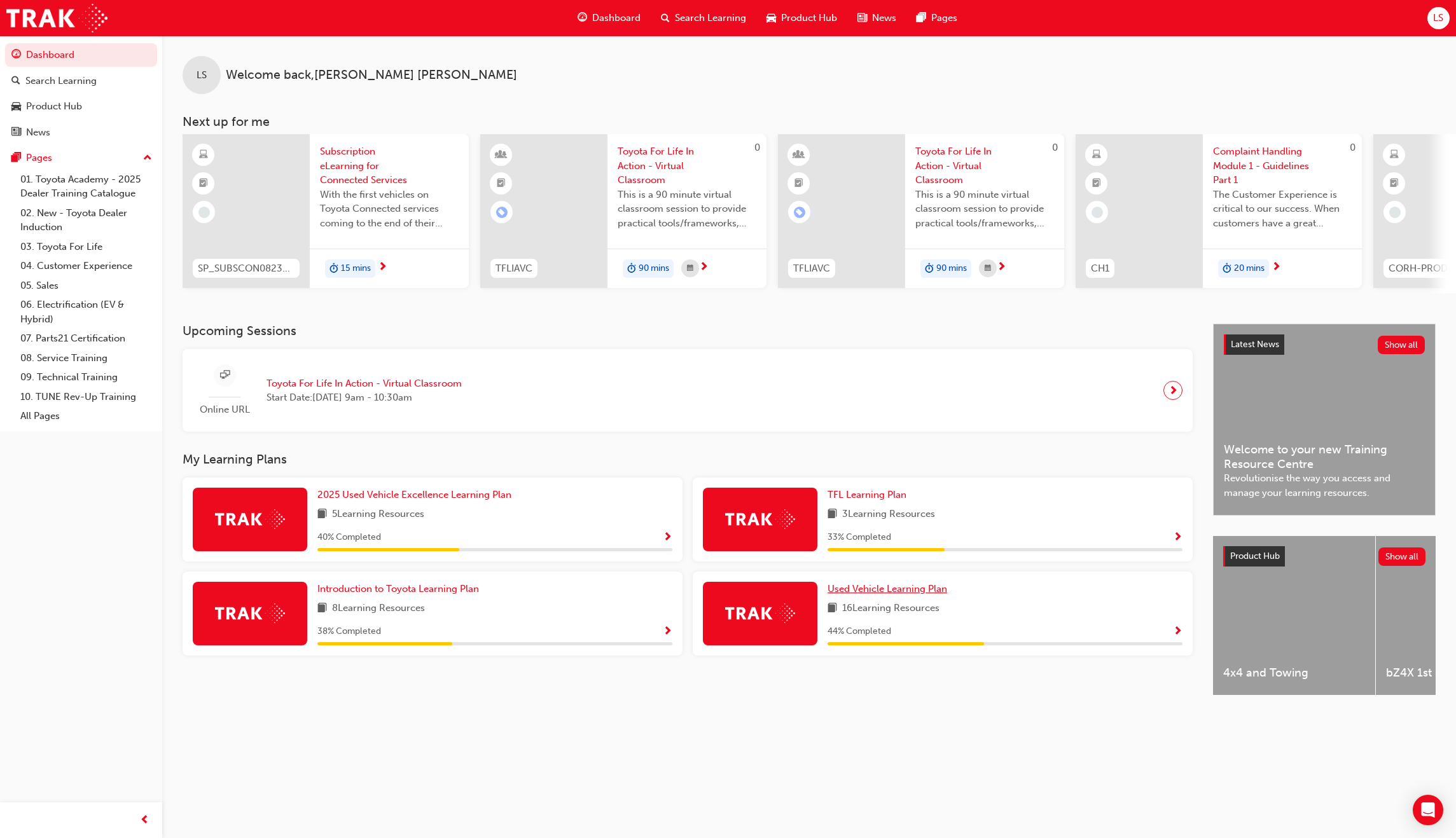
click at [913, 594] on span "Used Vehicle Learning Plan" at bounding box center [887, 588] width 119 height 11
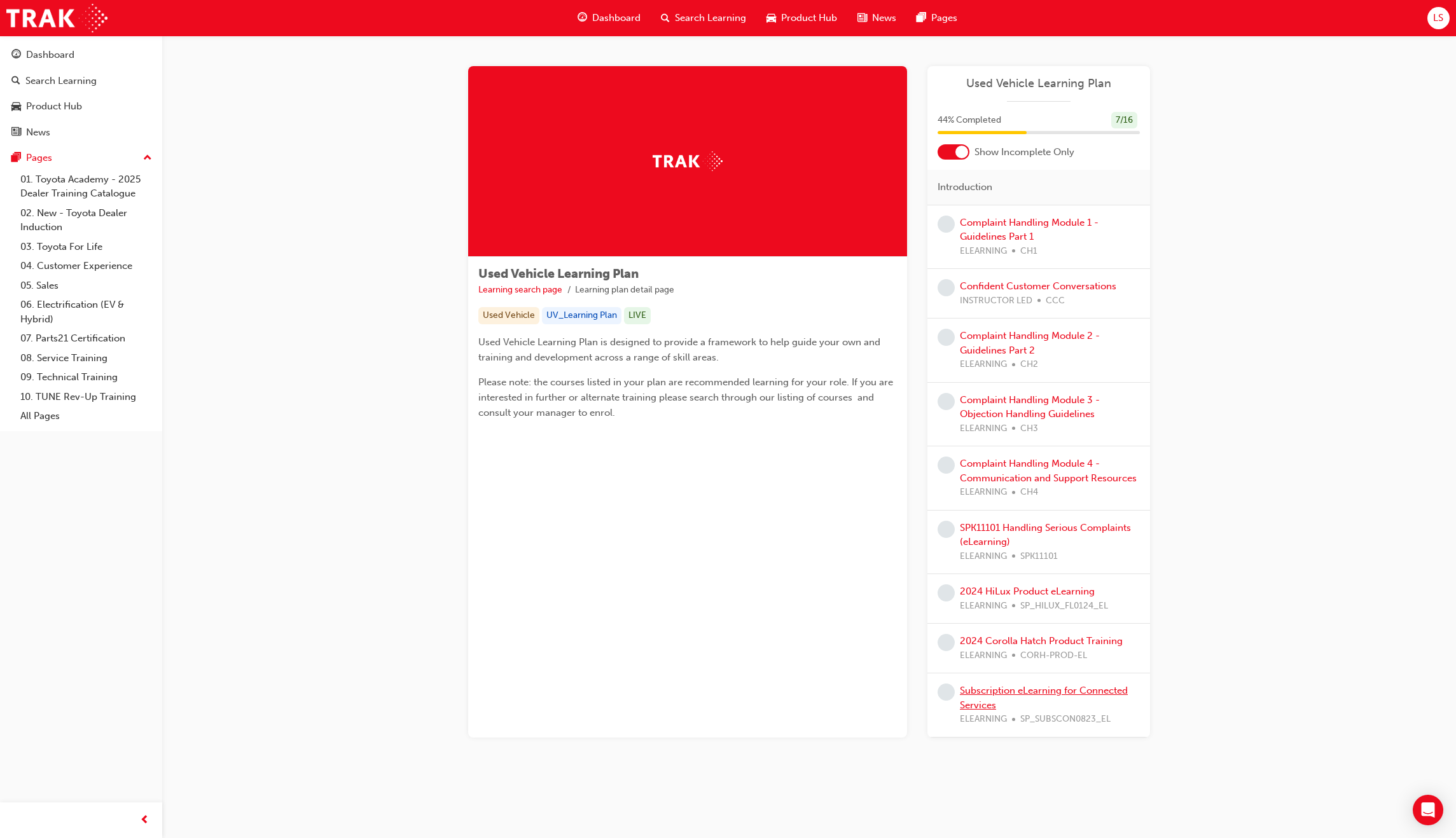
click at [1050, 692] on link "Subscription eLearning for Connected Services" at bounding box center [1044, 697] width 168 height 26
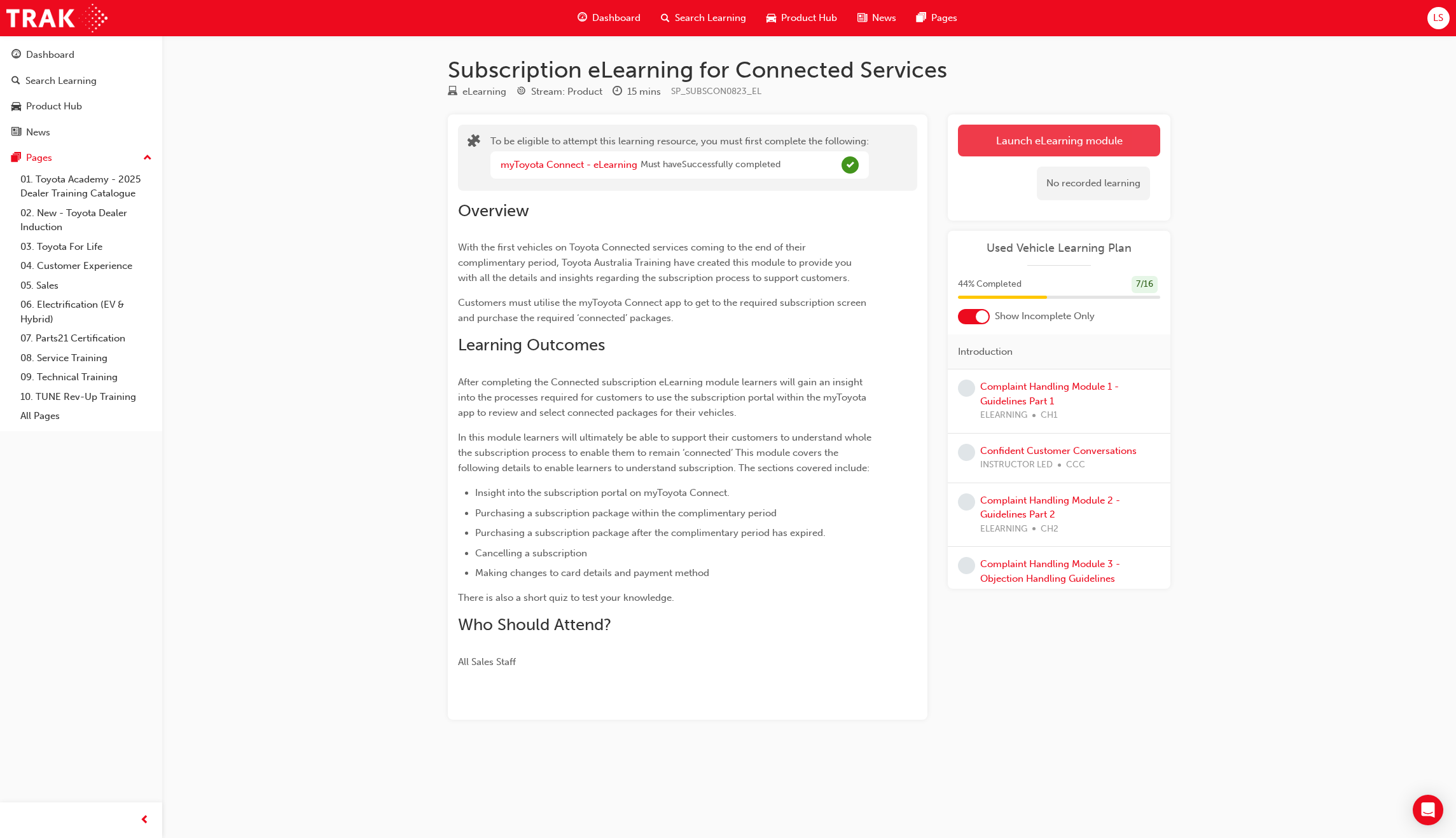
click at [1082, 148] on button "Launch eLearning module" at bounding box center [1058, 140] width 202 height 32
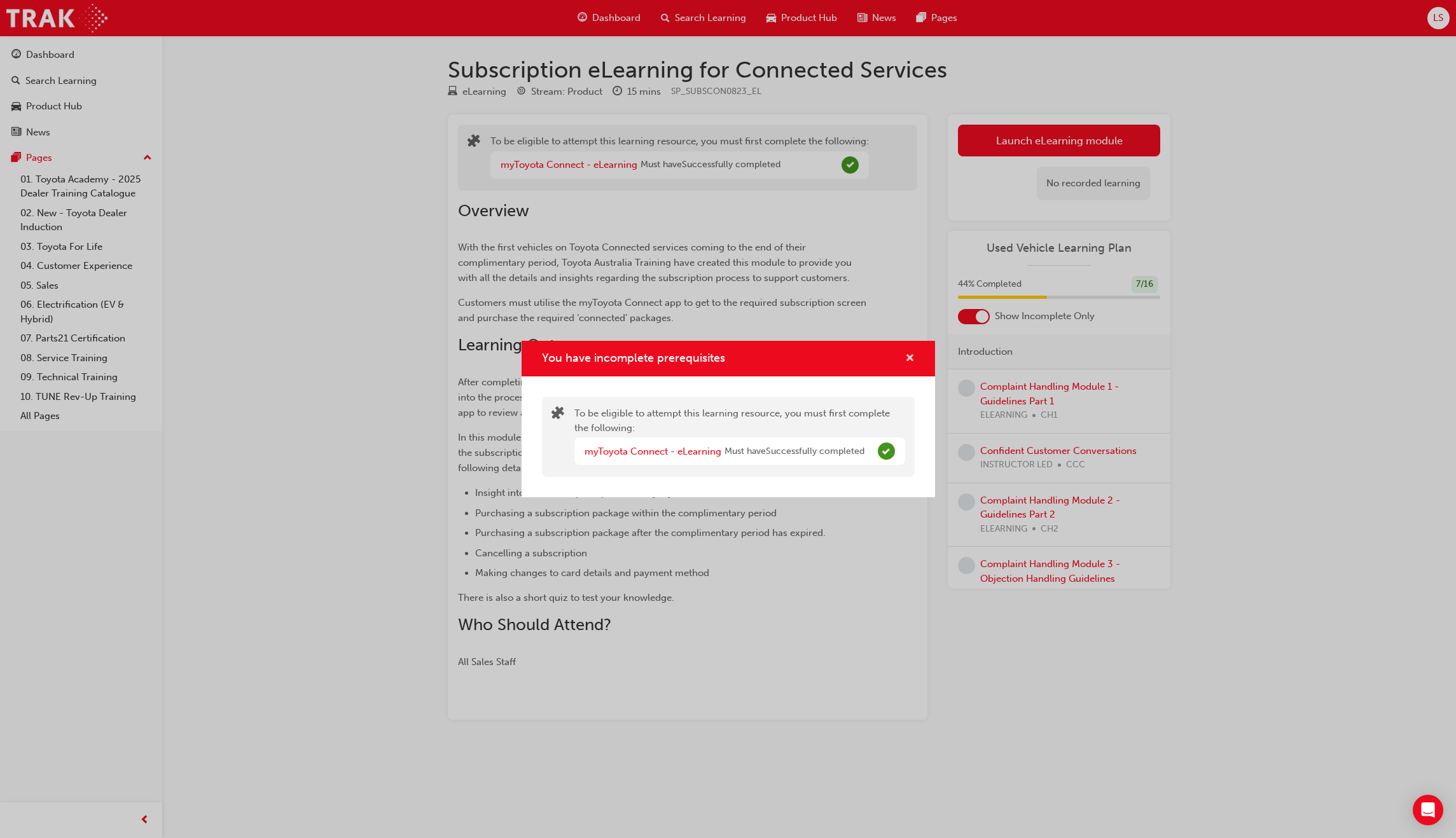
click at [913, 364] on span "cross-icon" at bounding box center [909, 359] width 10 height 11
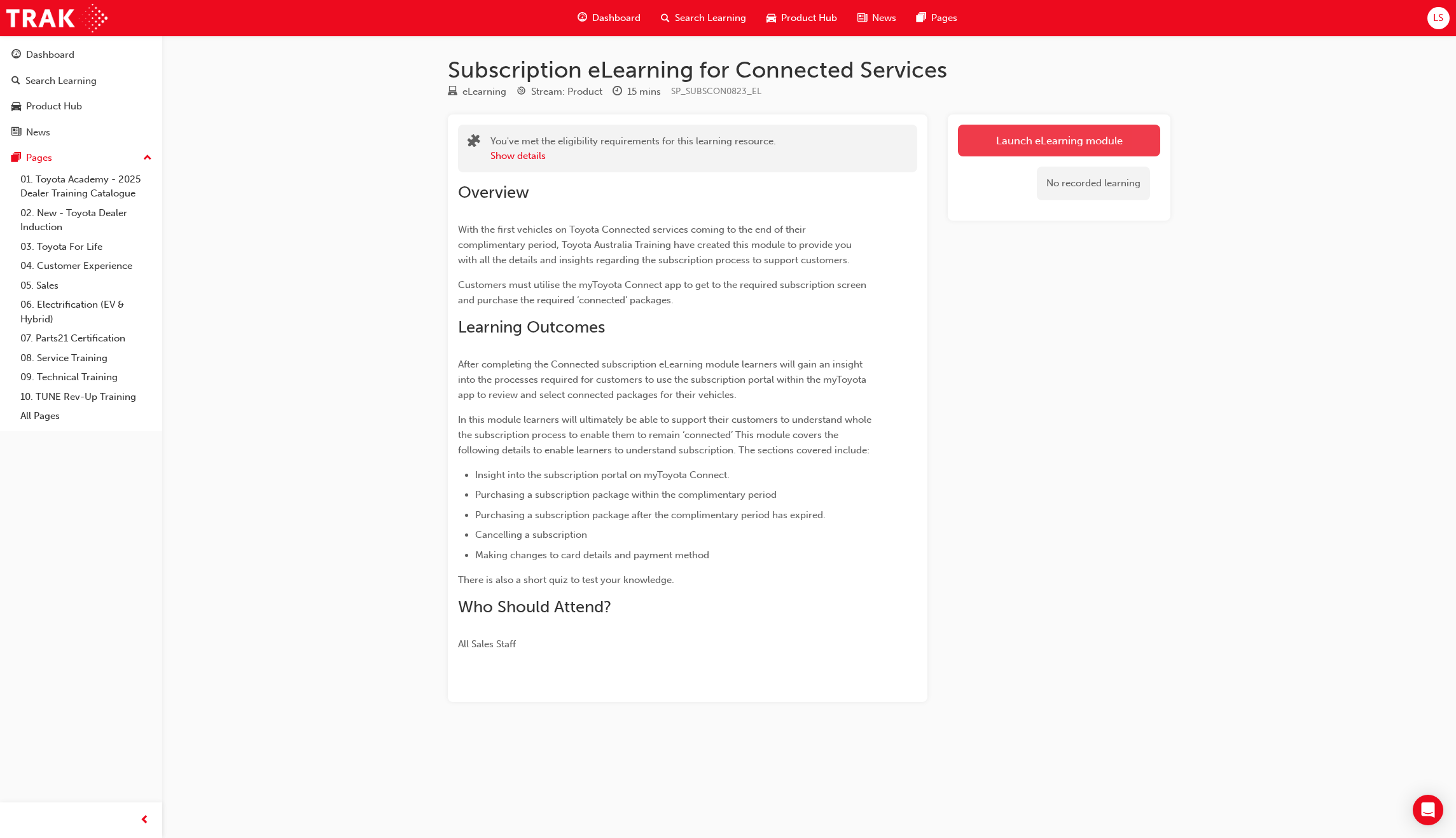
click at [1085, 151] on link "Launch eLearning module" at bounding box center [1058, 140] width 202 height 32
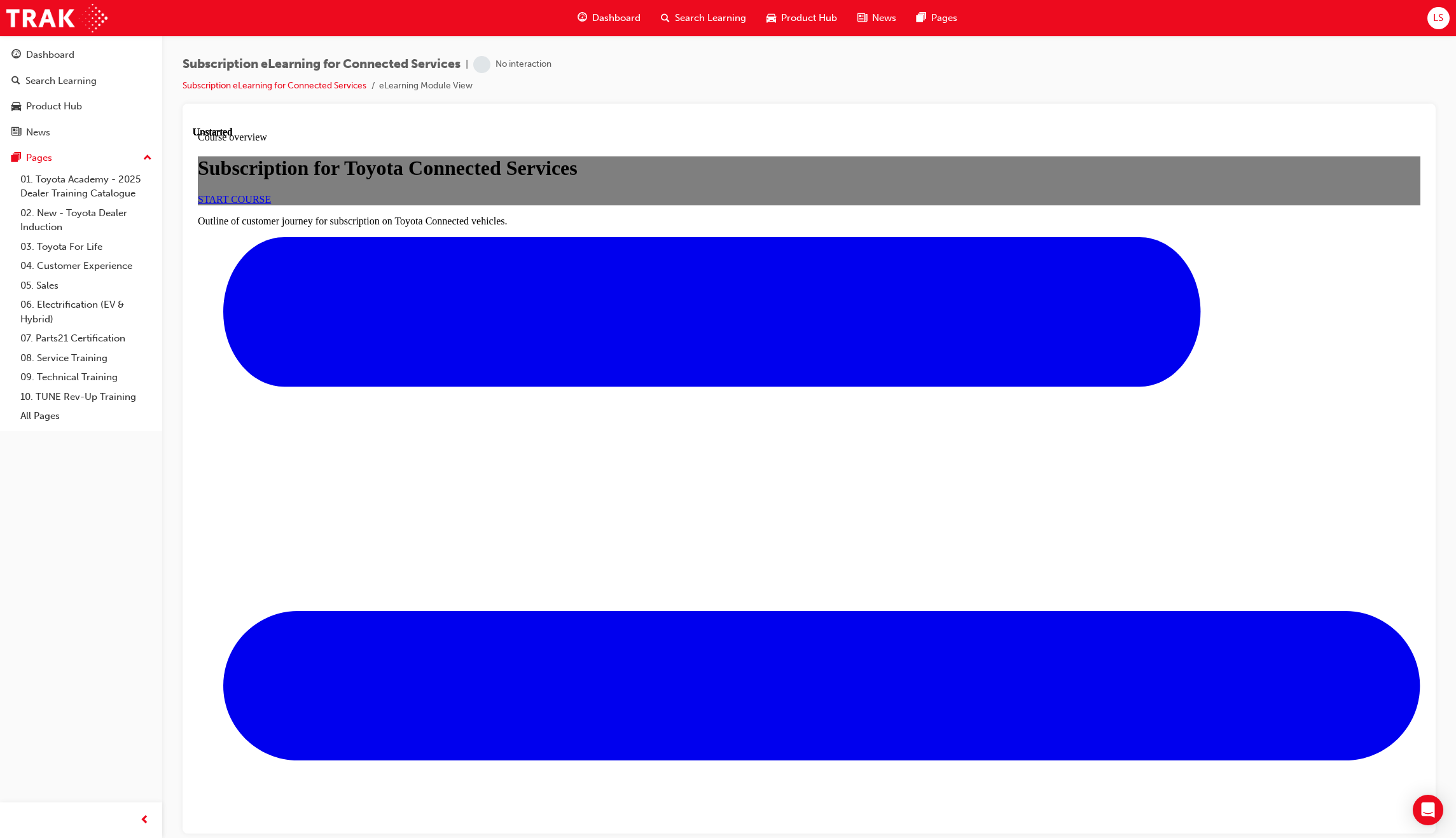
scroll to position [63, 0]
click at [271, 204] on span "START COURSE" at bounding box center [234, 198] width 73 height 10
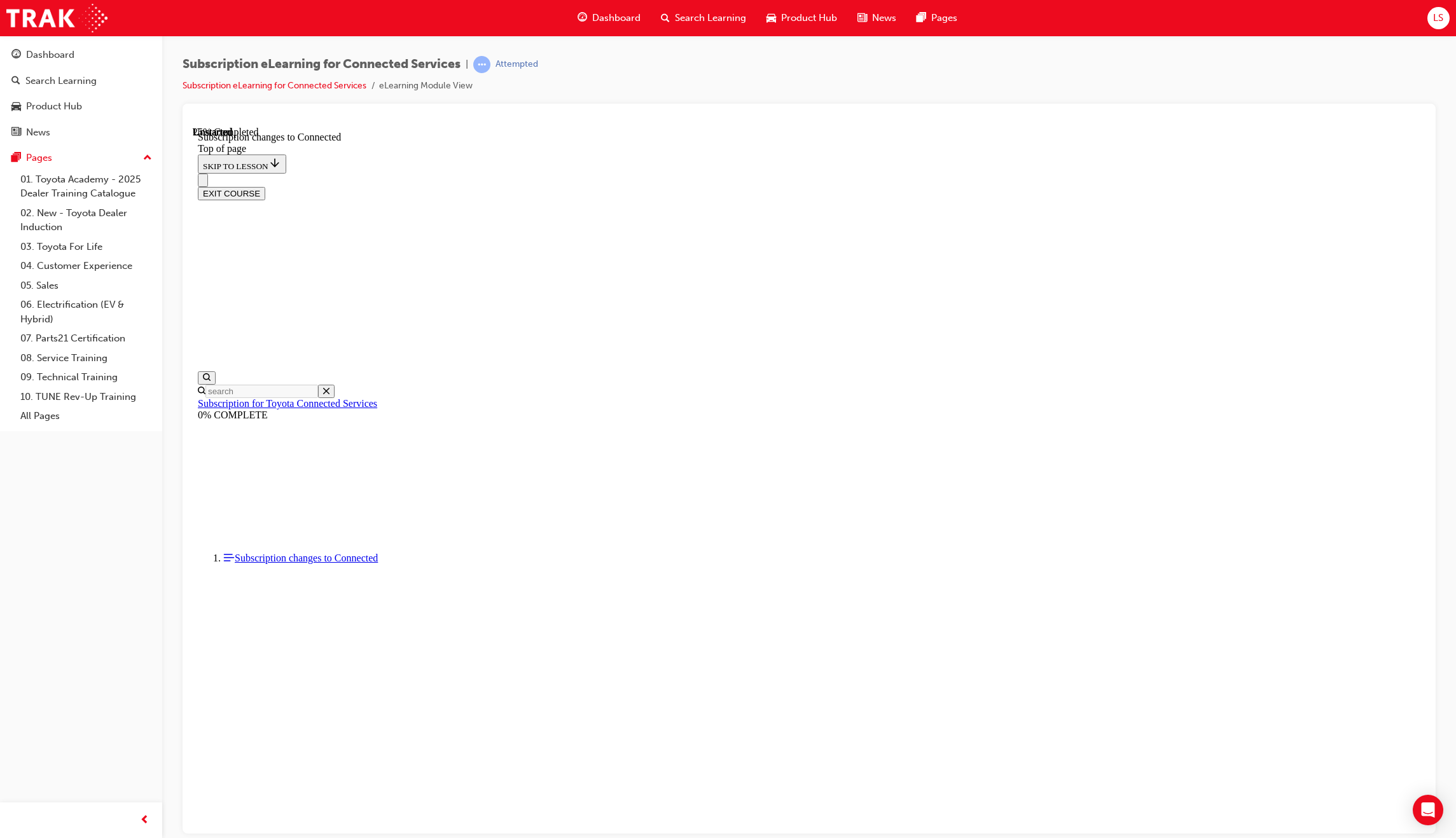
scroll to position [435, 0]
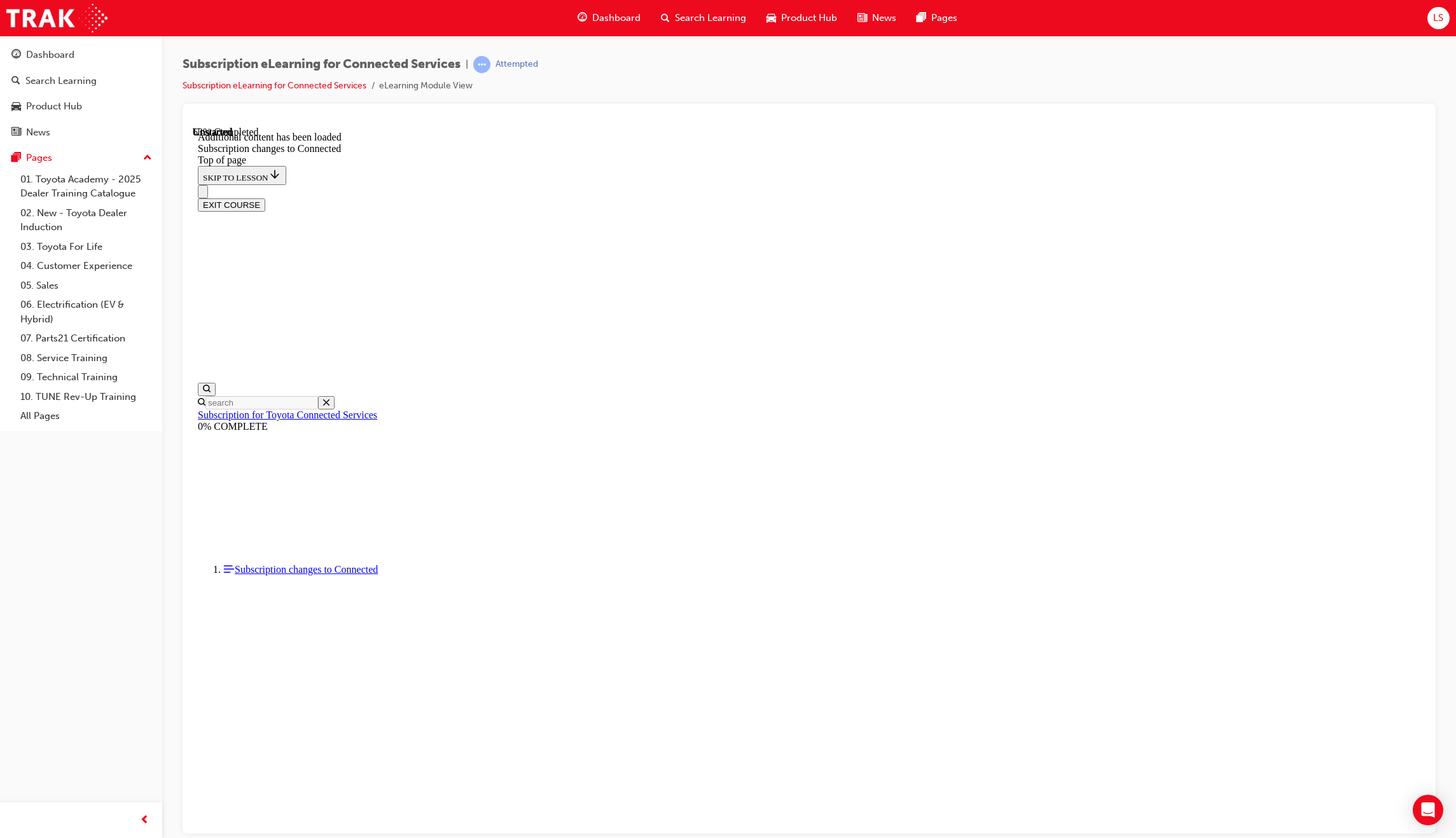
scroll to position [1285, 0]
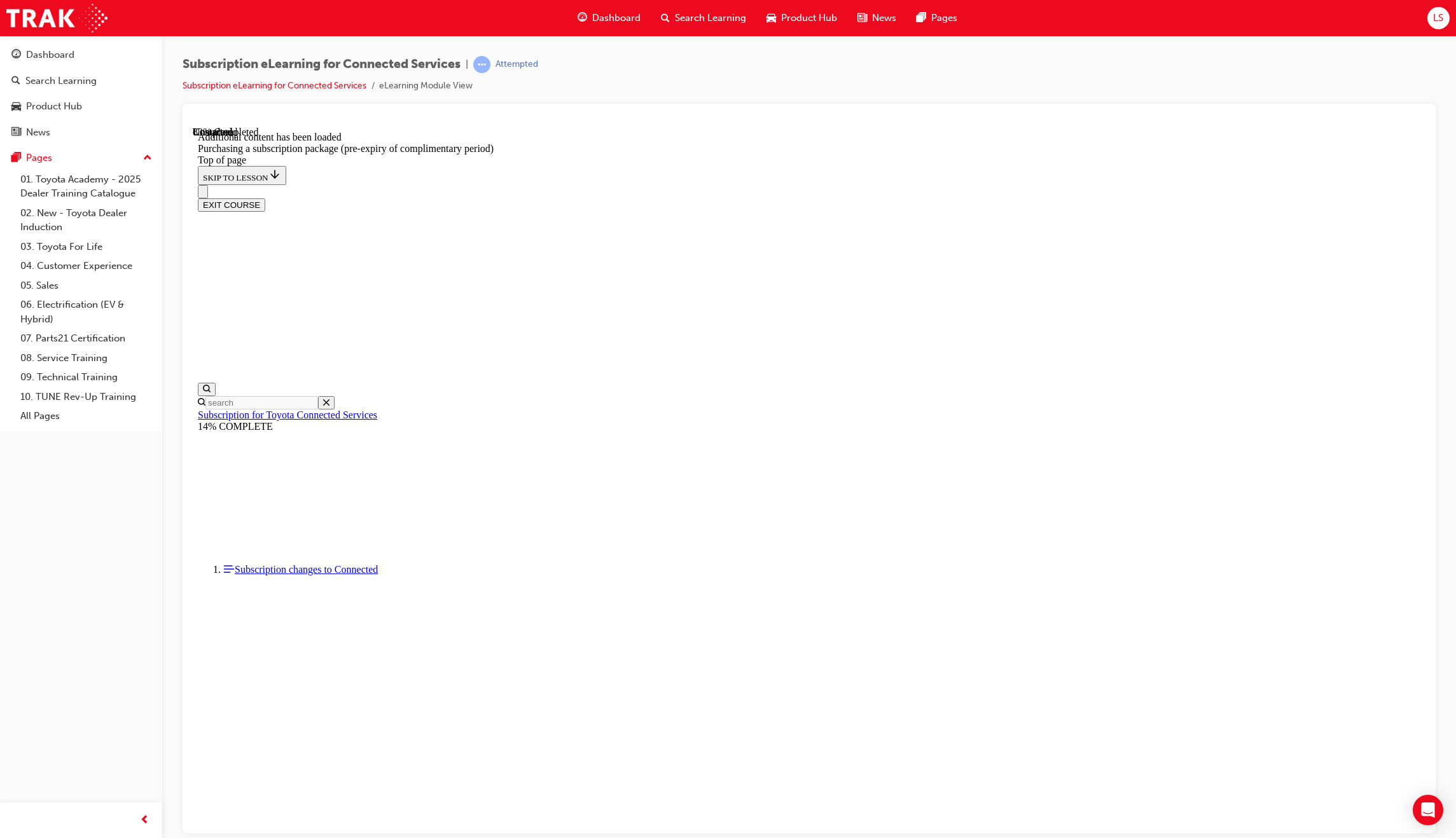
scroll to position [638, 0]
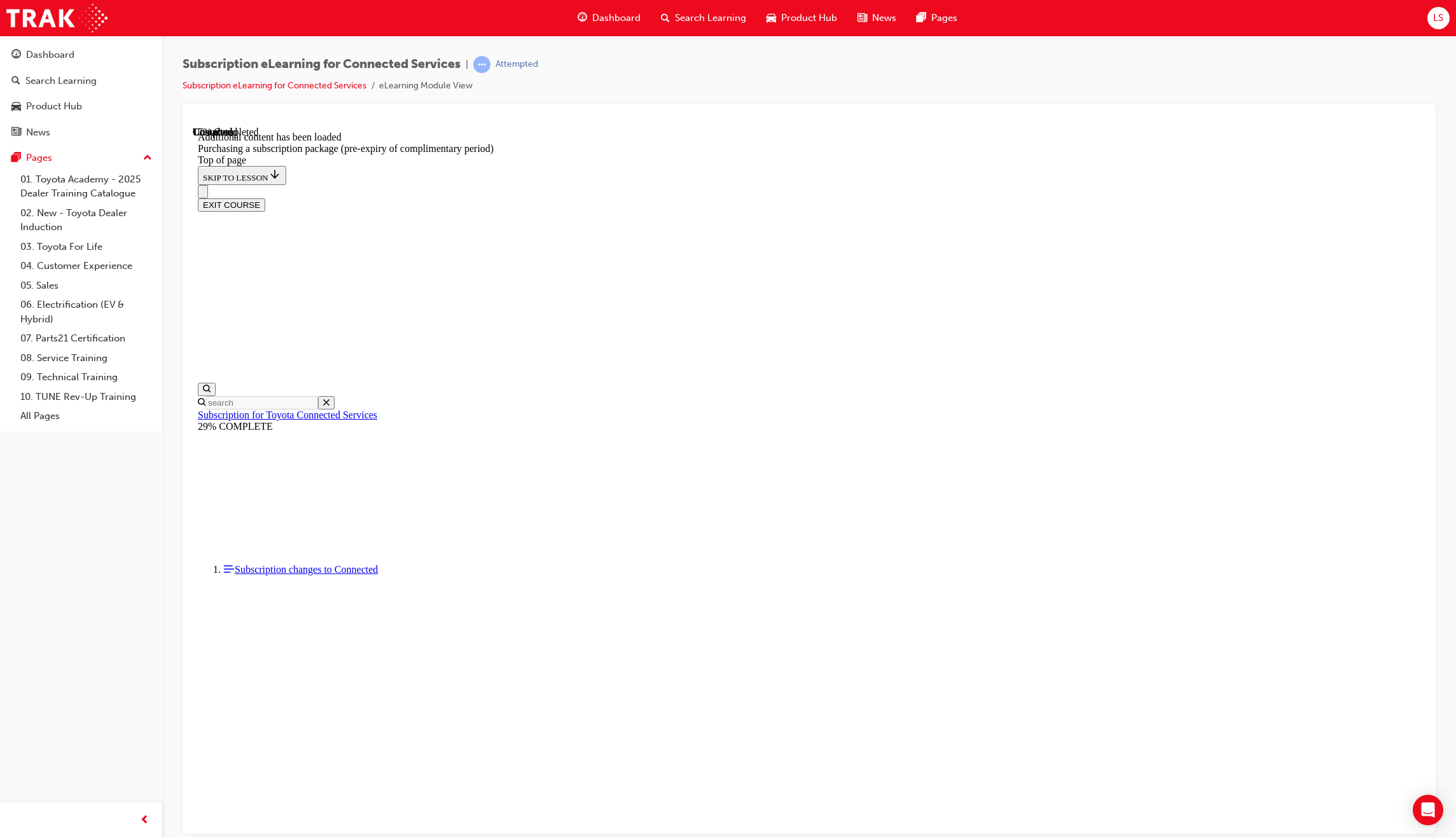
scroll to position [1181, 0]
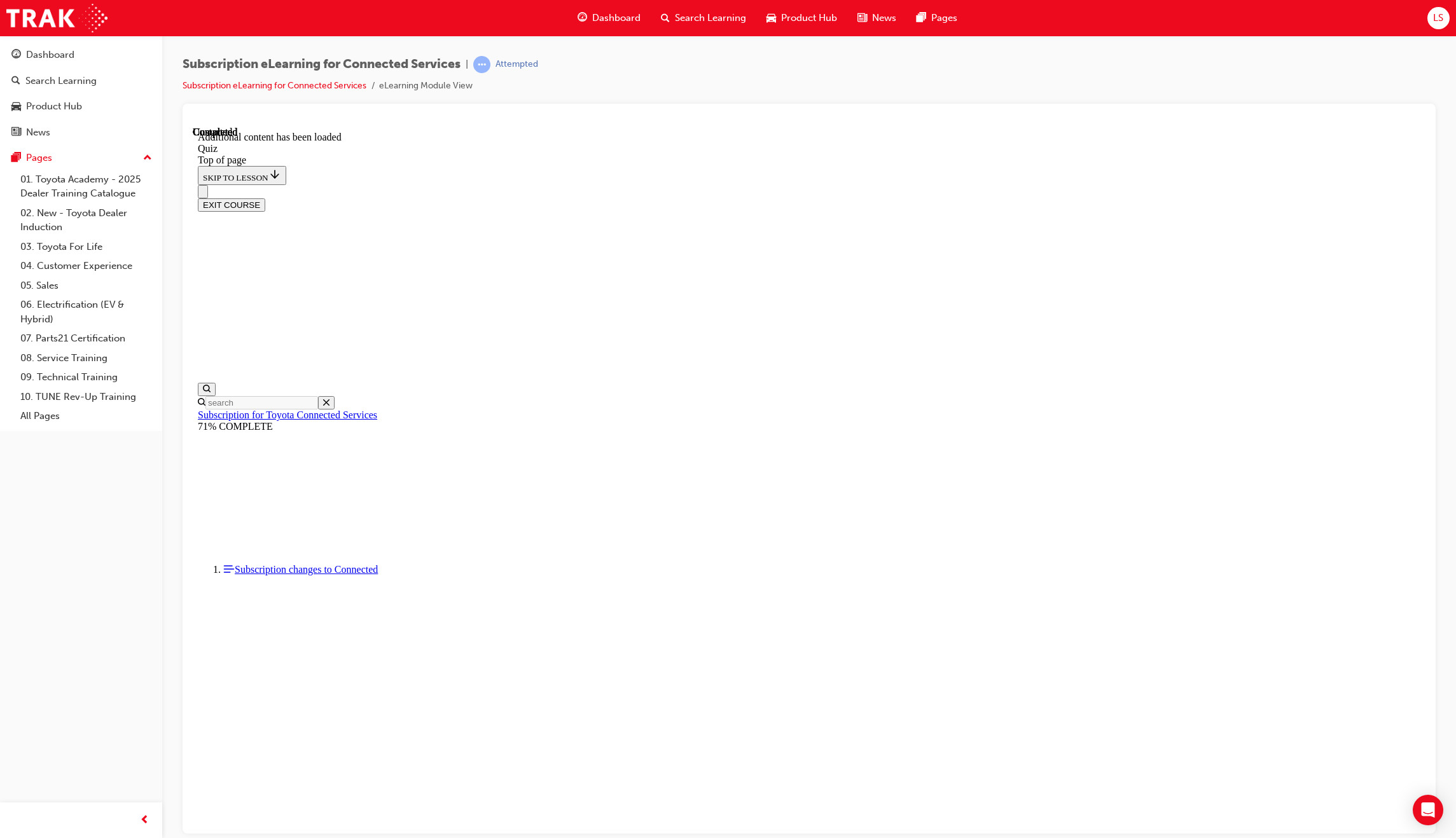
scroll to position [40, 0]
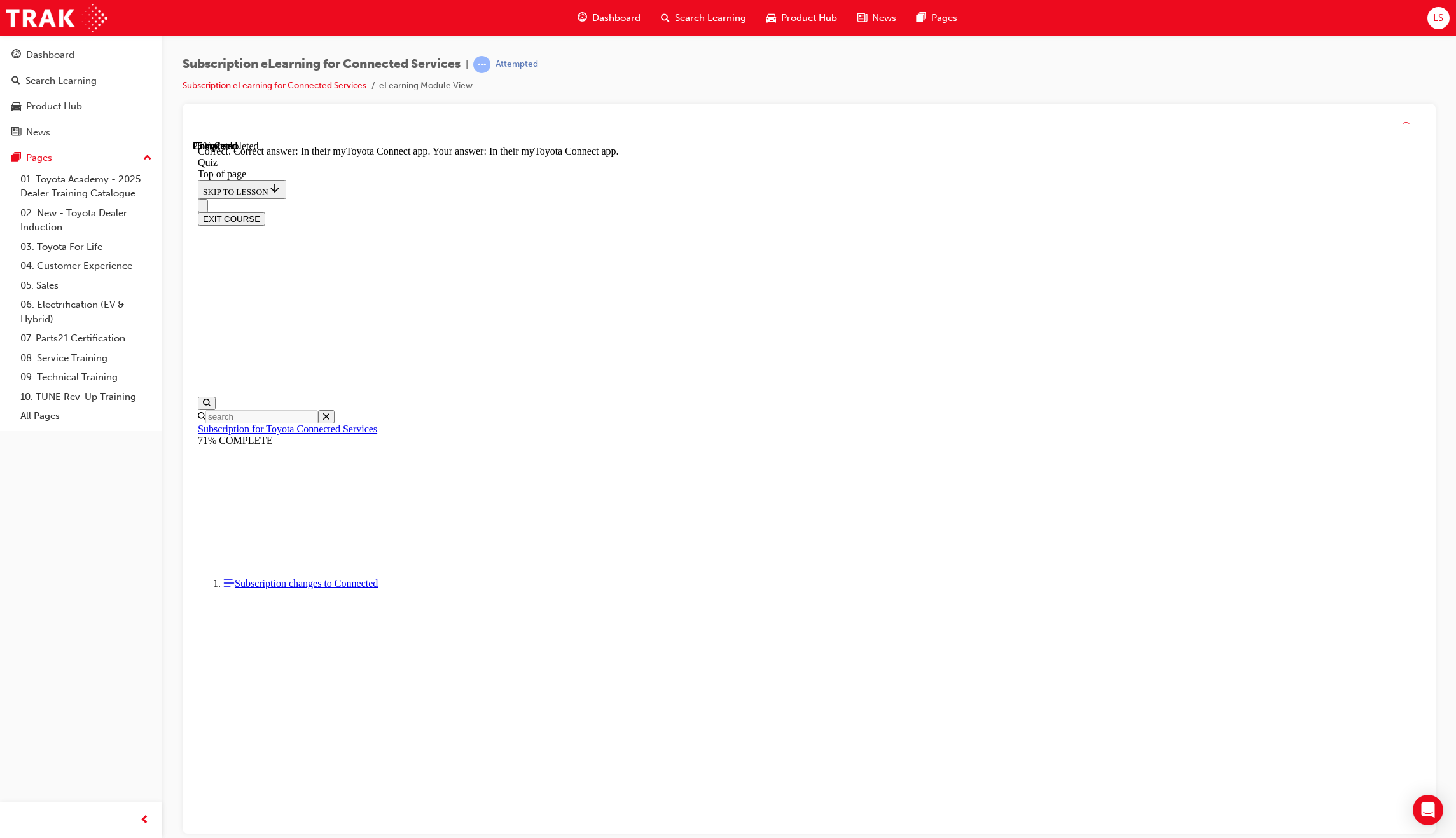
scroll to position [40, 0]
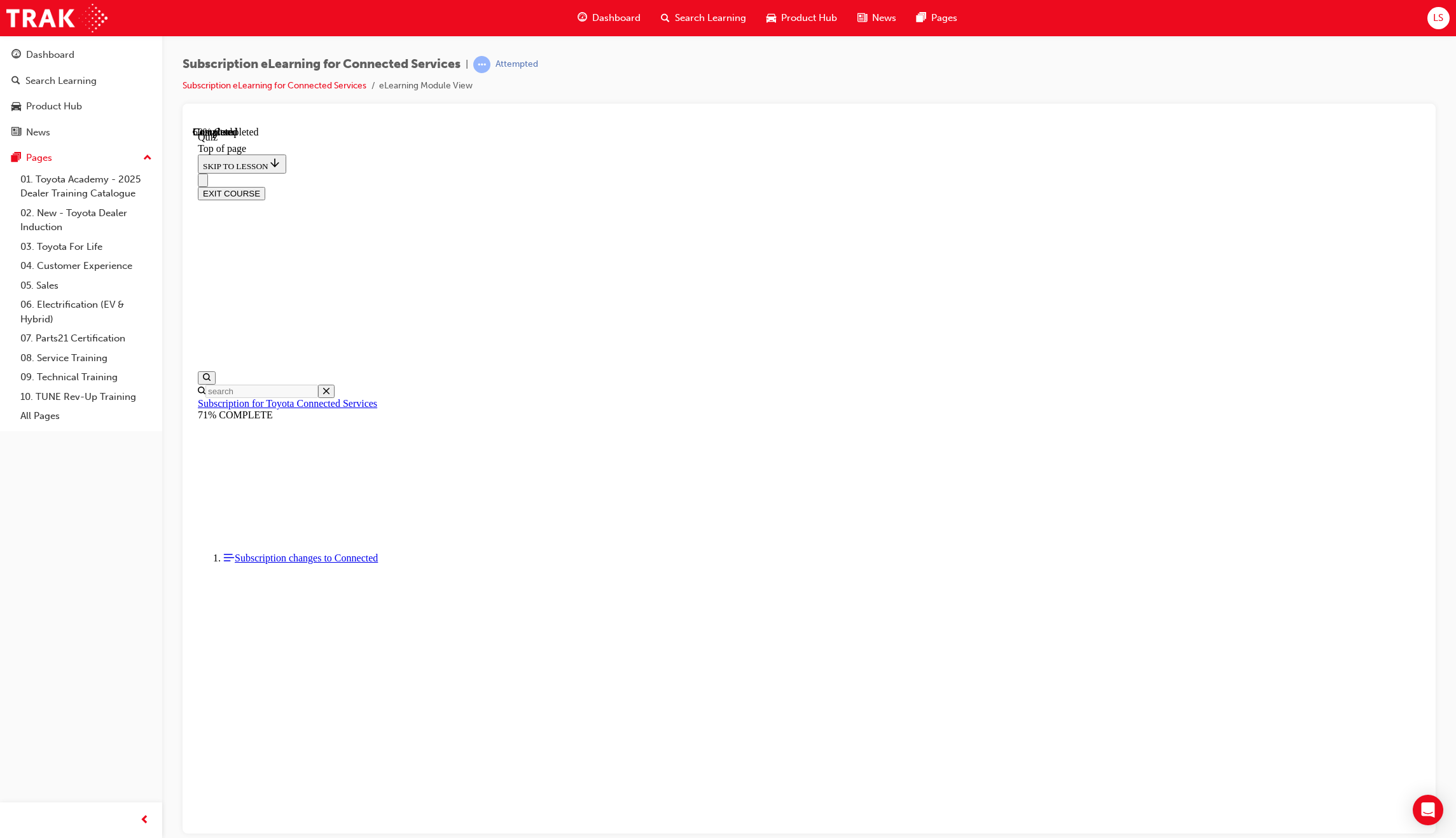
scroll to position [39, 0]
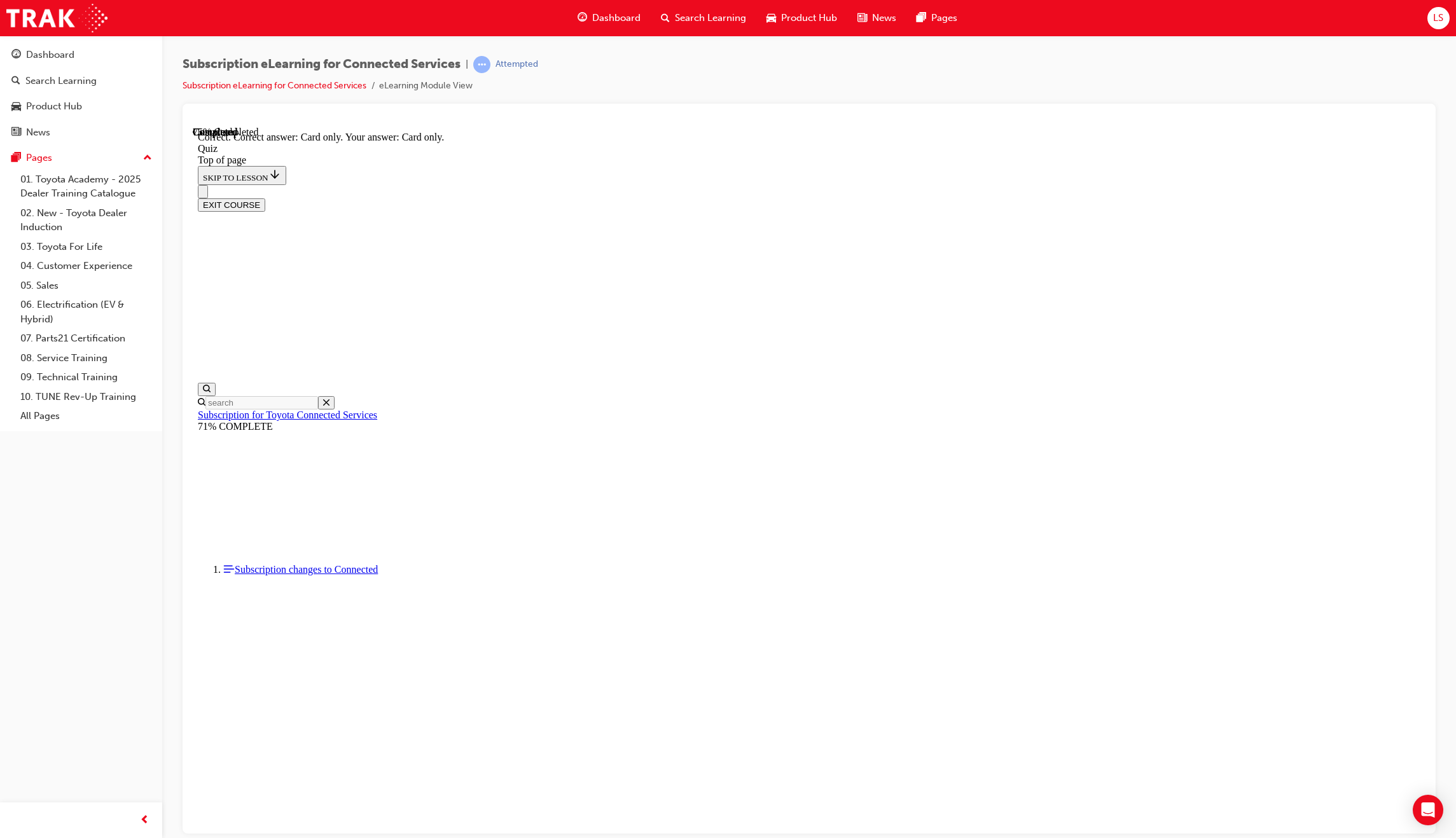
scroll to position [40, 0]
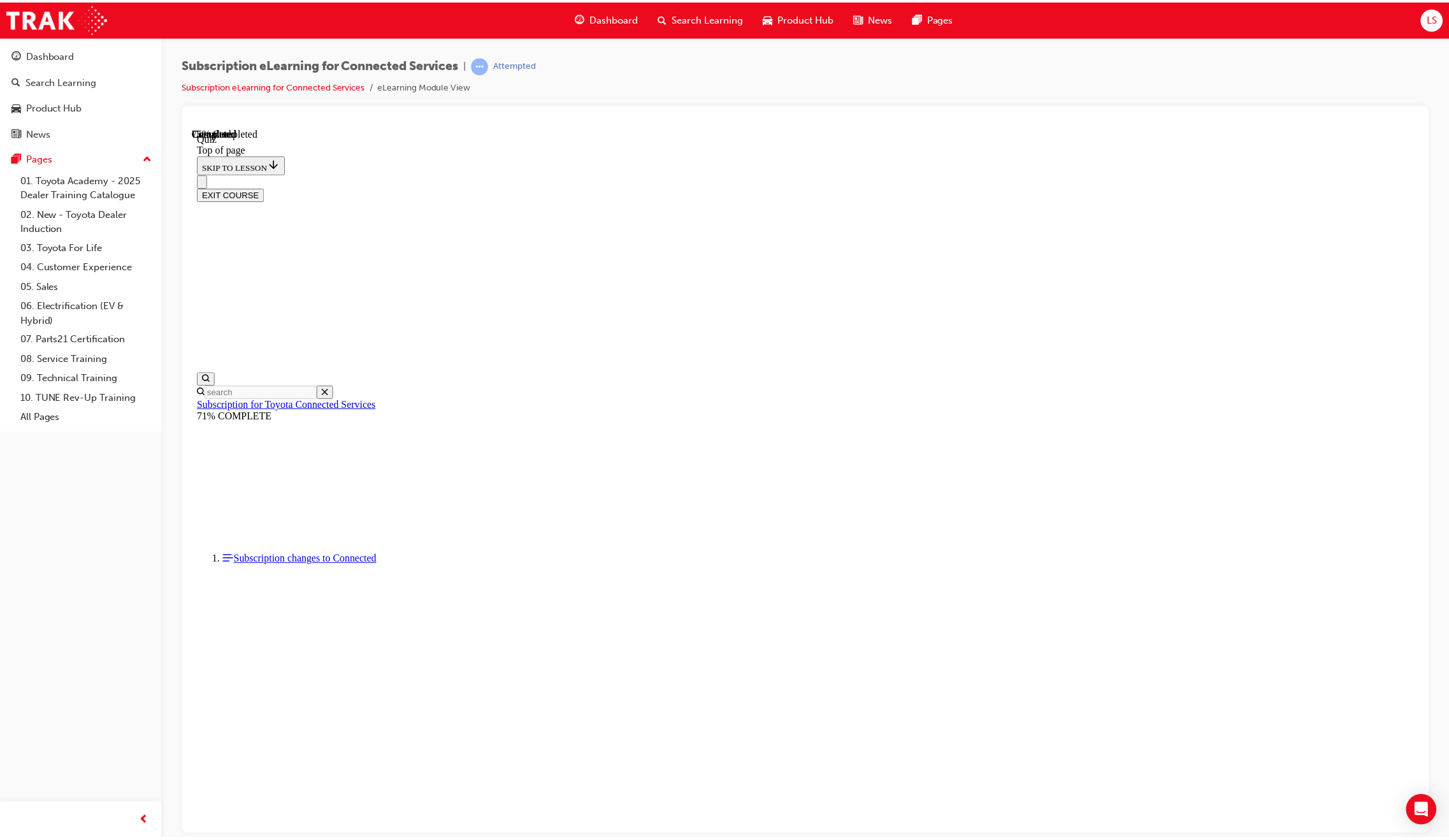
scroll to position [39, 0]
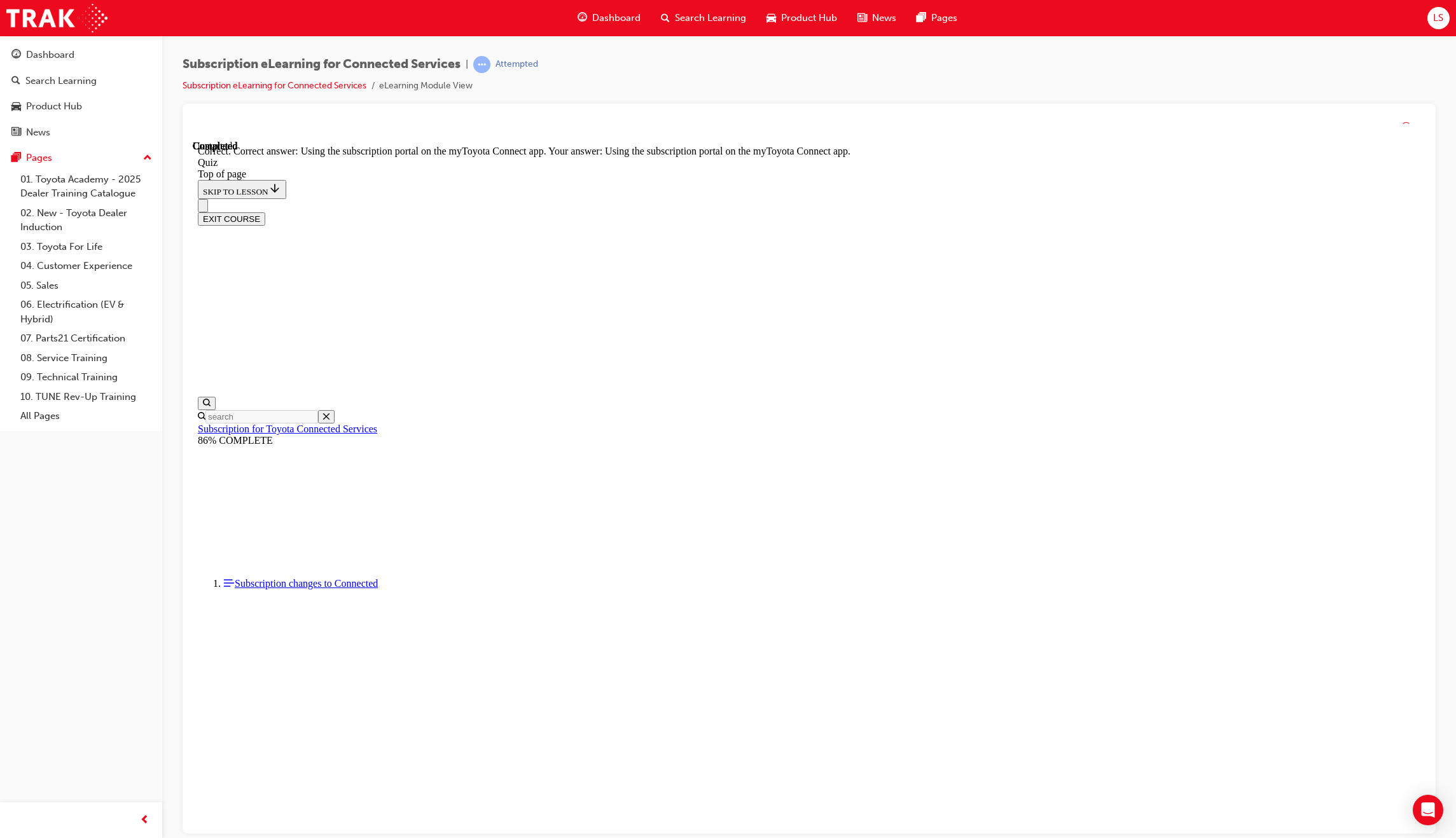
scroll to position [40, 0]
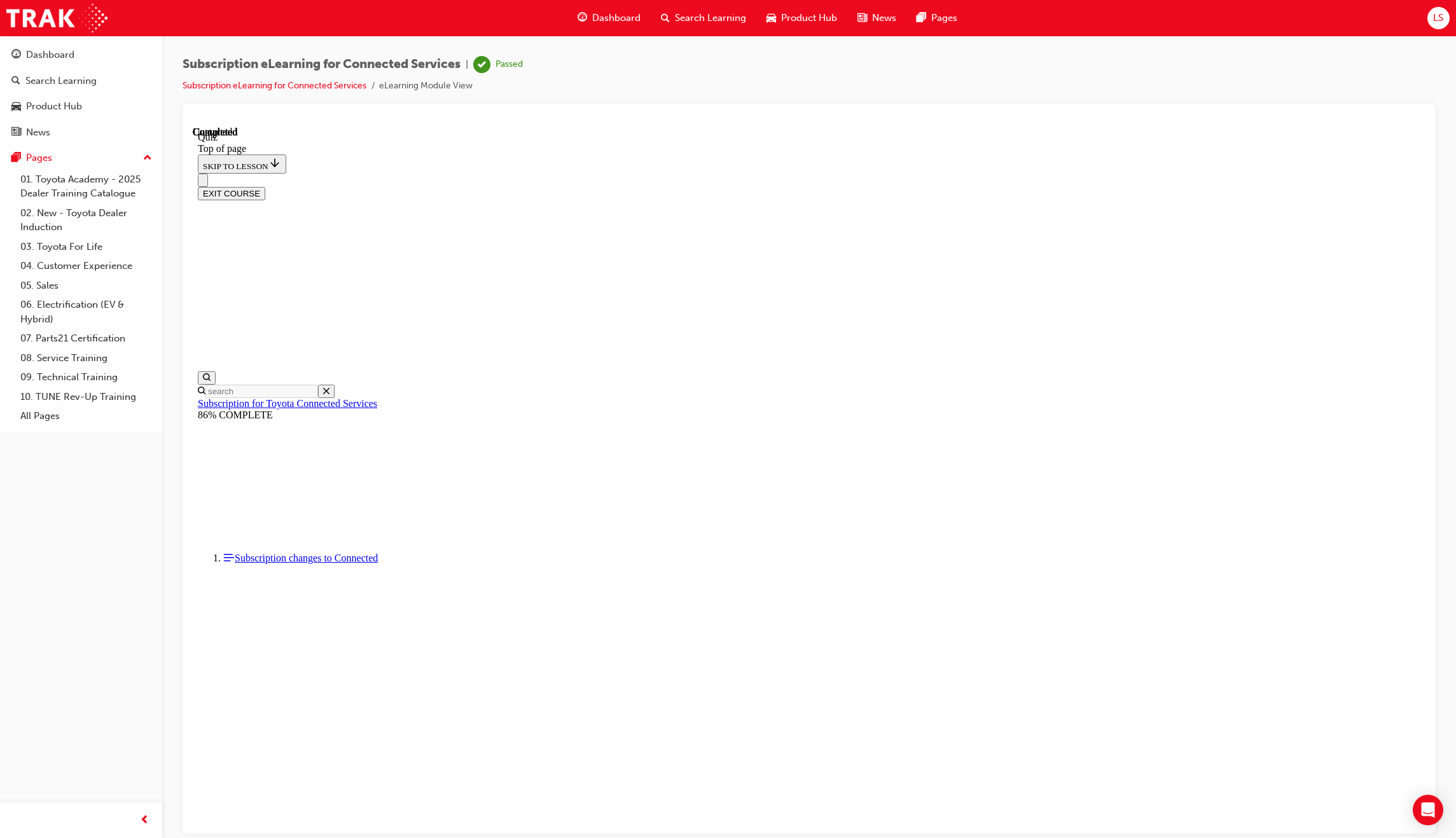
scroll to position [39, 0]
click at [594, 25] on span "Dashboard" at bounding box center [616, 18] width 48 height 15
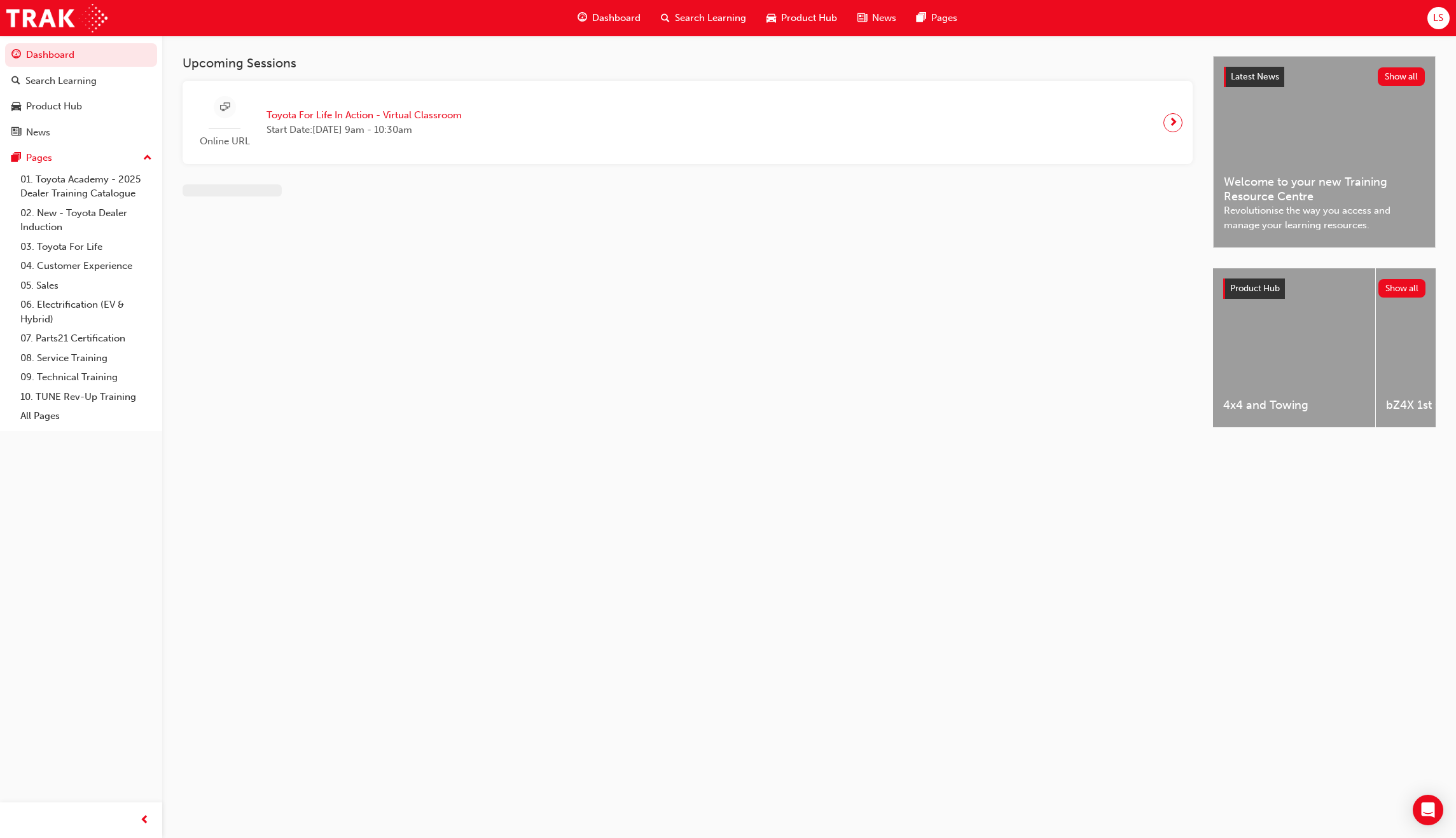
click at [621, 12] on span "Dashboard" at bounding box center [616, 18] width 48 height 15
click at [697, 26] on div "Search Learning" at bounding box center [703, 18] width 106 height 26
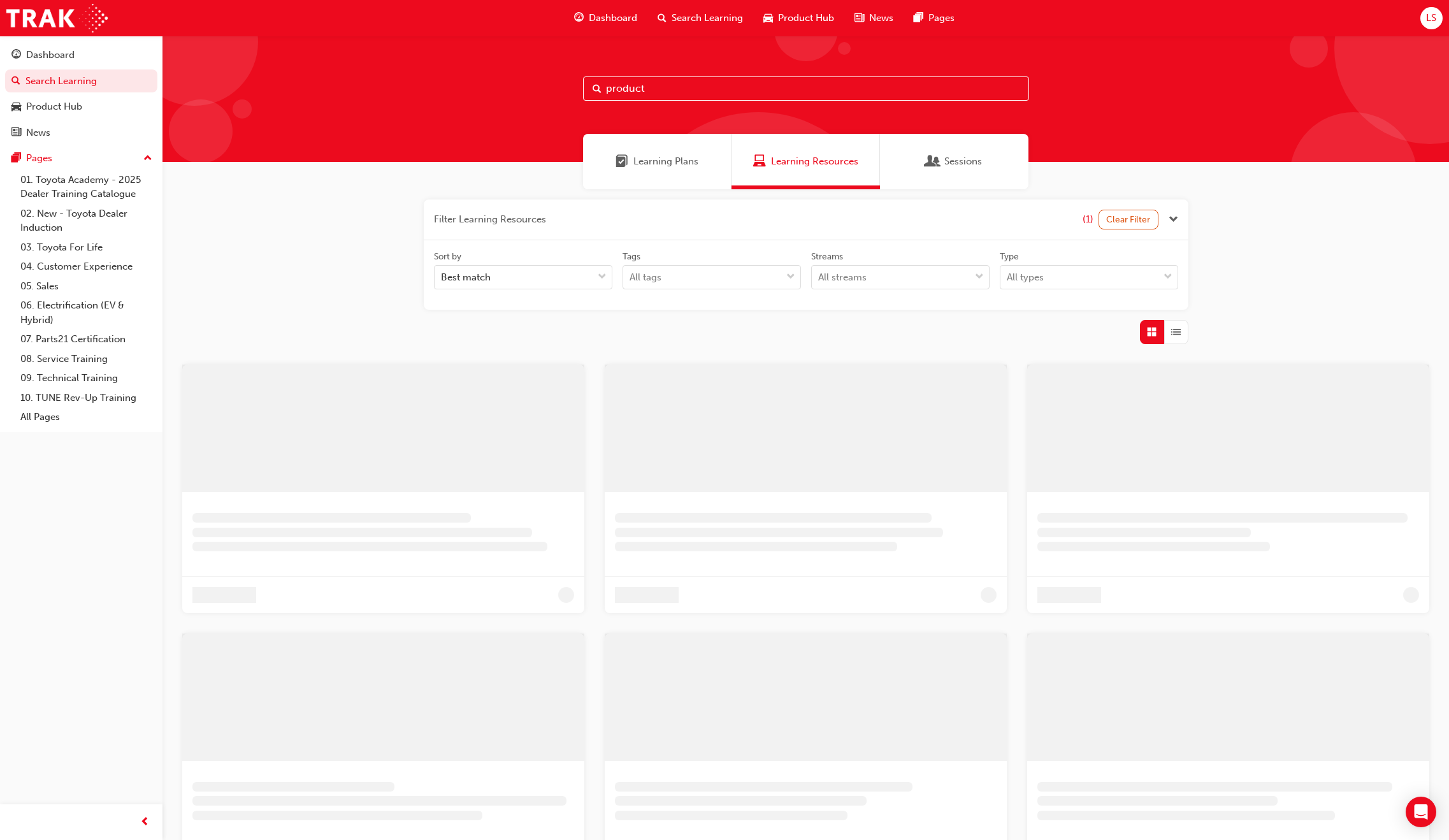
click at [584, 22] on div "Dashboard" at bounding box center [606, 18] width 84 height 26
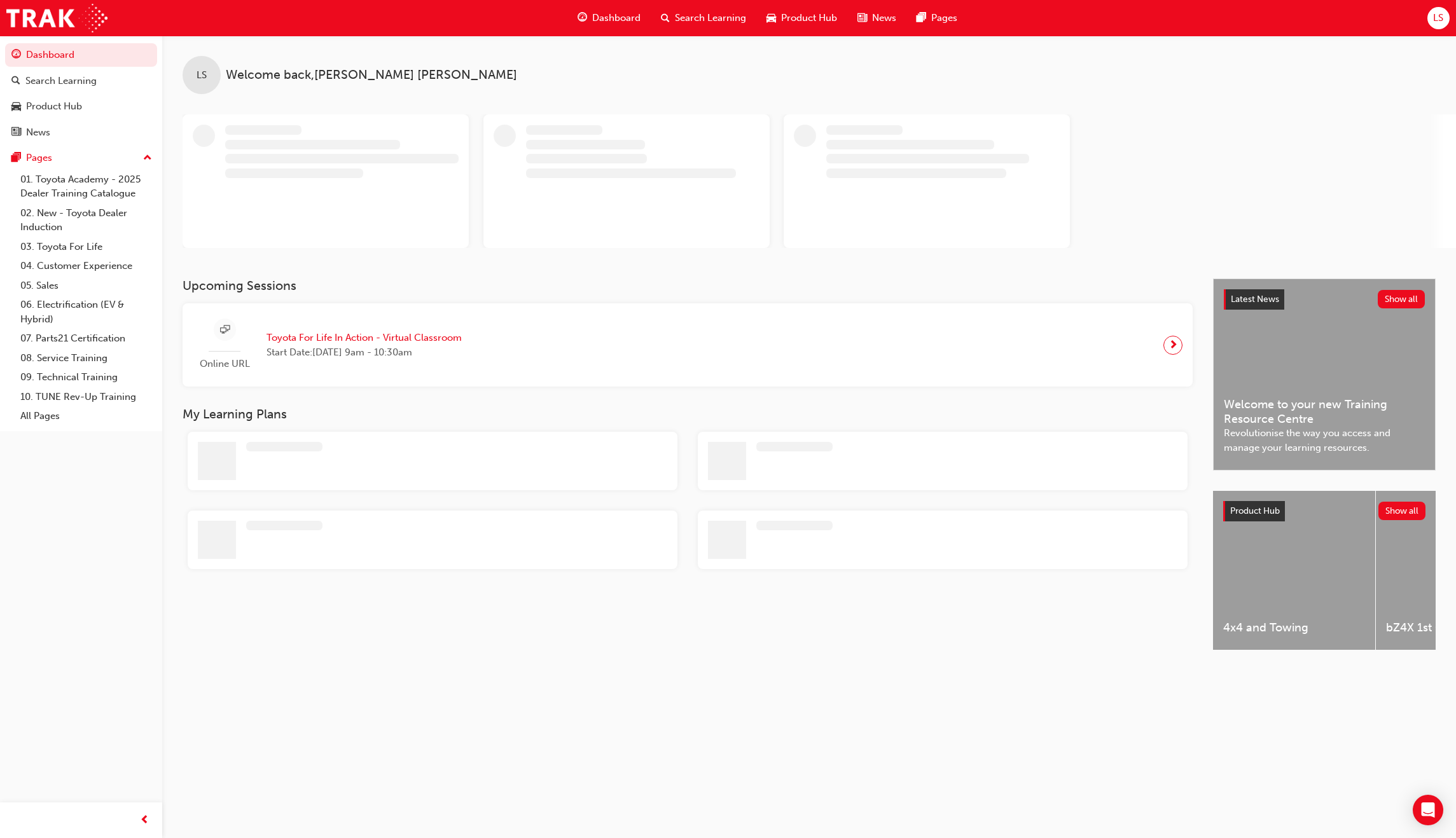
click at [621, 22] on span "Dashboard" at bounding box center [616, 18] width 48 height 15
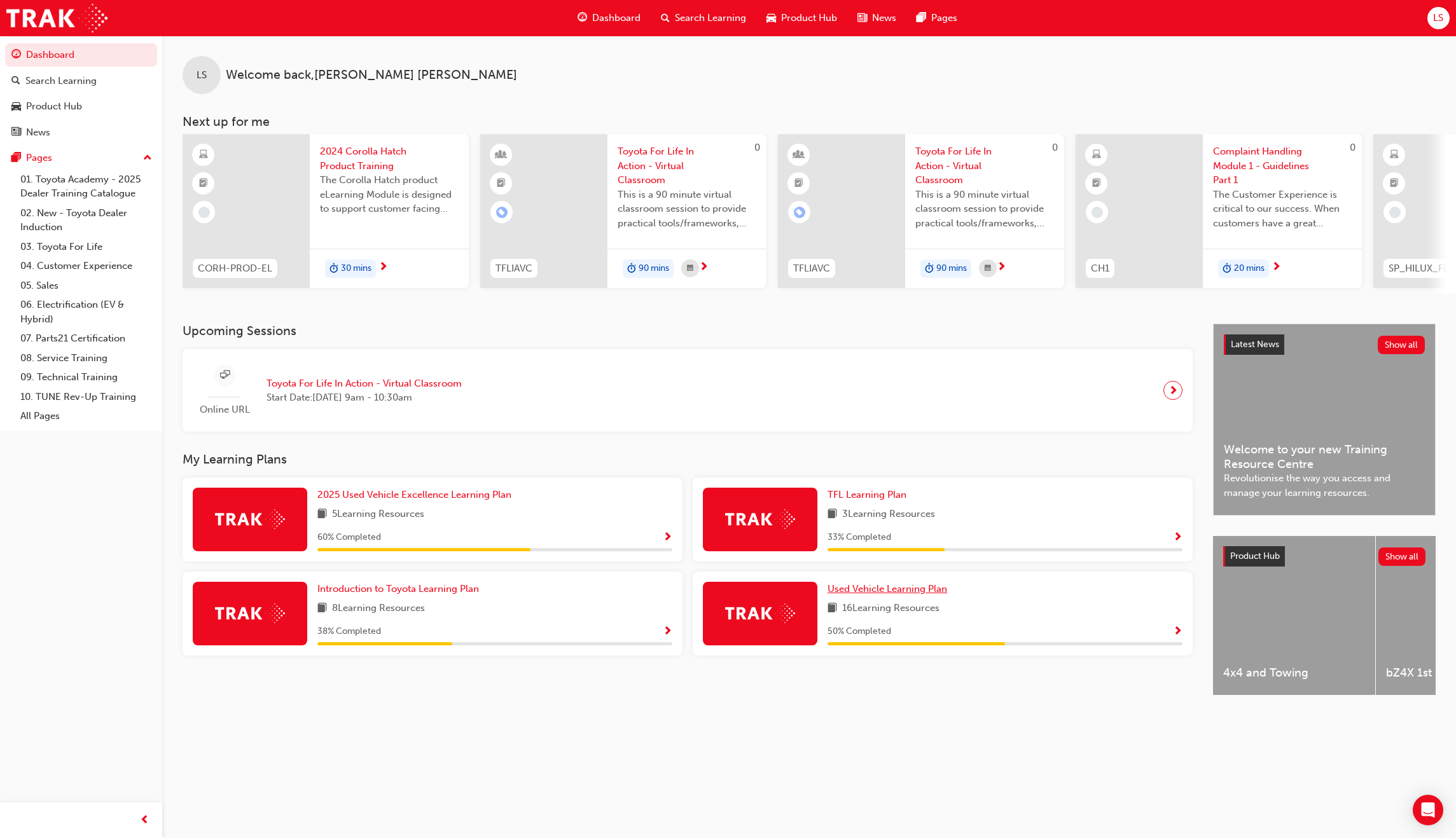
click at [874, 596] on link "Used Vehicle Learning Plan" at bounding box center [889, 589] width 125 height 15
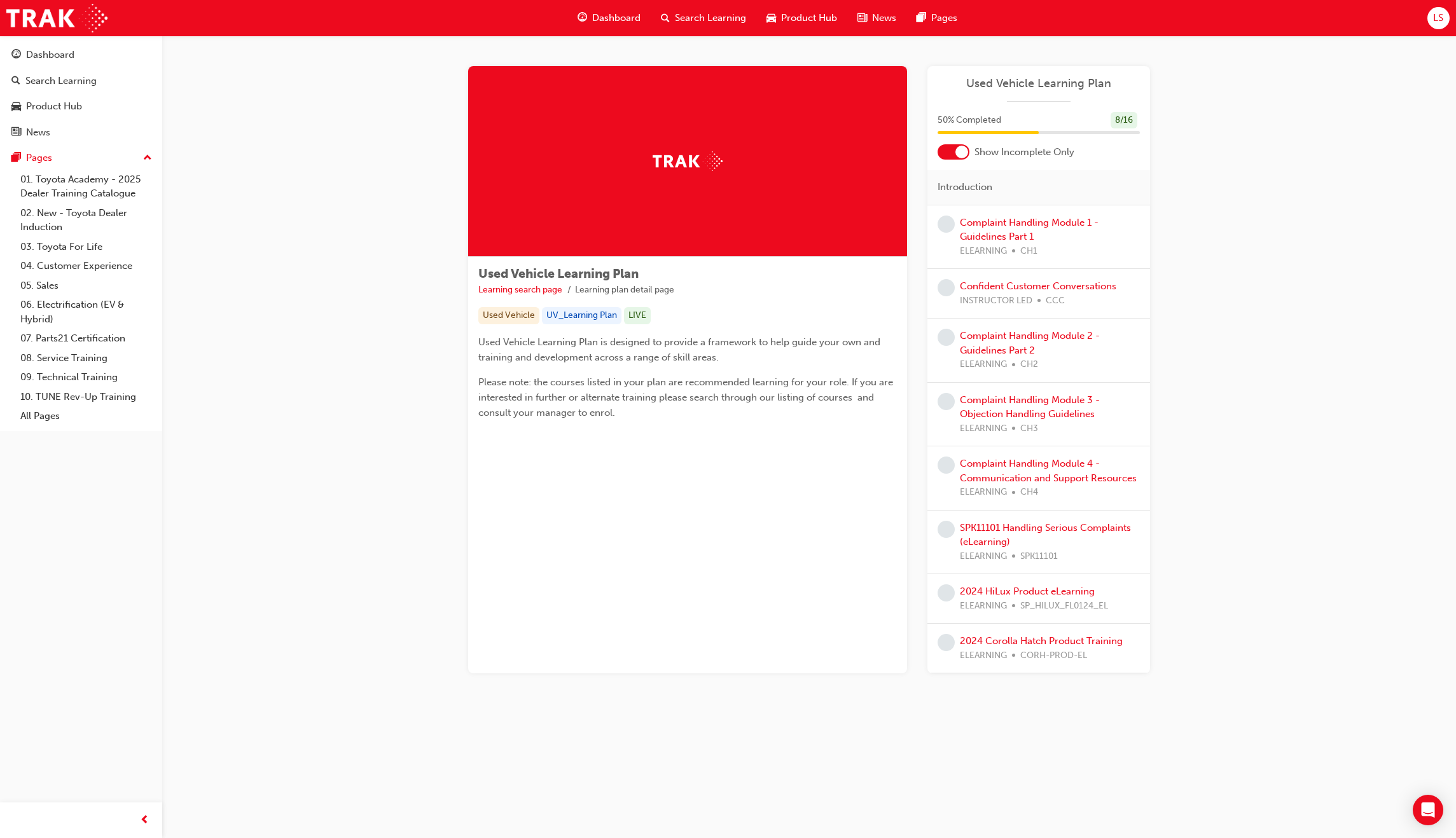
click at [956, 156] on div at bounding box center [961, 151] width 13 height 13
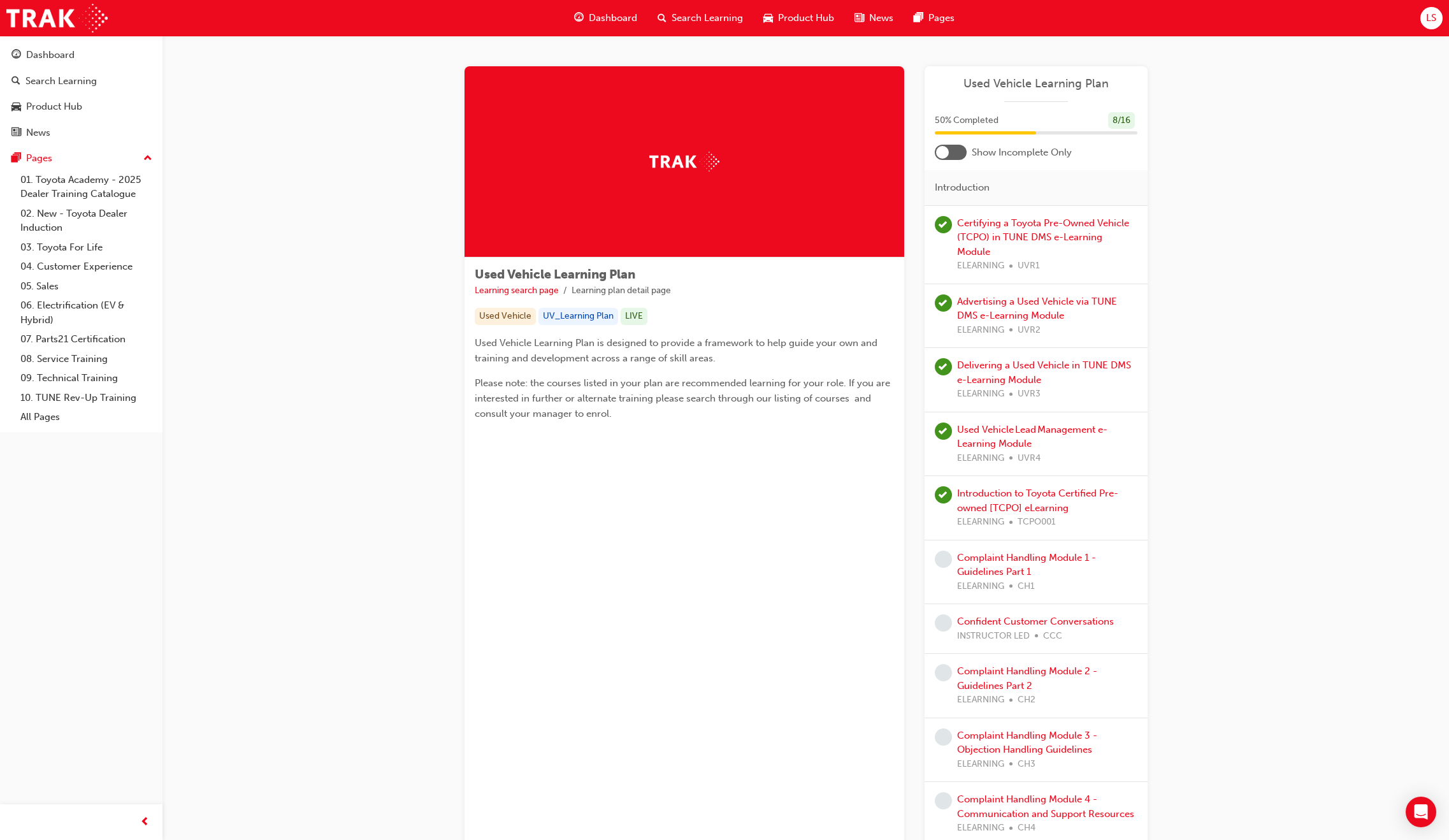
click at [958, 156] on div at bounding box center [951, 152] width 32 height 15
